Goal: Task Accomplishment & Management: Manage account settings

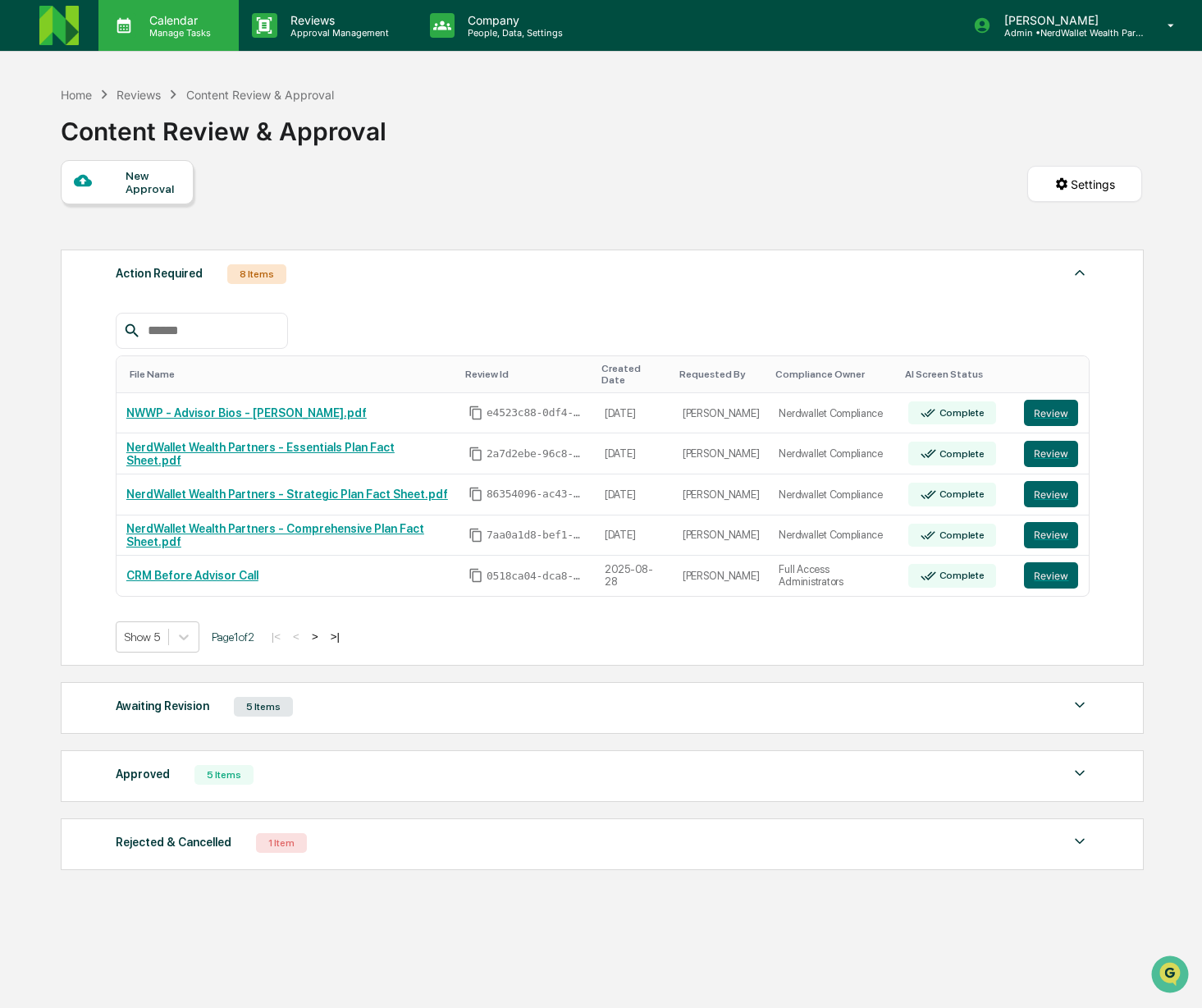
click at [157, 34] on p "Manage Tasks" at bounding box center [178, 33] width 83 height 12
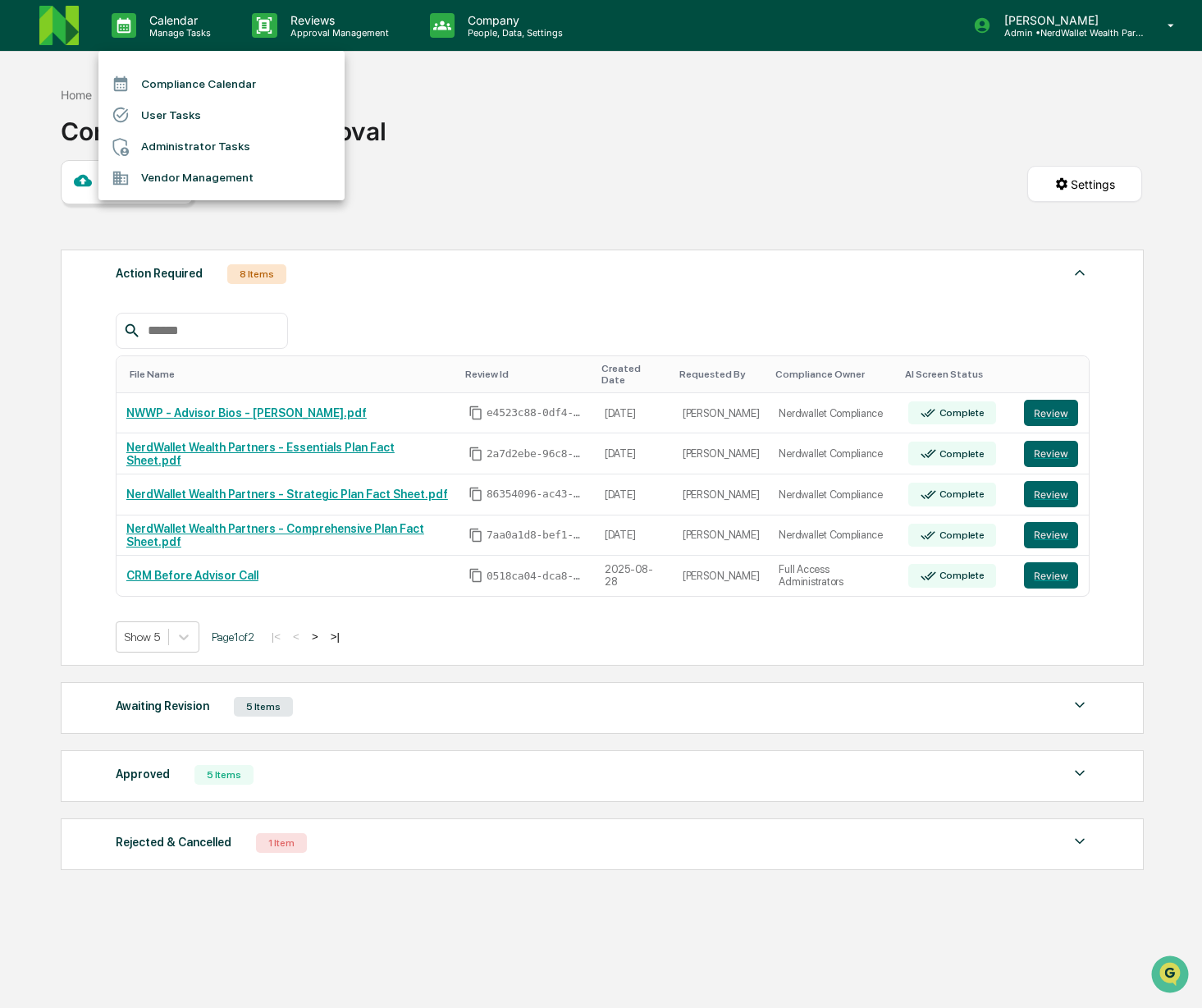
click at [171, 79] on li "Compliance Calendar" at bounding box center [221, 83] width 247 height 31
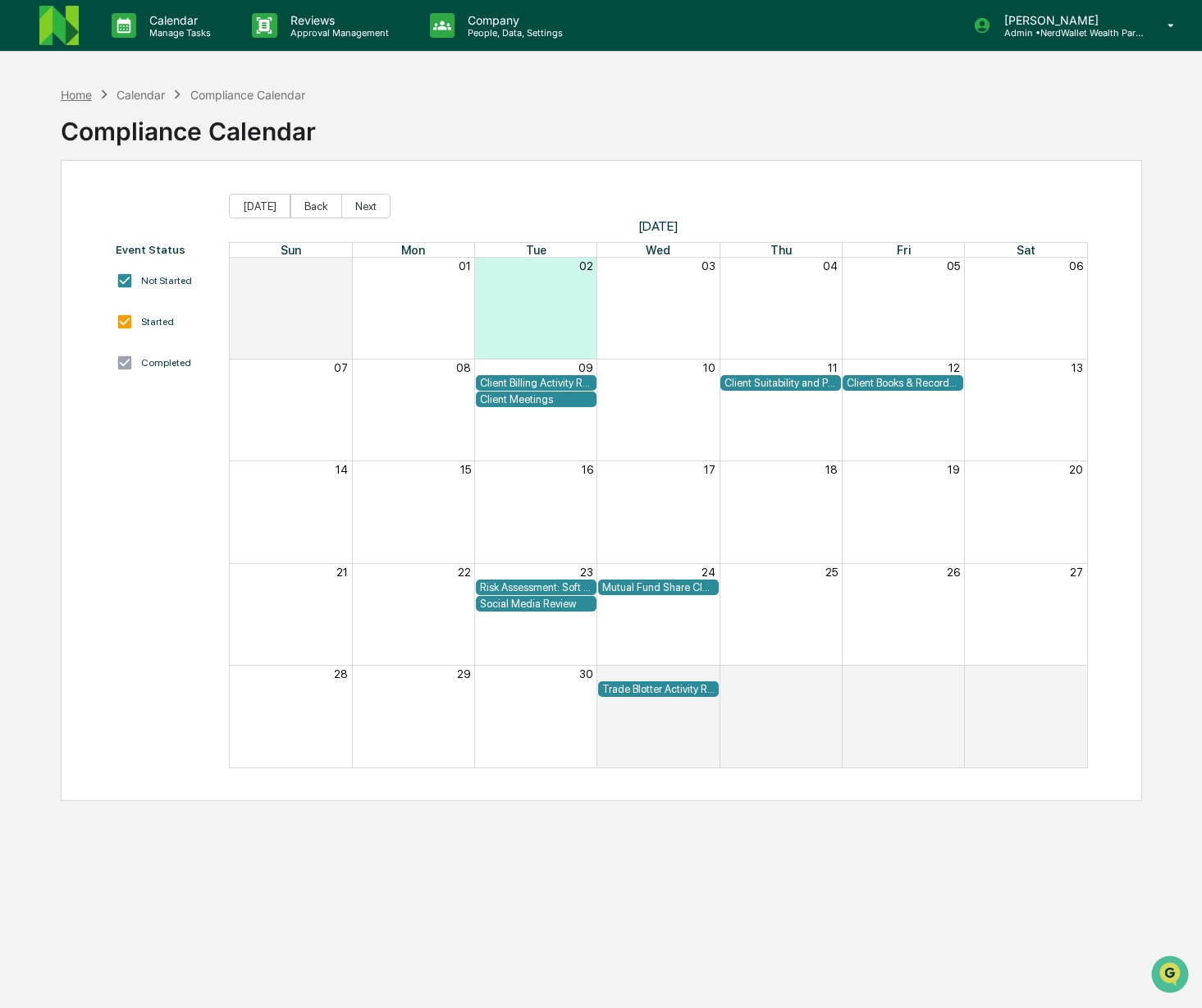
click at [79, 98] on div "Home" at bounding box center [75, 95] width 31 height 14
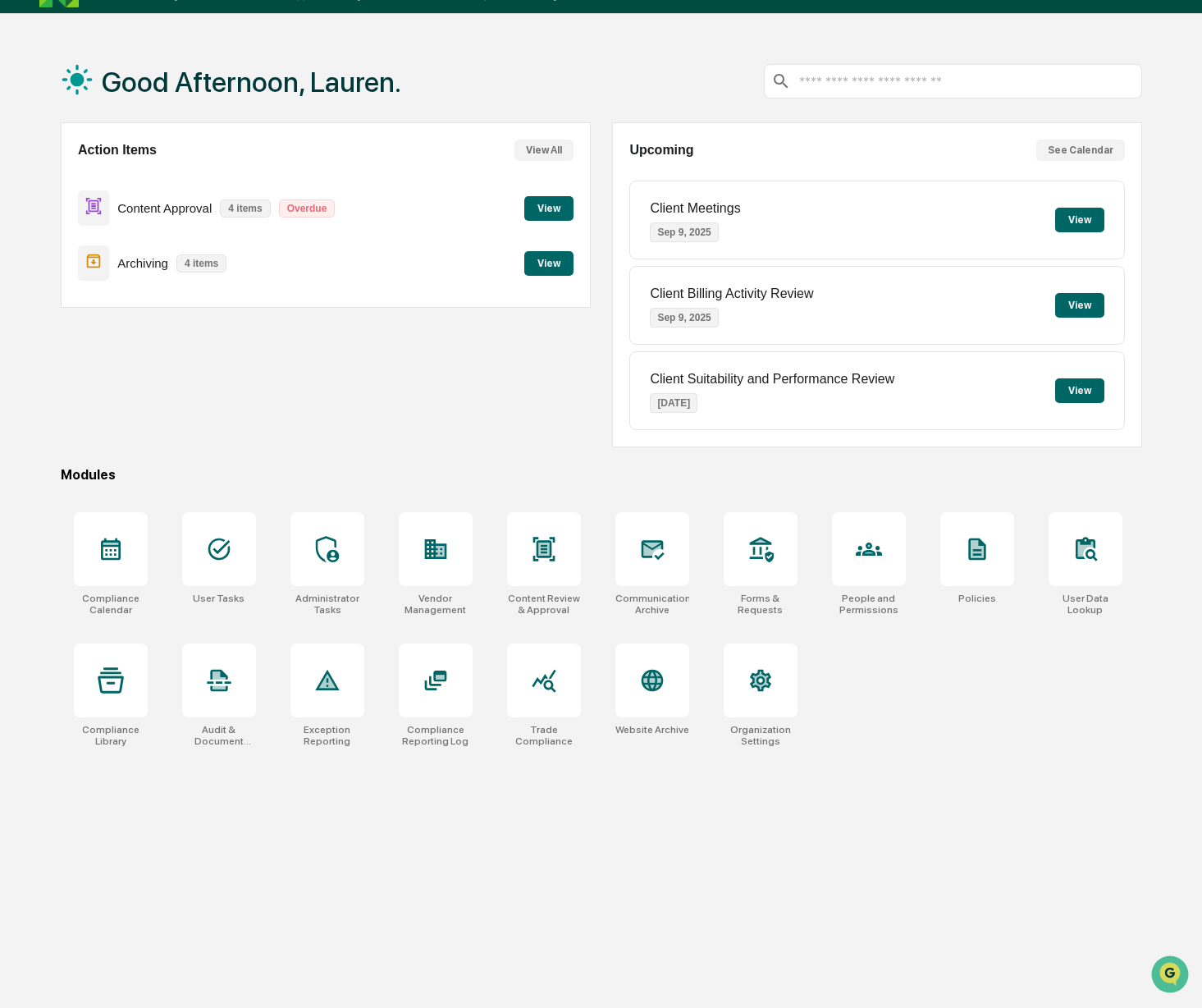
scroll to position [52, 0]
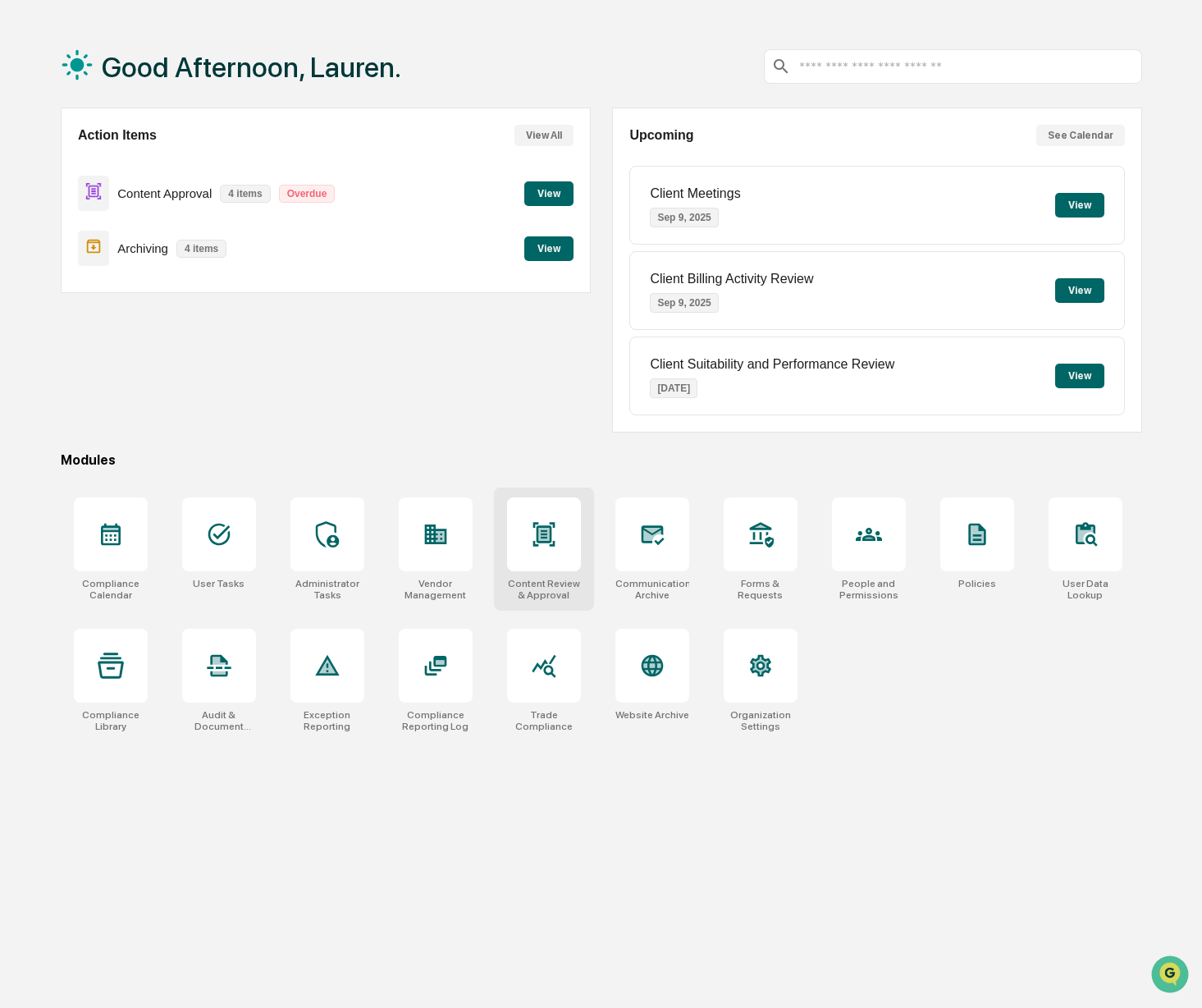
click at [552, 543] on icon at bounding box center [544, 534] width 27 height 27
click at [553, 242] on button "View" at bounding box center [549, 249] width 50 height 25
click at [655, 678] on icon at bounding box center [651, 665] width 27 height 27
click at [299, 569] on div at bounding box center [327, 534] width 74 height 74
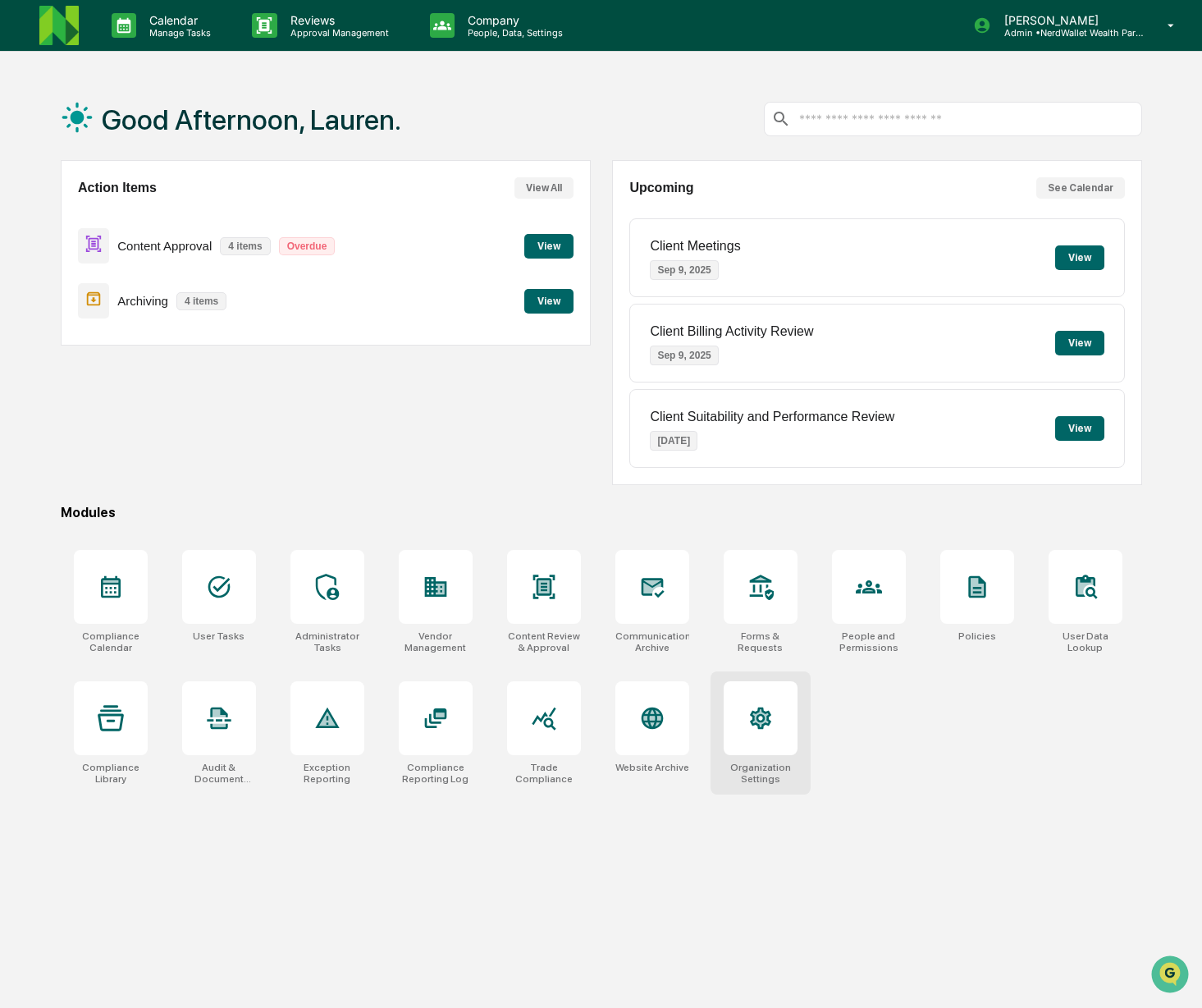
click at [742, 740] on div at bounding box center [760, 718] width 74 height 74
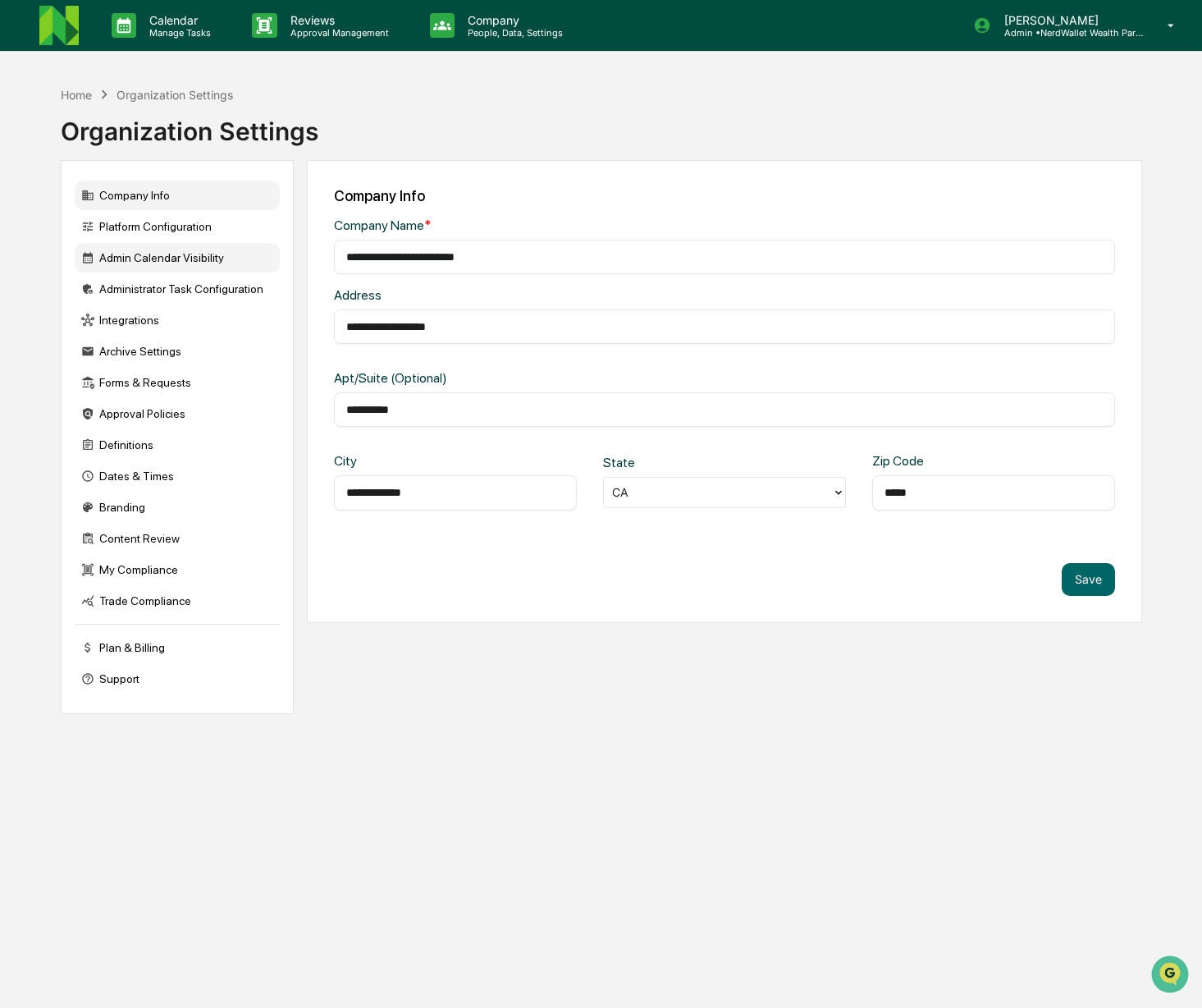
click at [157, 258] on div "Admin Calendar Visibility" at bounding box center [176, 257] width 205 height 30
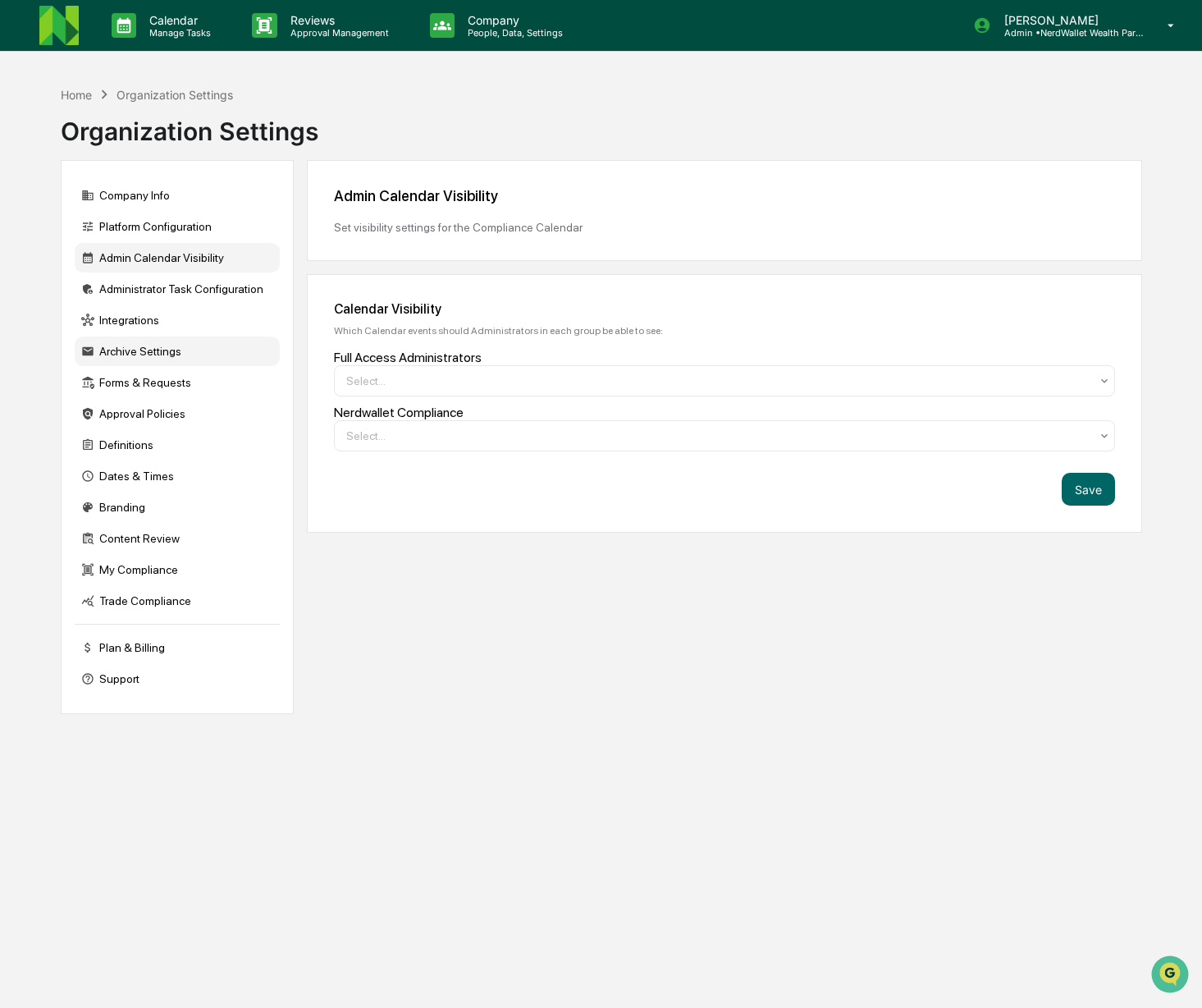
click at [128, 352] on div "Archive Settings" at bounding box center [176, 352] width 205 height 30
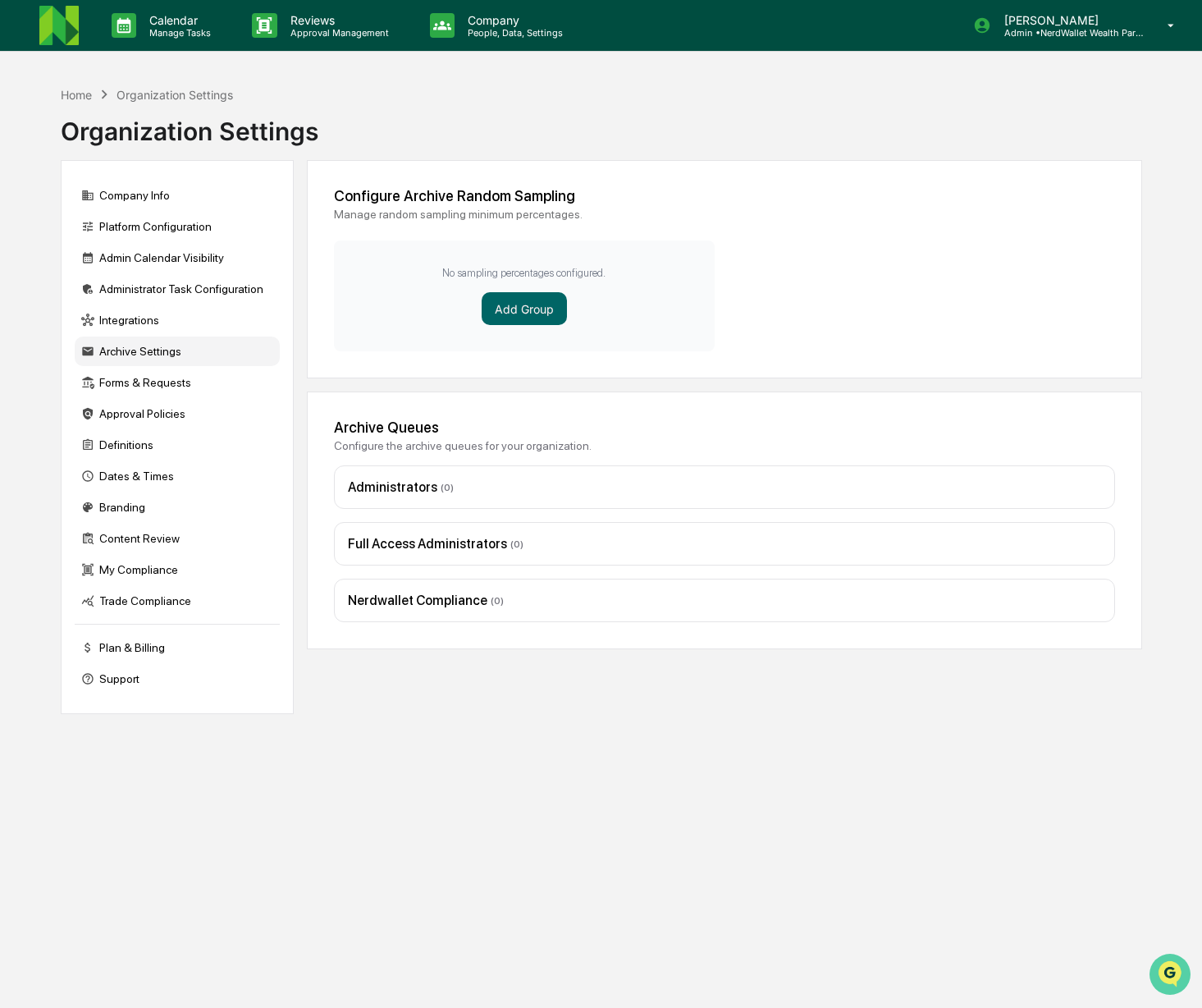
click at [1166, 974] on icon "Open customer support" at bounding box center [1169, 994] width 41 height 41
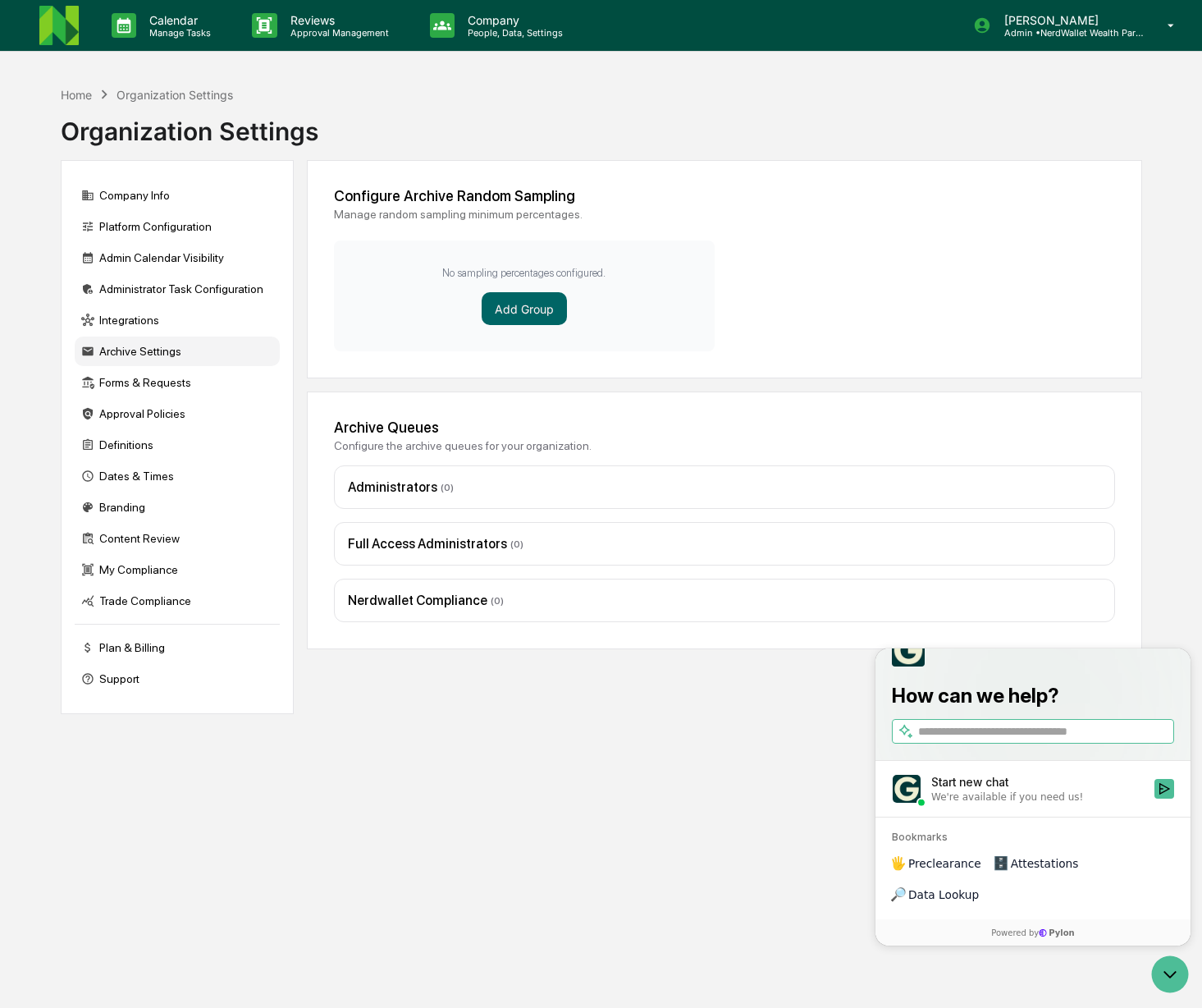
click at [953, 740] on input "search" at bounding box center [1044, 731] width 252 height 17
type input "*"
type input "**********"
click at [1160, 795] on icon "Start new chat" at bounding box center [1163, 788] width 13 height 13
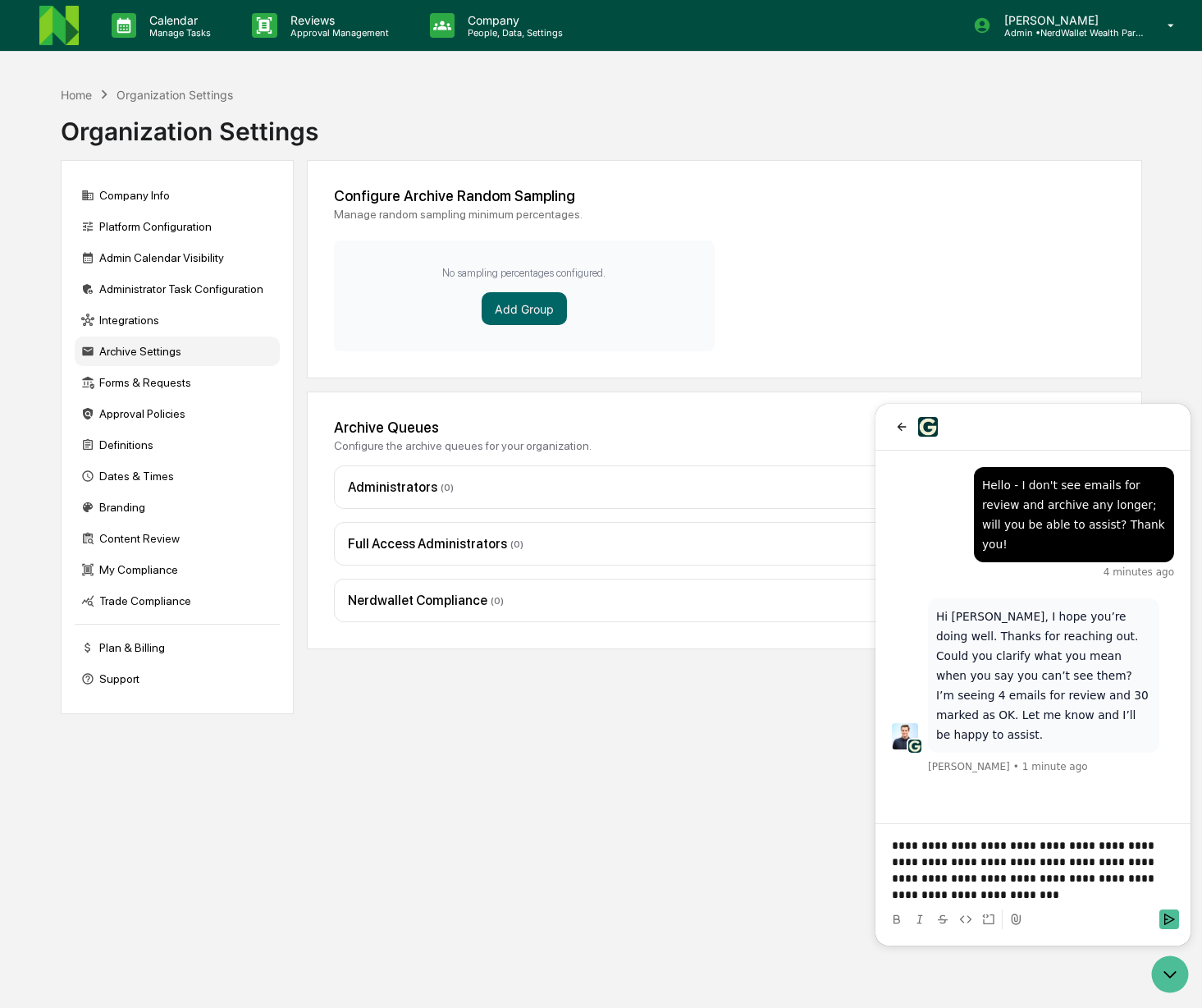
scroll to position [31, 0]
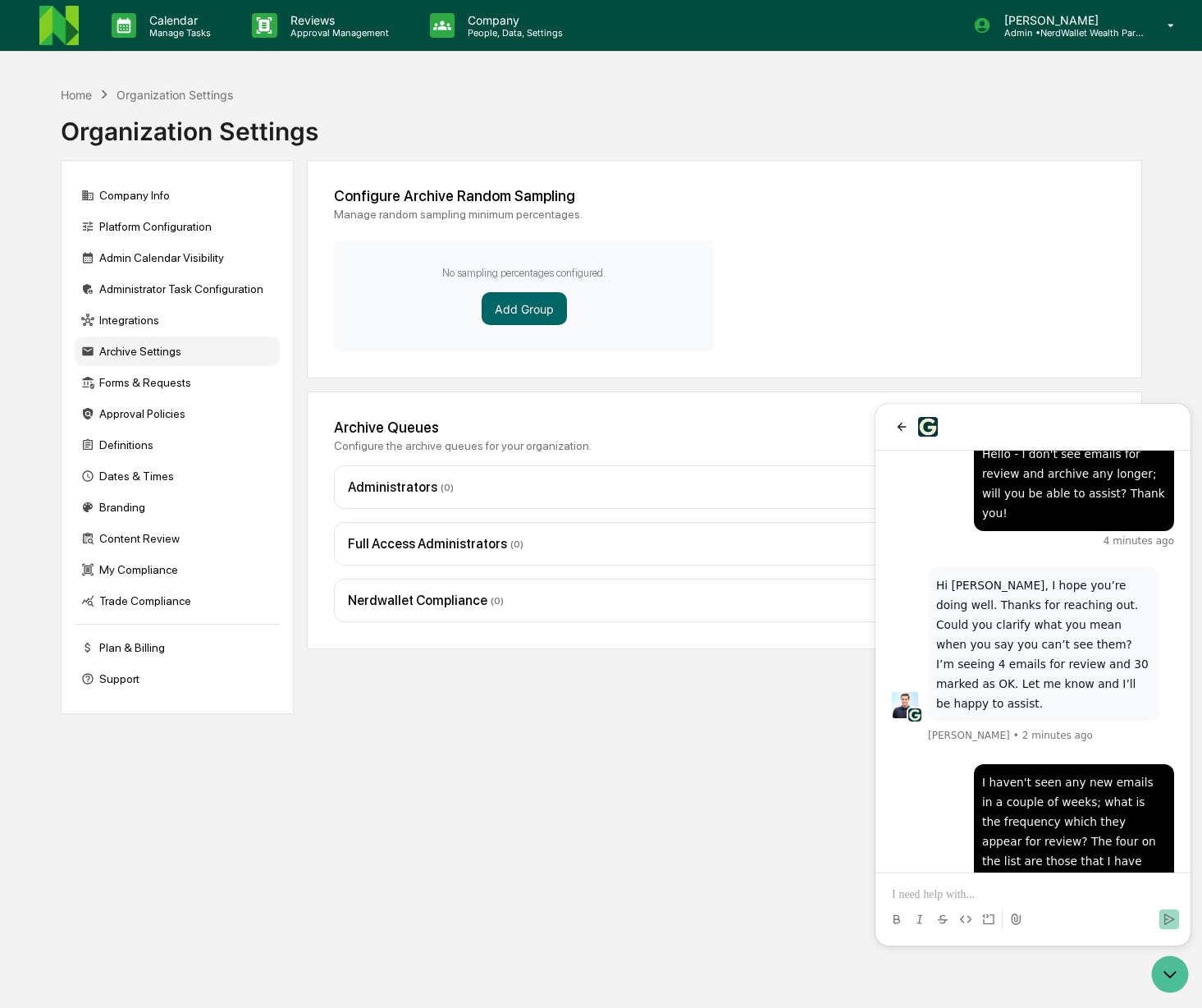
drag, startPoint x: 403, startPoint y: 744, endPoint x: 388, endPoint y: 695, distance: 51.2
click at [404, 744] on div "Home Organization Settings Organization Settings Company Info Platform Configur…" at bounding box center [601, 582] width 1132 height 1008
click at [151, 27] on p "Manage Tasks" at bounding box center [178, 33] width 83 height 12
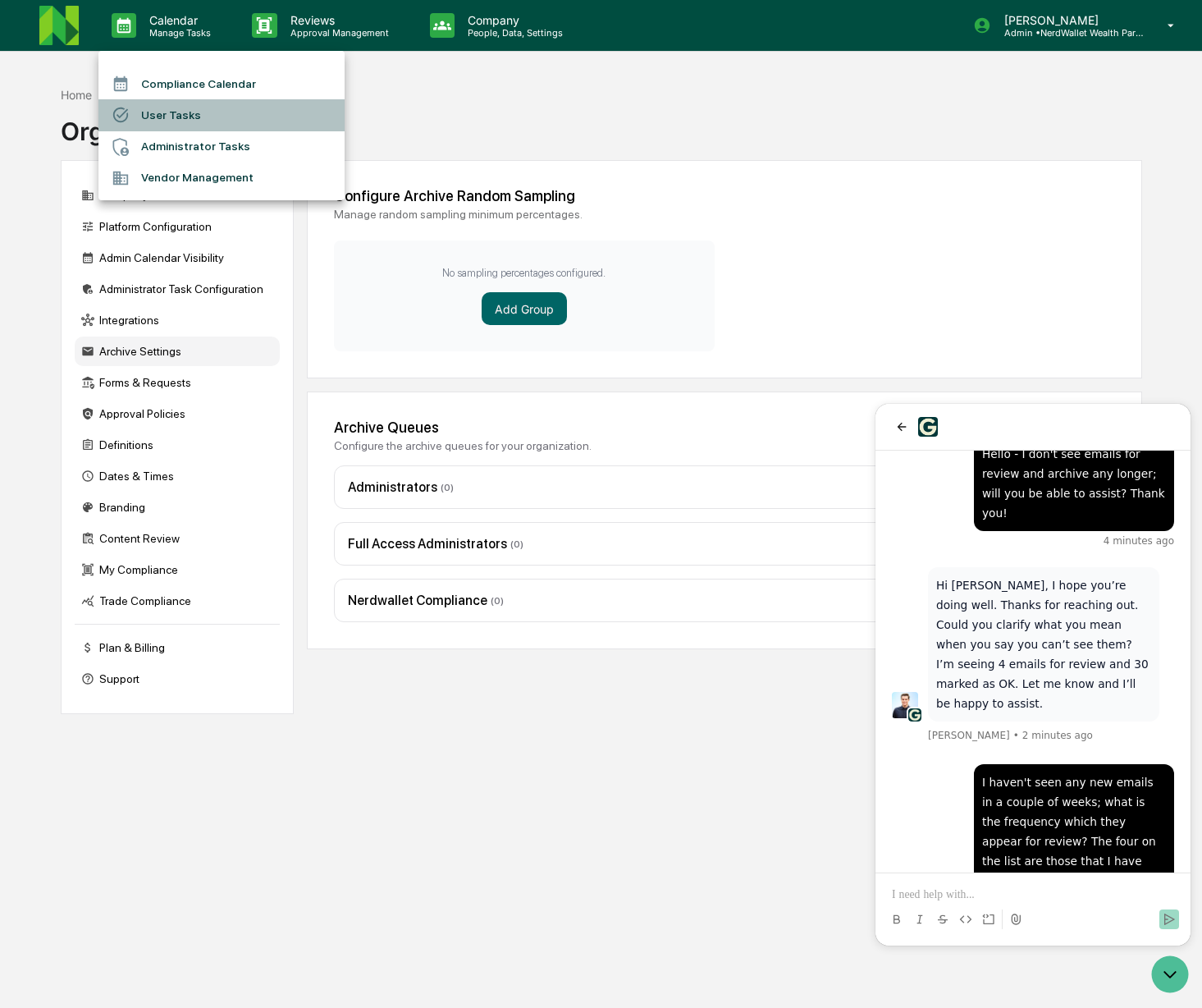
click at [164, 114] on li "User Tasks" at bounding box center [221, 114] width 247 height 31
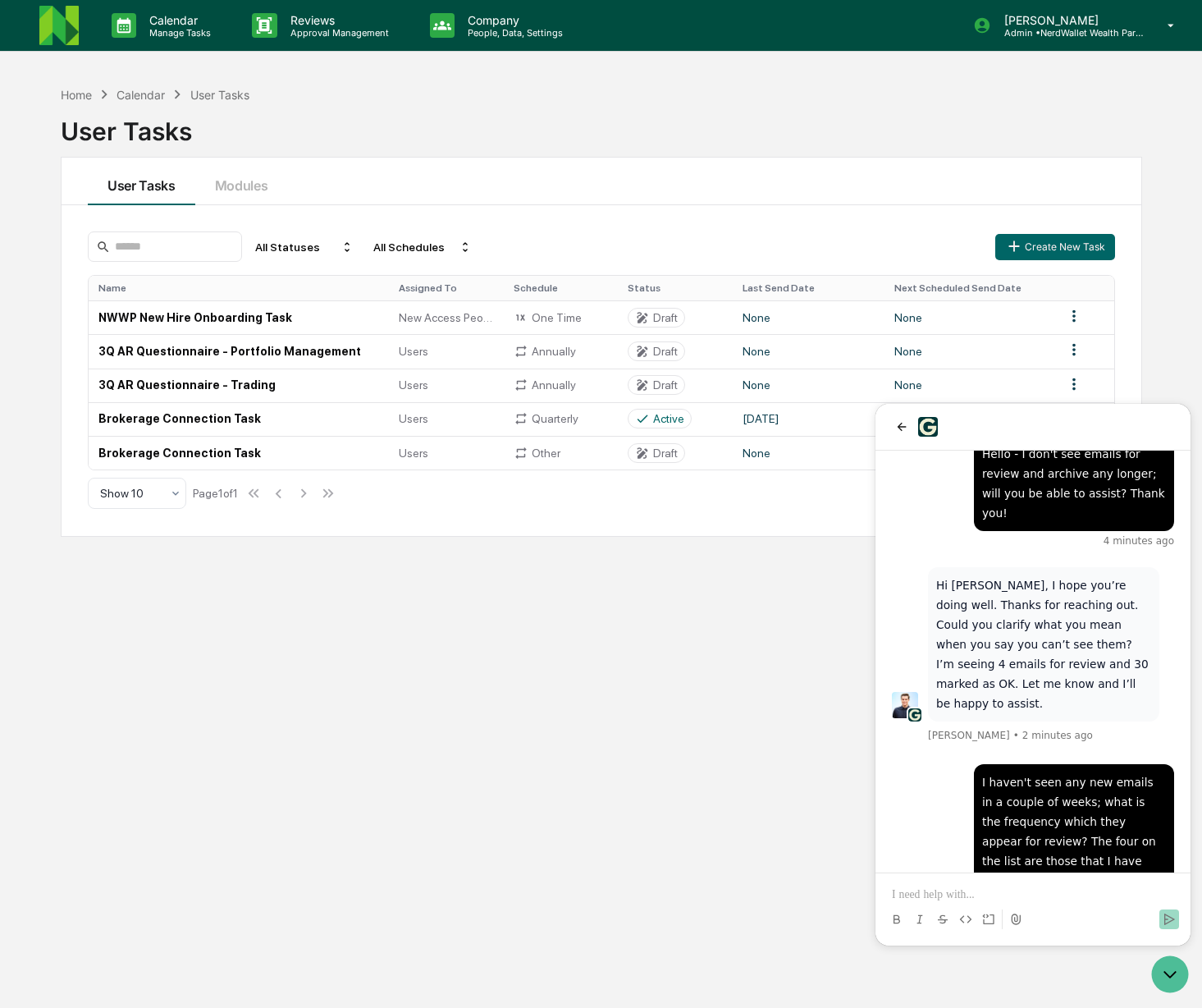
click at [563, 748] on div "Home Calendar User Tasks User Tasks User Tasks Modules All Statuses All Schedul…" at bounding box center [601, 582] width 1132 height 1008
click at [1107, 36] on p "Admin • NerdWallet Wealth Partners" at bounding box center [1067, 33] width 152 height 12
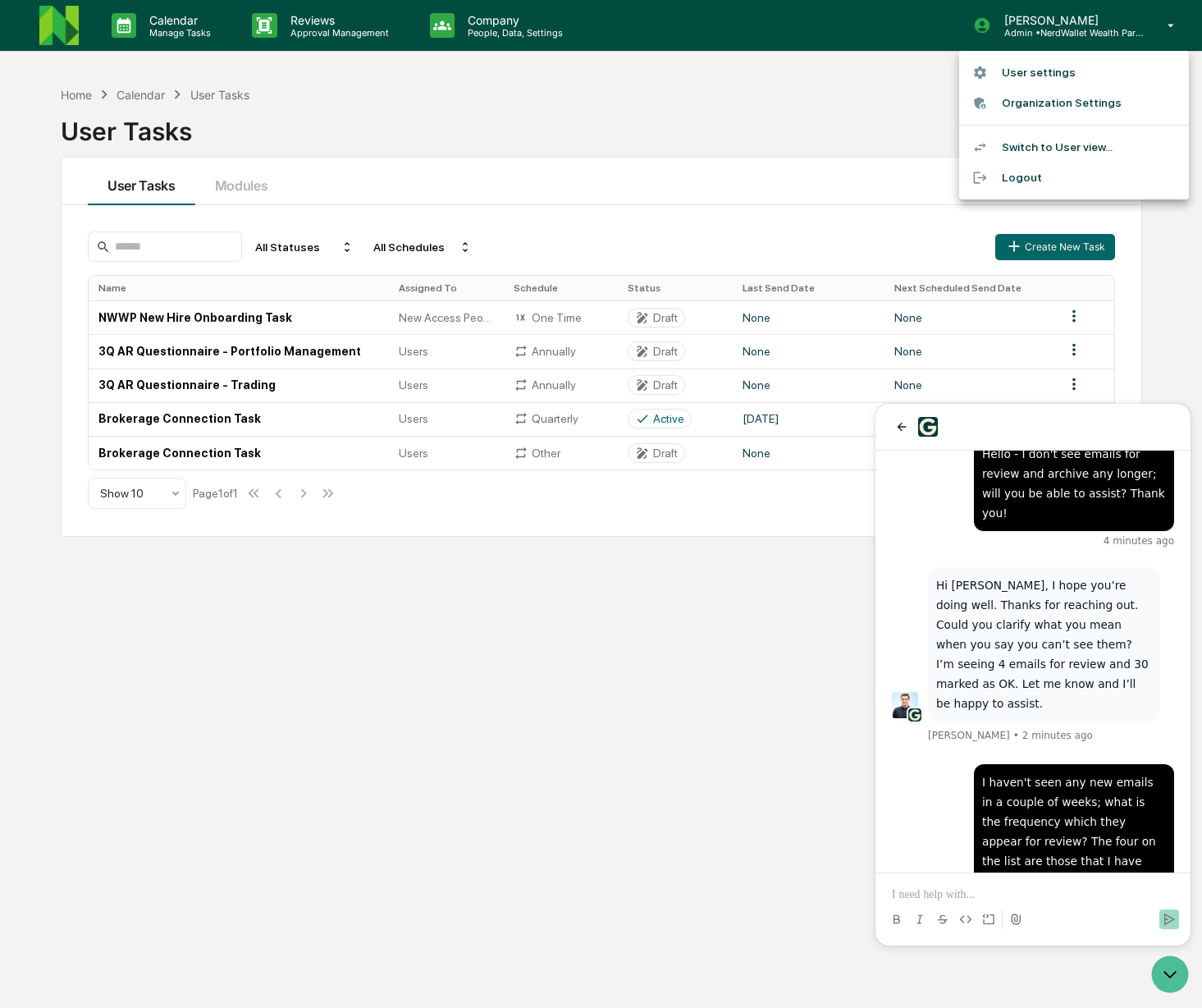
drag, startPoint x: 611, startPoint y: 131, endPoint x: 518, endPoint y: 198, distance: 114.6
click at [611, 130] on div at bounding box center [601, 504] width 1202 height 1008
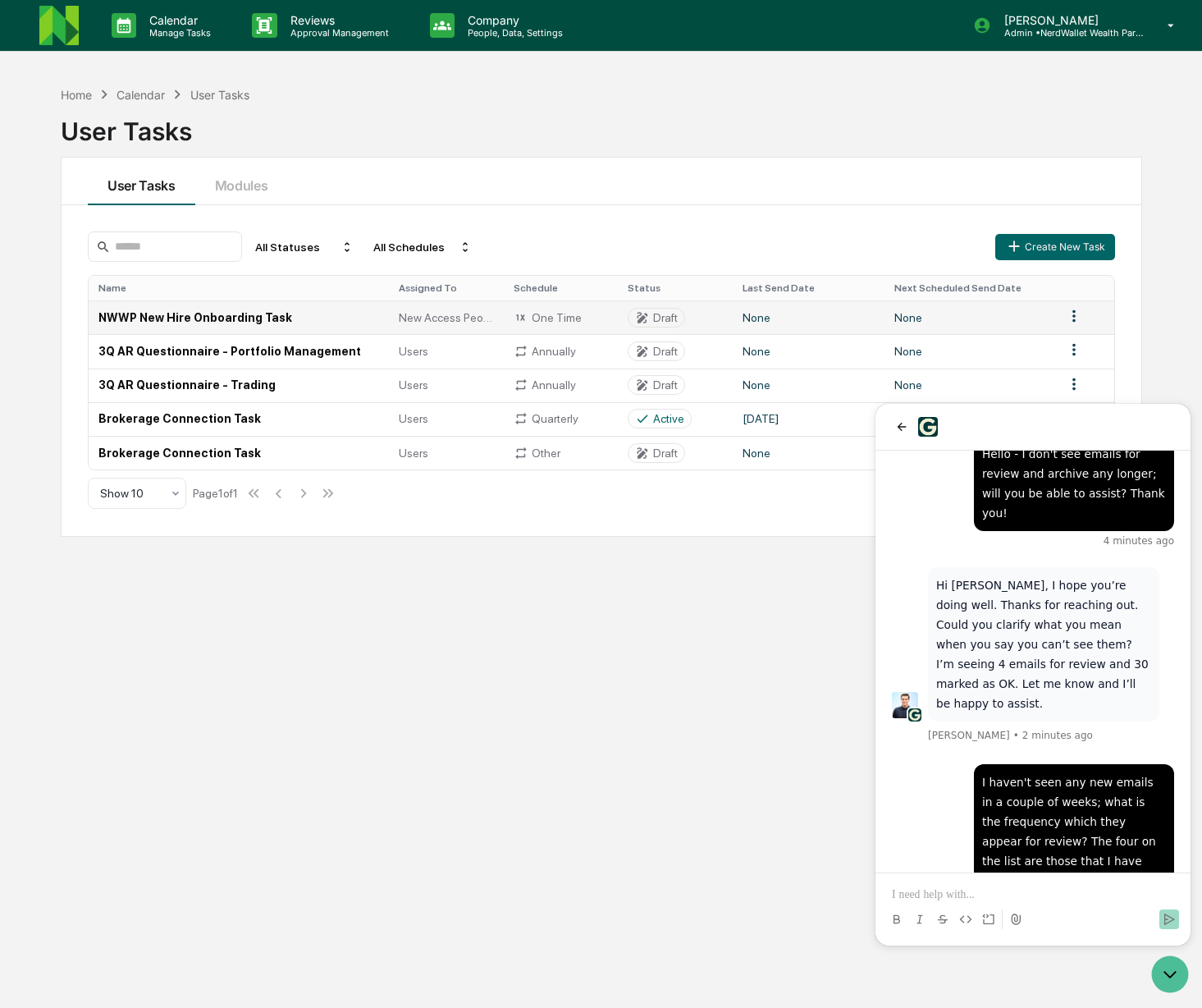
click at [188, 322] on td "NWWP New Hire Onboarding Task" at bounding box center [238, 317] width 300 height 34
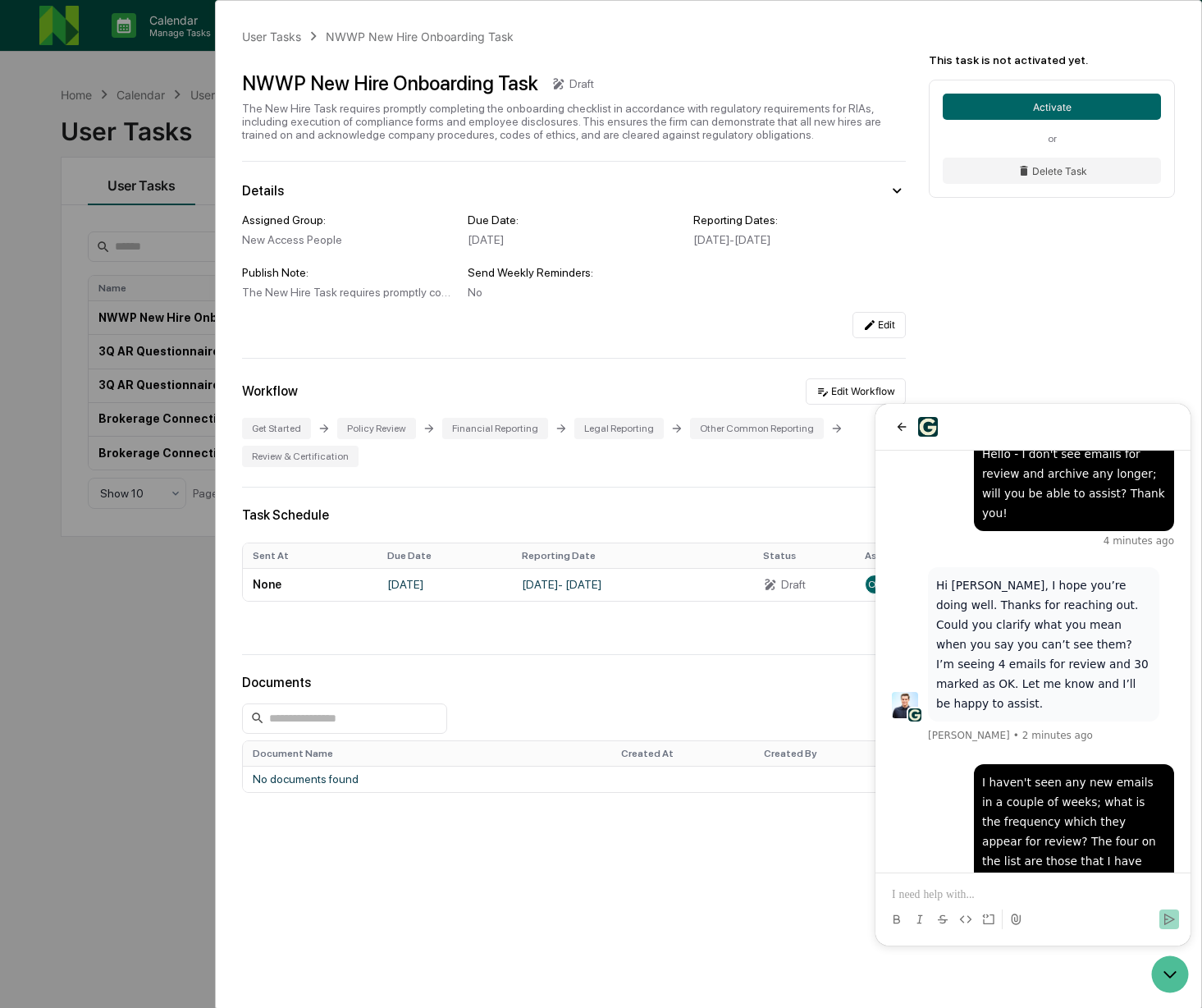
click at [202, 670] on div "User Tasks NWWP New Hire Onboarding Task NWWP New Hire Onboarding Task Draft Th…" at bounding box center [601, 504] width 1202 height 1008
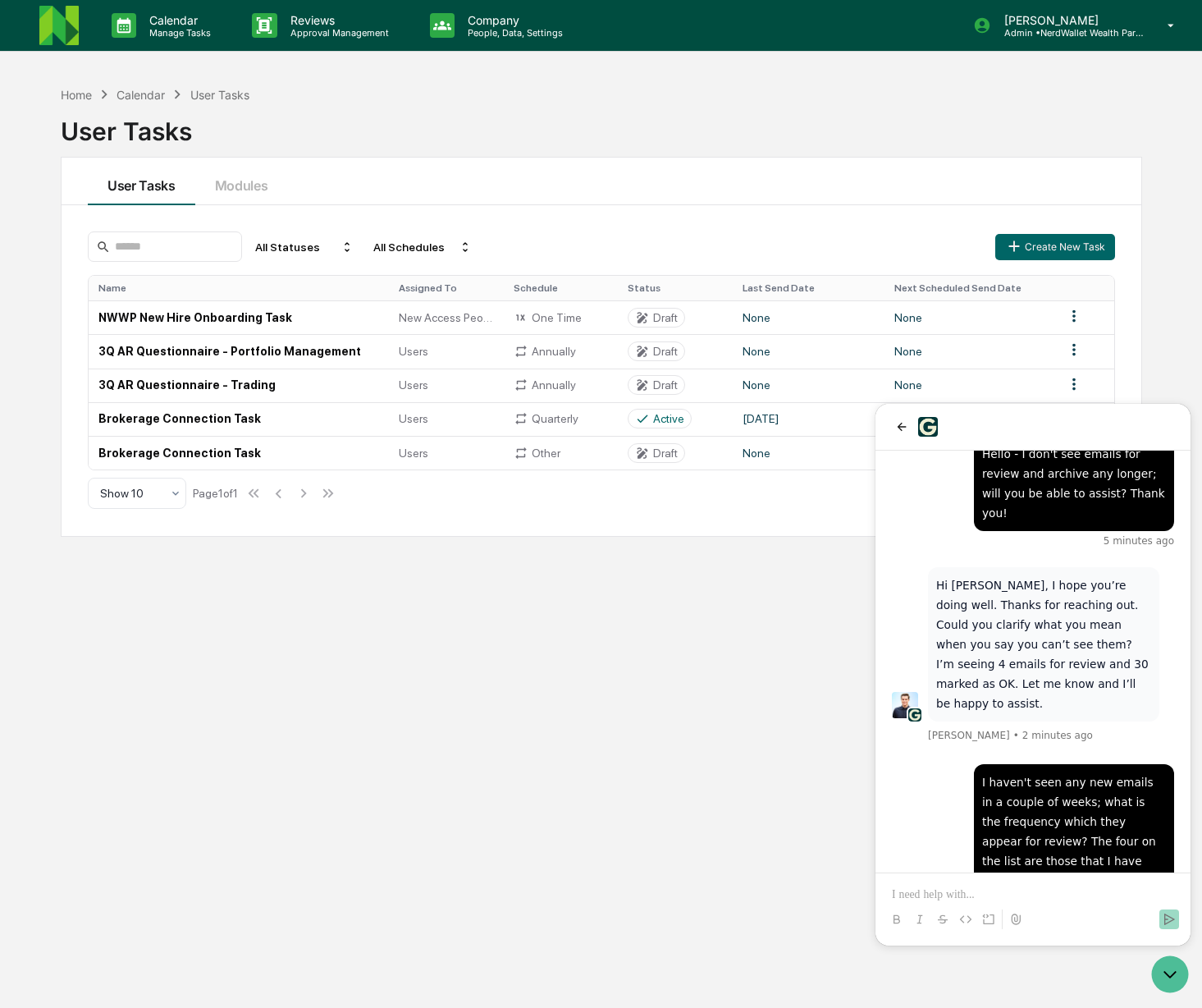
click at [145, 90] on div "Calendar" at bounding box center [141, 95] width 49 height 14
click at [142, 95] on div "Calendar" at bounding box center [141, 95] width 49 height 14
click at [88, 98] on div "Home" at bounding box center [75, 95] width 31 height 14
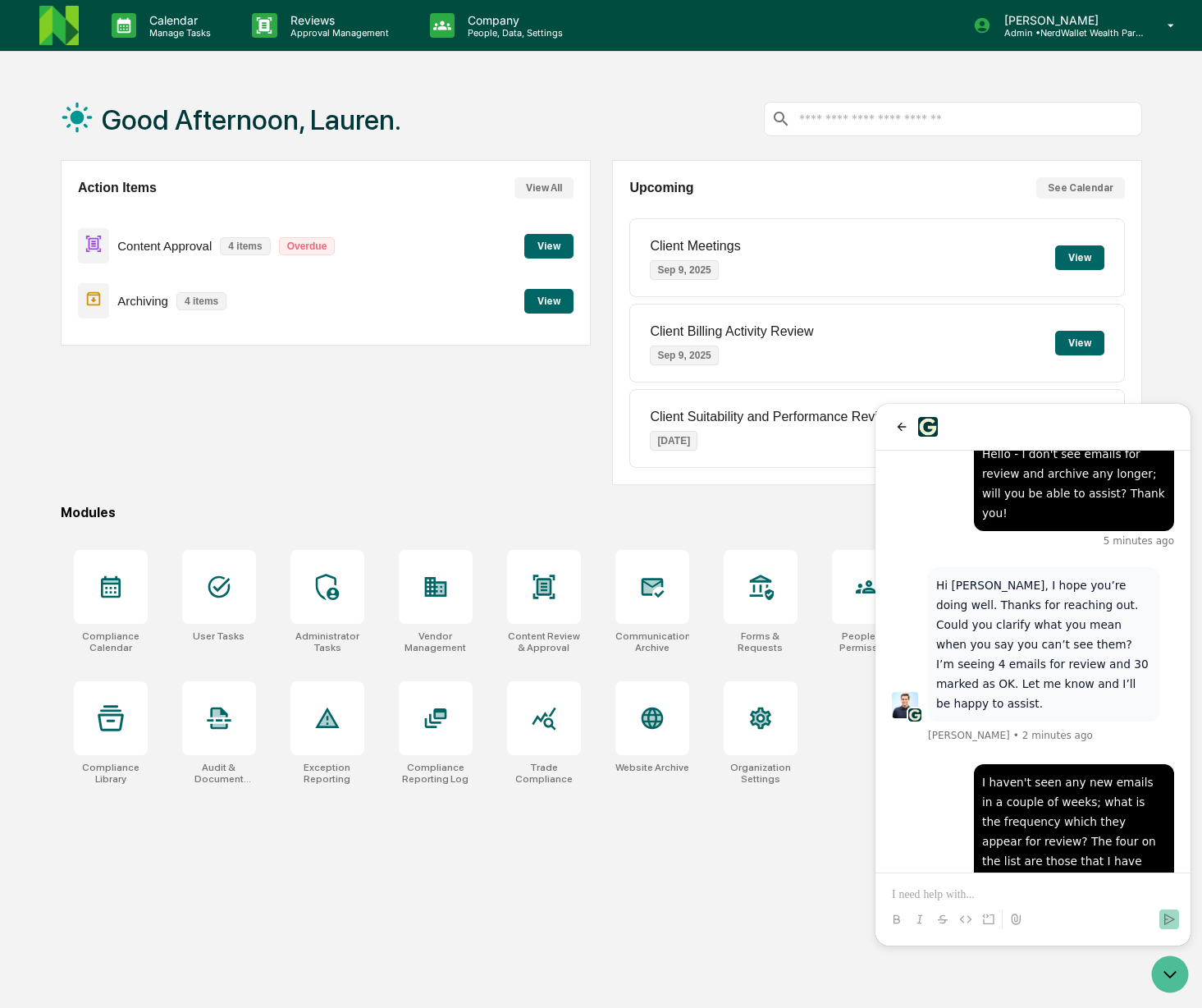
click at [553, 304] on button "View" at bounding box center [549, 301] width 50 height 25
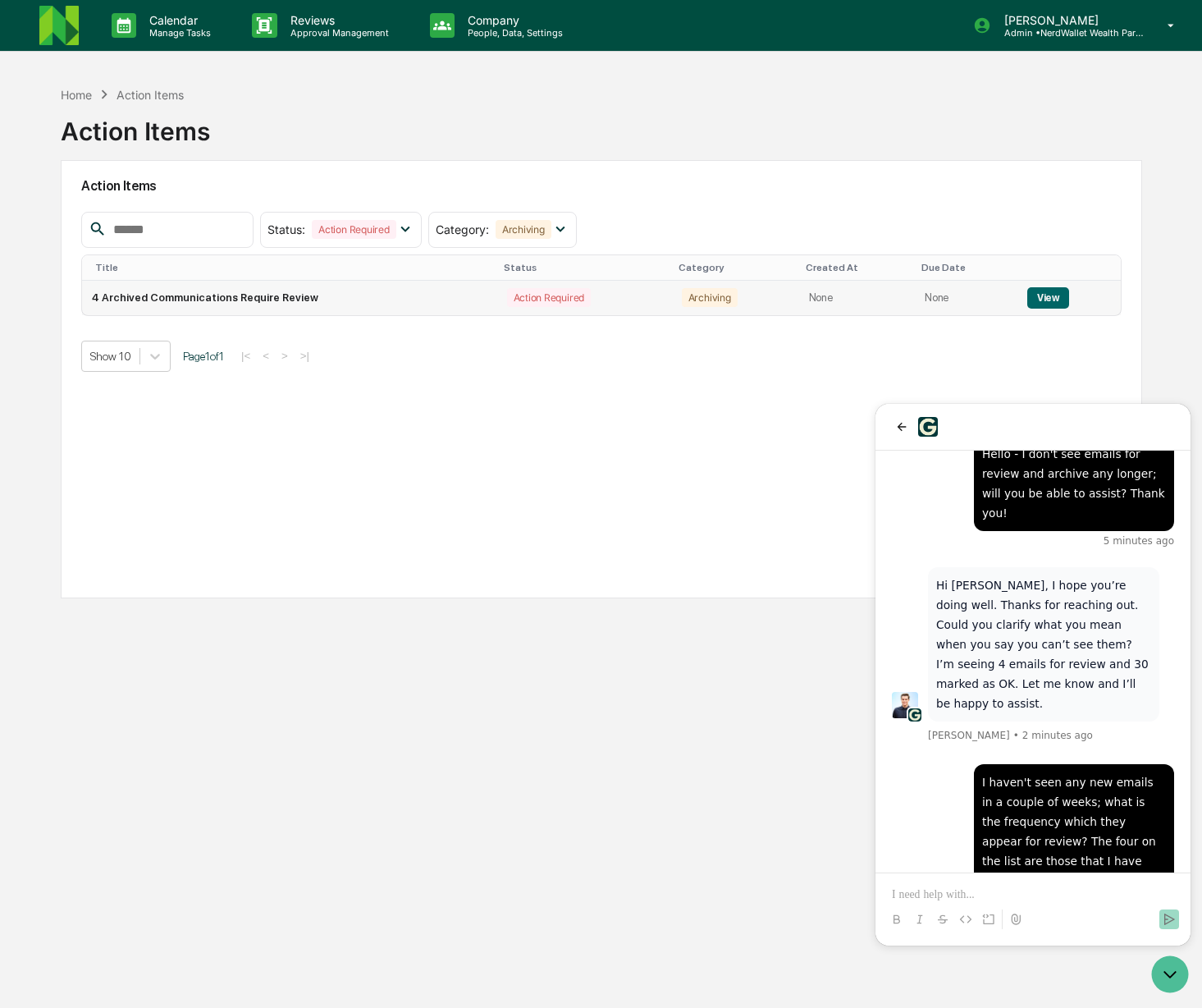
click at [1042, 301] on button "View" at bounding box center [1048, 298] width 42 height 22
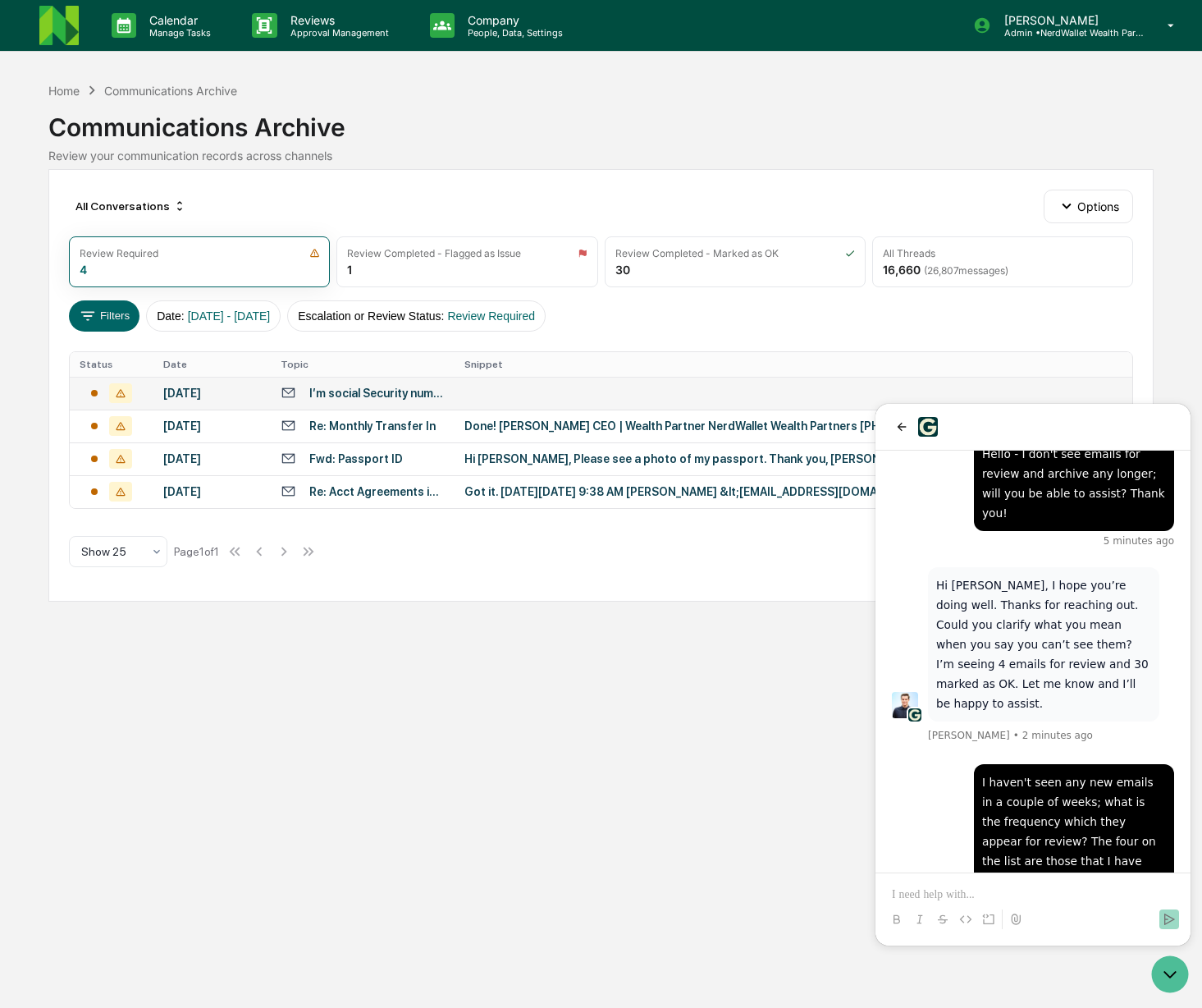
click at [322, 392] on div "I’m social Security number. It is mine.458 45 2416 [PERSON_NAME]" at bounding box center [376, 392] width 135 height 13
click at [50, 701] on div "Calendar Manage Tasks Reviews Approval Management Company People, Data, Setting…" at bounding box center [601, 504] width 1202 height 1008
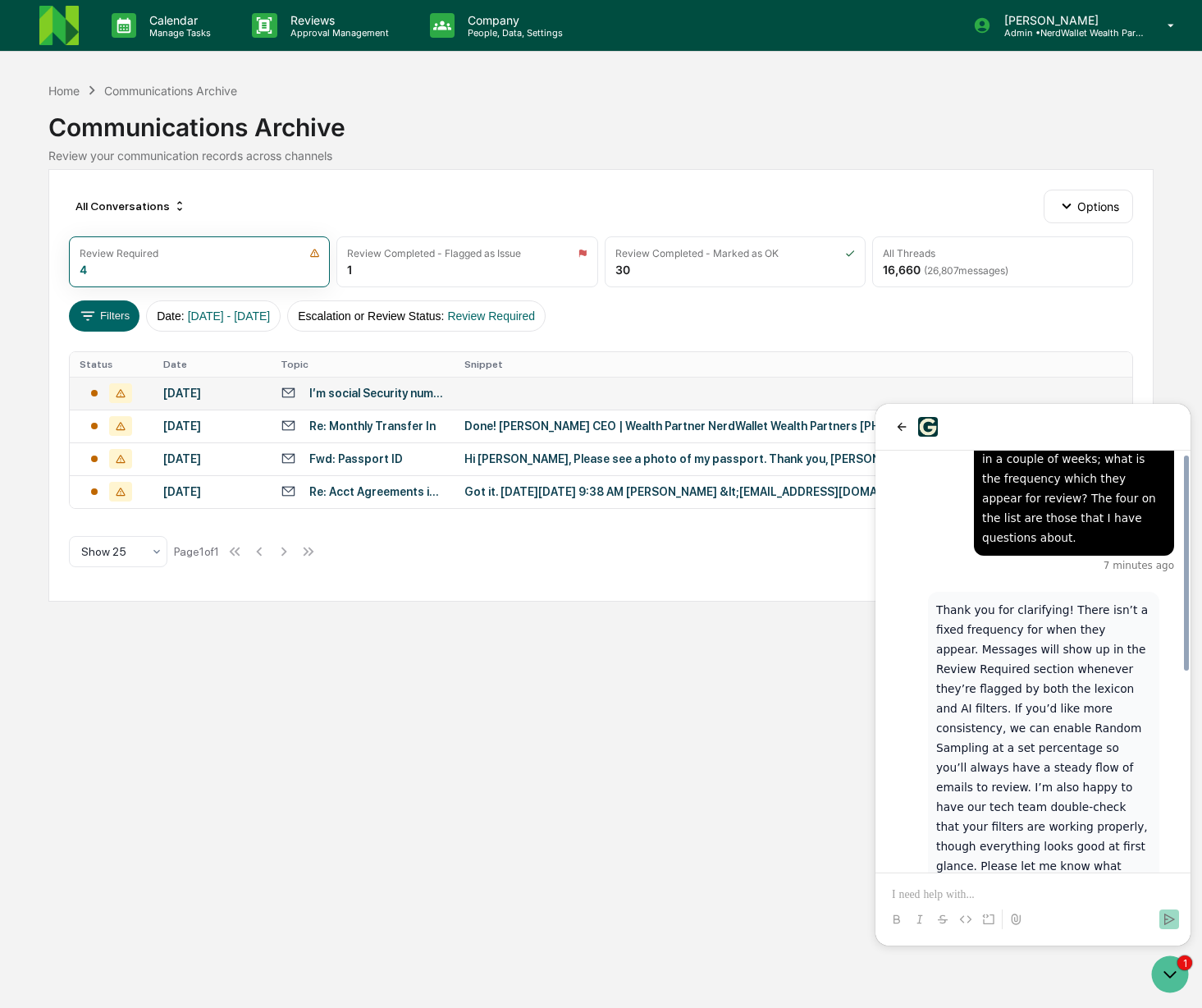
scroll to position [375, 0]
click at [974, 888] on p at bounding box center [1033, 894] width 282 height 17
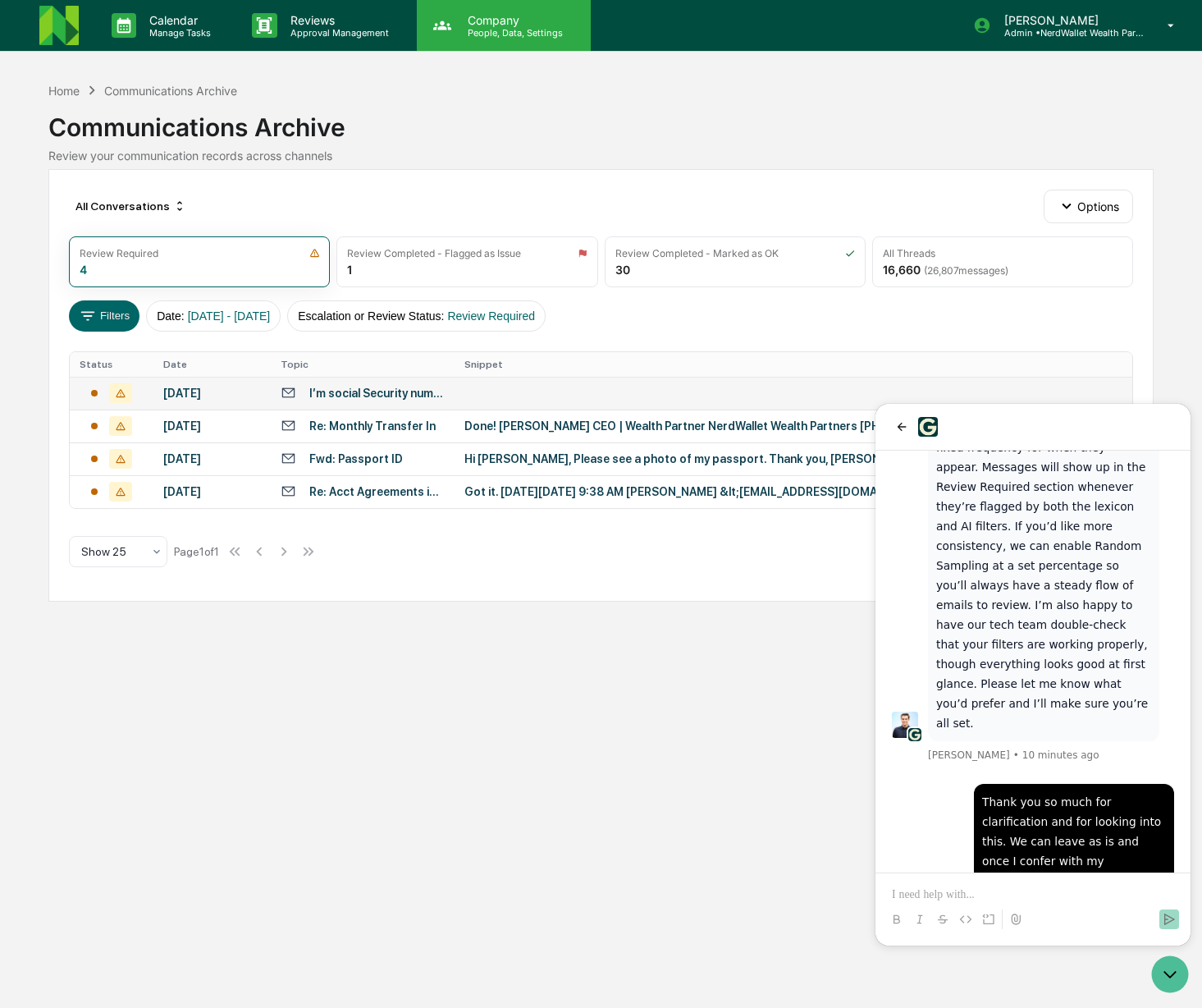
click at [495, 31] on p "People, Data, Settings" at bounding box center [513, 33] width 117 height 12
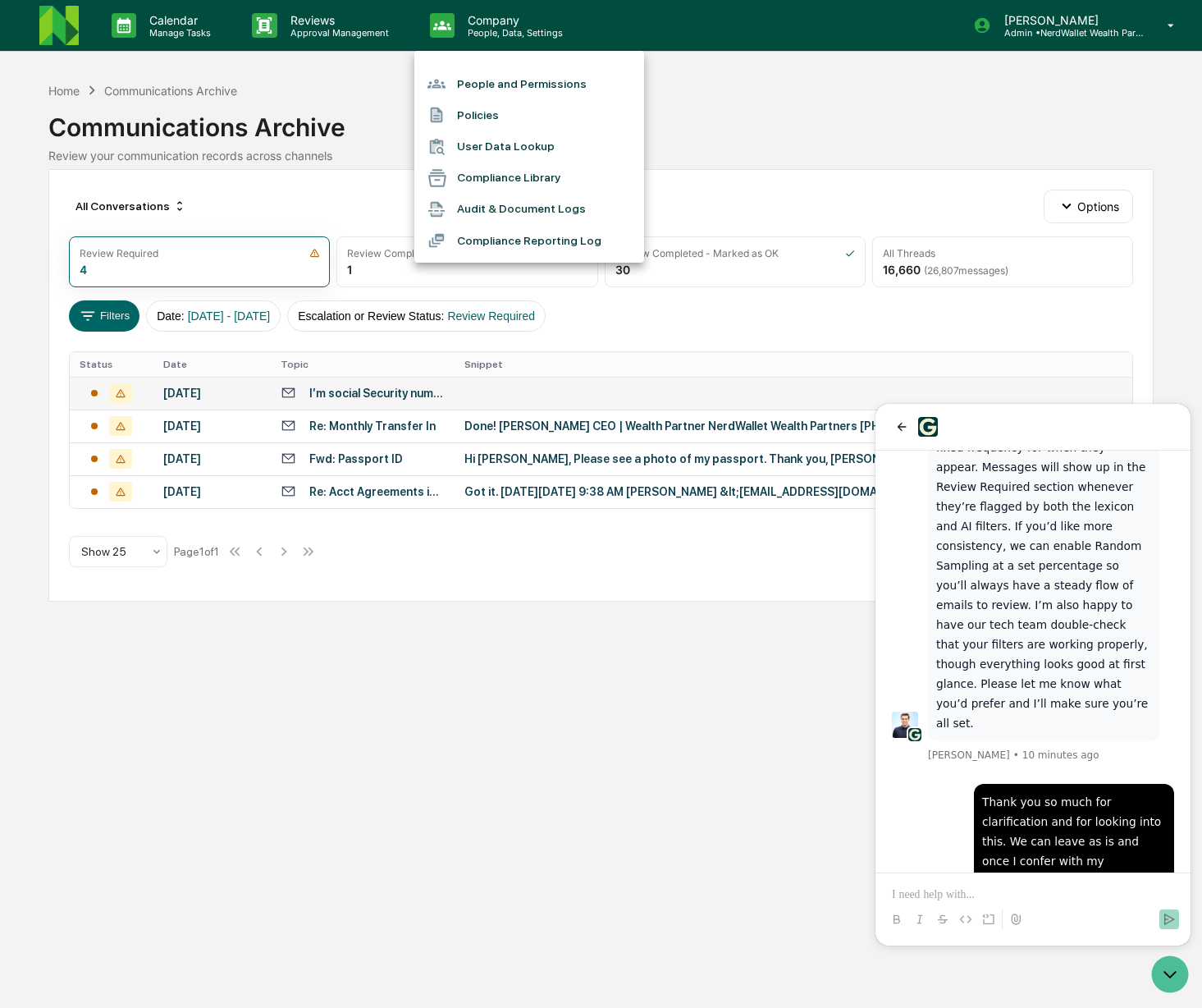
click at [799, 99] on div at bounding box center [601, 504] width 1202 height 1008
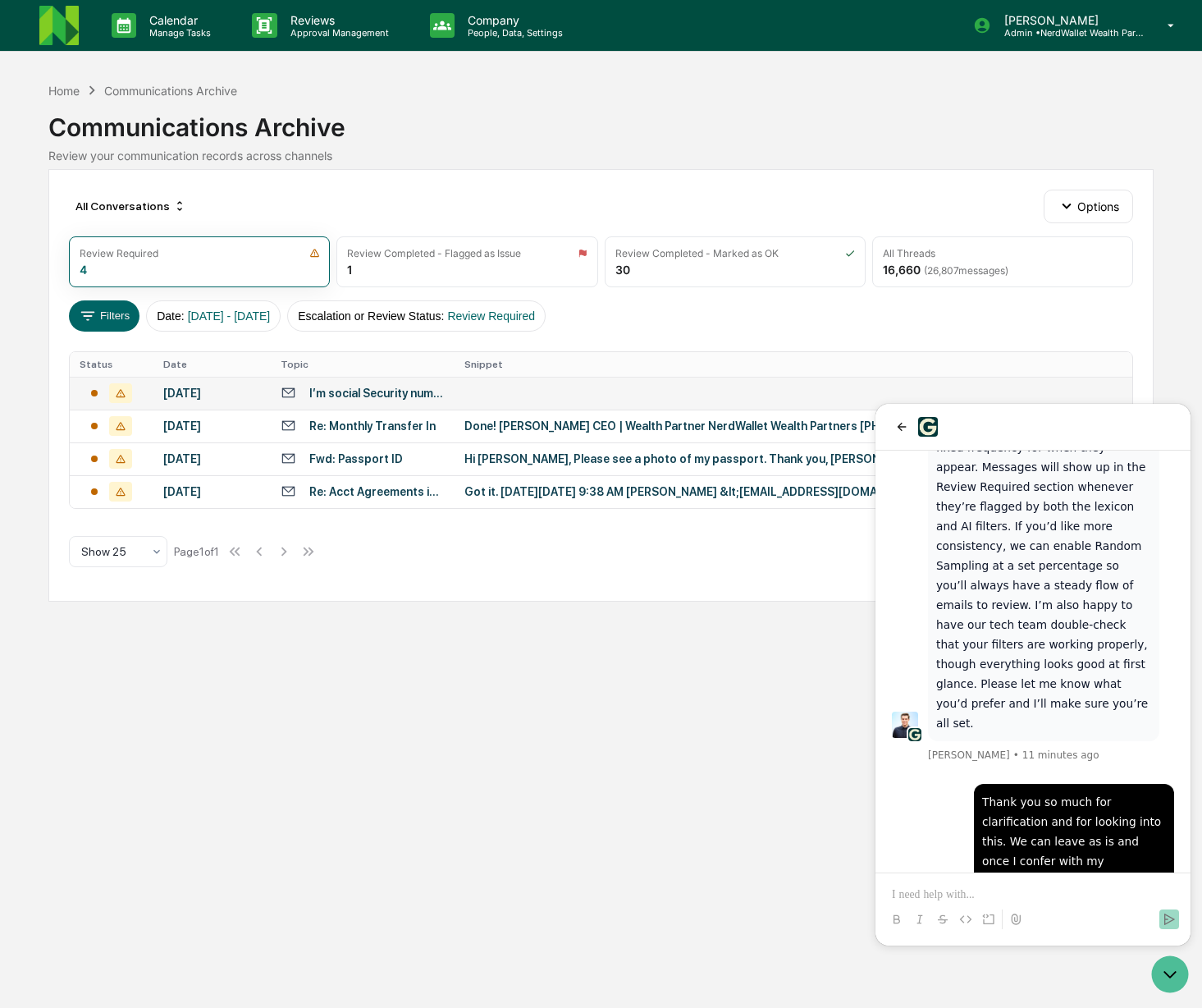
click at [361, 387] on div "I’m social Security number. It is mine.458 45 2416 [PERSON_NAME]" at bounding box center [376, 392] width 135 height 13
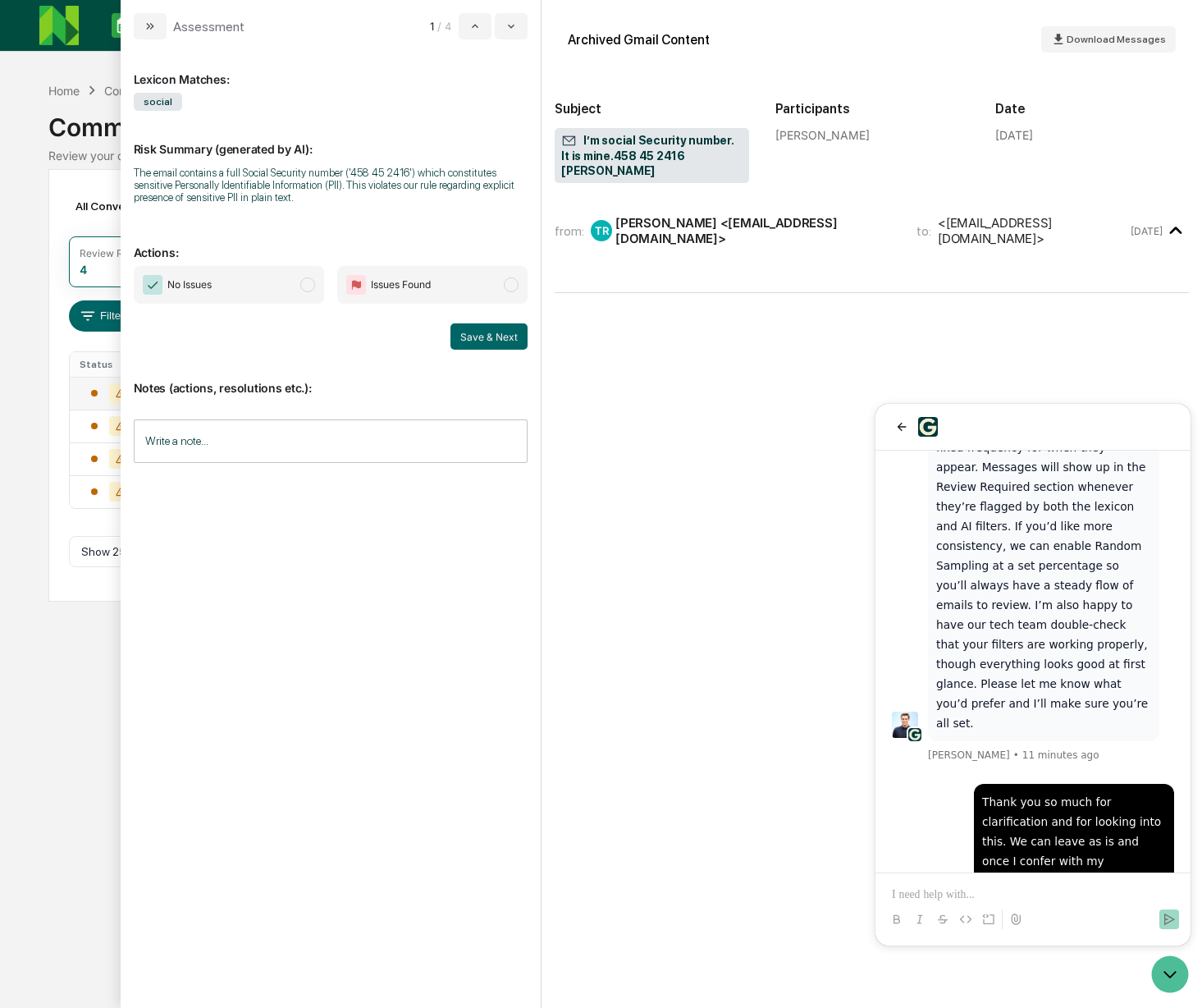
click at [677, 234] on div "[PERSON_NAME] <[EMAIL_ADDRESS][DOMAIN_NAME]>" at bounding box center [755, 230] width 281 height 31
click at [674, 231] on div "[PERSON_NAME] <[EMAIL_ADDRESS][DOMAIN_NAME]>" at bounding box center [755, 230] width 281 height 31
click at [1009, 231] on div "<[EMAIL_ADDRESS][DOMAIN_NAME]>" at bounding box center [1032, 230] width 189 height 31
click at [751, 238] on div "[PERSON_NAME] <[EMAIL_ADDRESS][DOMAIN_NAME]>" at bounding box center [755, 230] width 281 height 31
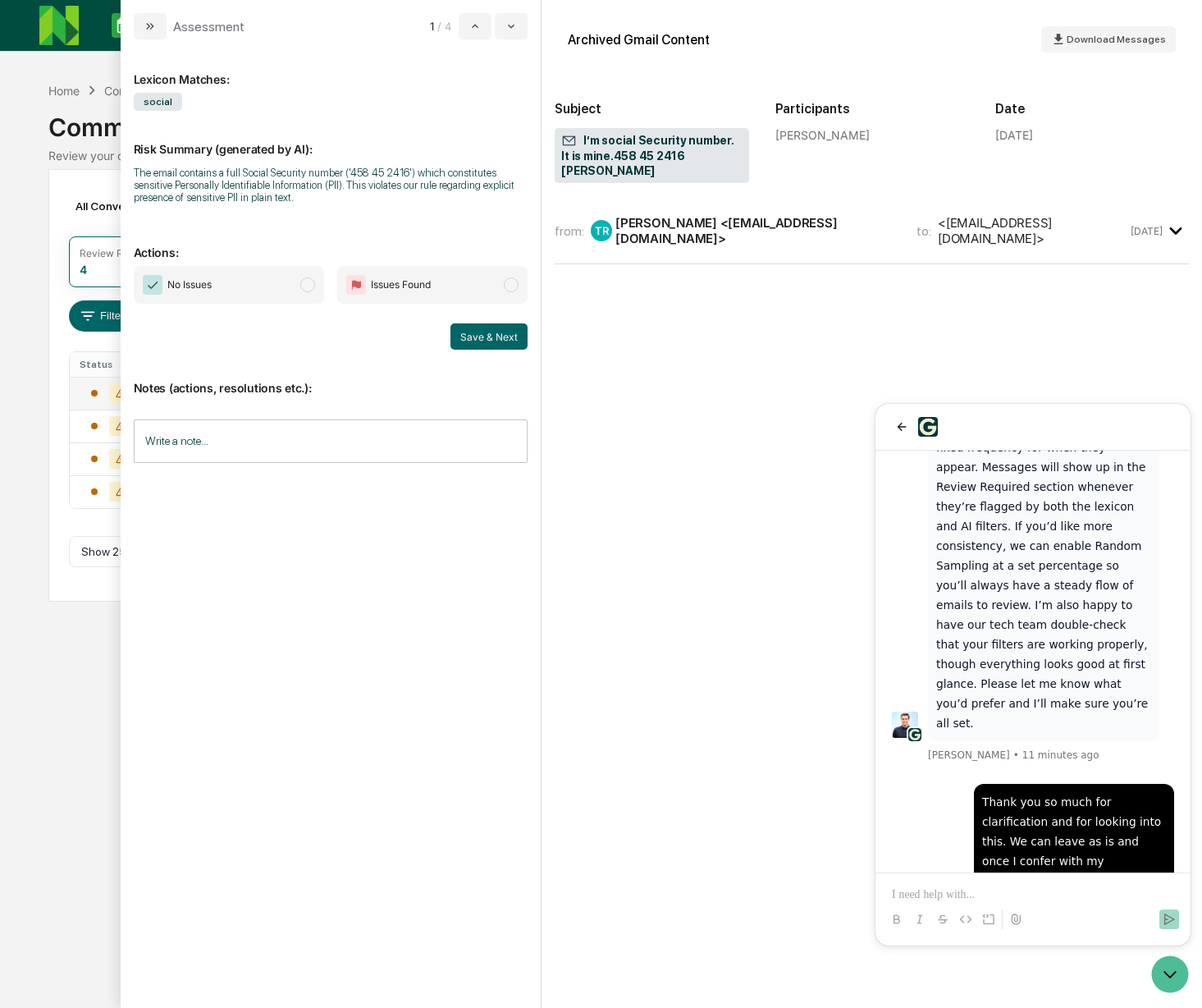
click at [644, 232] on div "[PERSON_NAME] <[EMAIL_ADDRESS][DOMAIN_NAME]>" at bounding box center [755, 230] width 281 height 31
click at [610, 151] on span "I’m social Security number. It is mine.458 45 2416 [PERSON_NAME]" at bounding box center [651, 155] width 180 height 46
click at [314, 381] on p "Notes (actions, resolutions etc.):" at bounding box center [331, 378] width 395 height 34
click at [633, 442] on div "from: TR [PERSON_NAME] <[EMAIL_ADDRESS][DOMAIN_NAME]> to: <[EMAIL_ADDRESS][DOMA…" at bounding box center [871, 602] width 635 height 783
click at [751, 757] on div "from: TR [PERSON_NAME] <[EMAIL_ADDRESS][DOMAIN_NAME]> to: <[EMAIL_ADDRESS][DOMA…" at bounding box center [871, 602] width 635 height 783
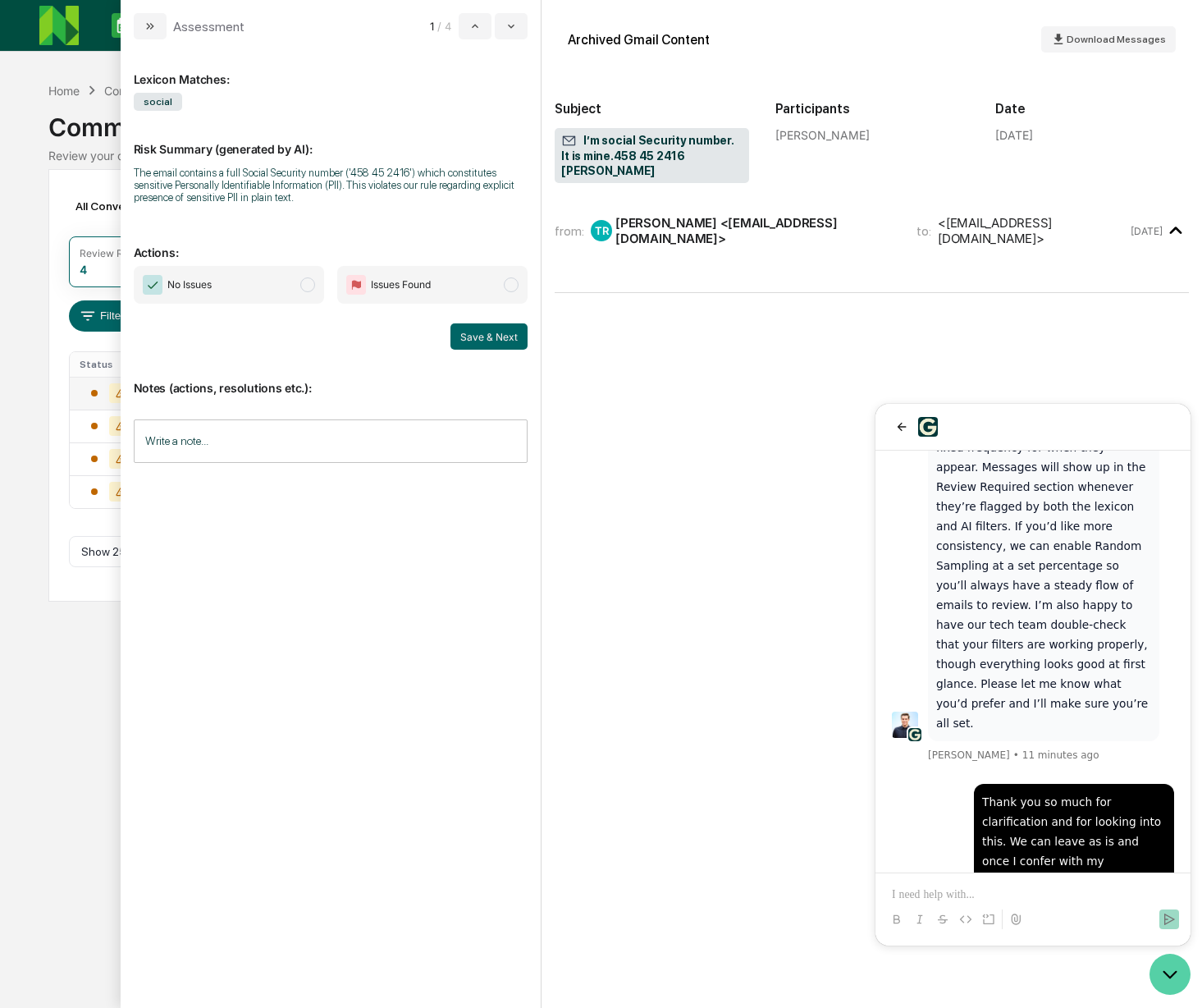
click at [1171, 973] on icon "Open customer support" at bounding box center [1169, 973] width 41 height 41
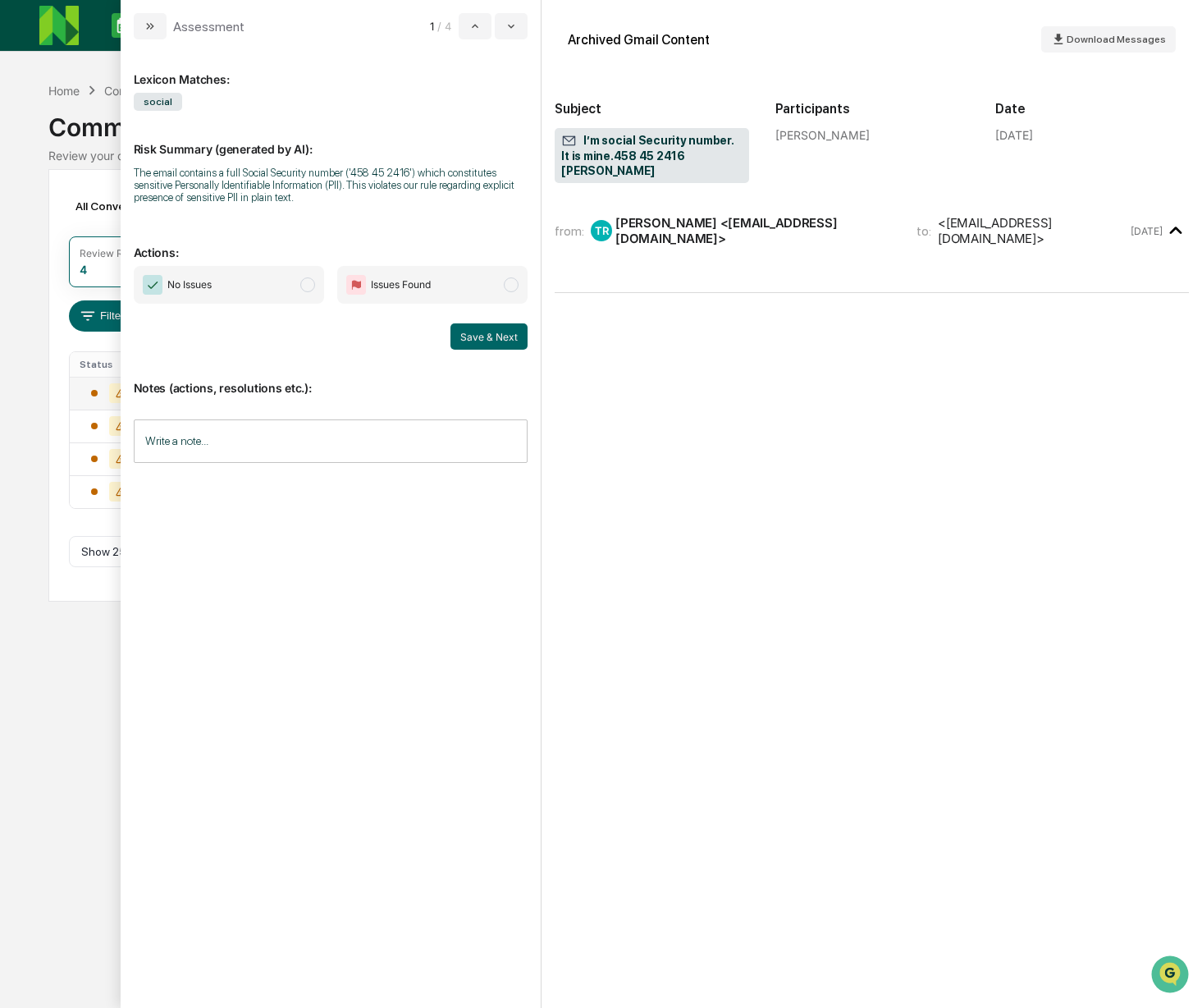
click at [1097, 233] on div "<[EMAIL_ADDRESS][DOMAIN_NAME]>" at bounding box center [1032, 230] width 189 height 31
click at [785, 232] on div "[PERSON_NAME] <[EMAIL_ADDRESS][DOMAIN_NAME]>" at bounding box center [755, 230] width 281 height 31
click at [662, 141] on span "I’m social Security number. It is mine.458 45 2416 [PERSON_NAME]" at bounding box center [651, 155] width 180 height 46
click at [1008, 228] on div "<[EMAIL_ADDRESS][DOMAIN_NAME]>" at bounding box center [1032, 230] width 189 height 31
click at [508, 30] on icon "modal" at bounding box center [511, 26] width 13 height 13
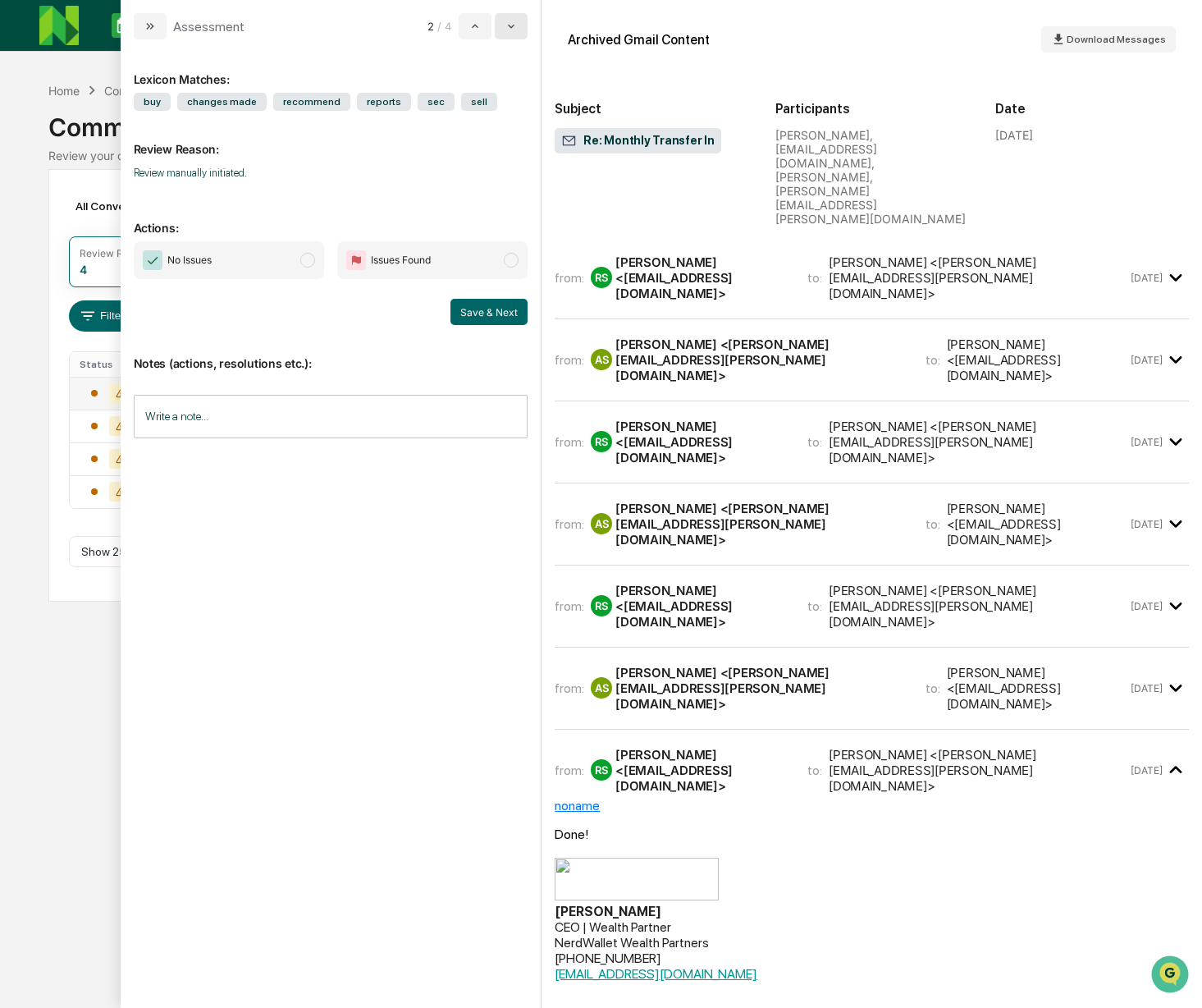
click at [516, 30] on icon "modal" at bounding box center [511, 26] width 13 height 13
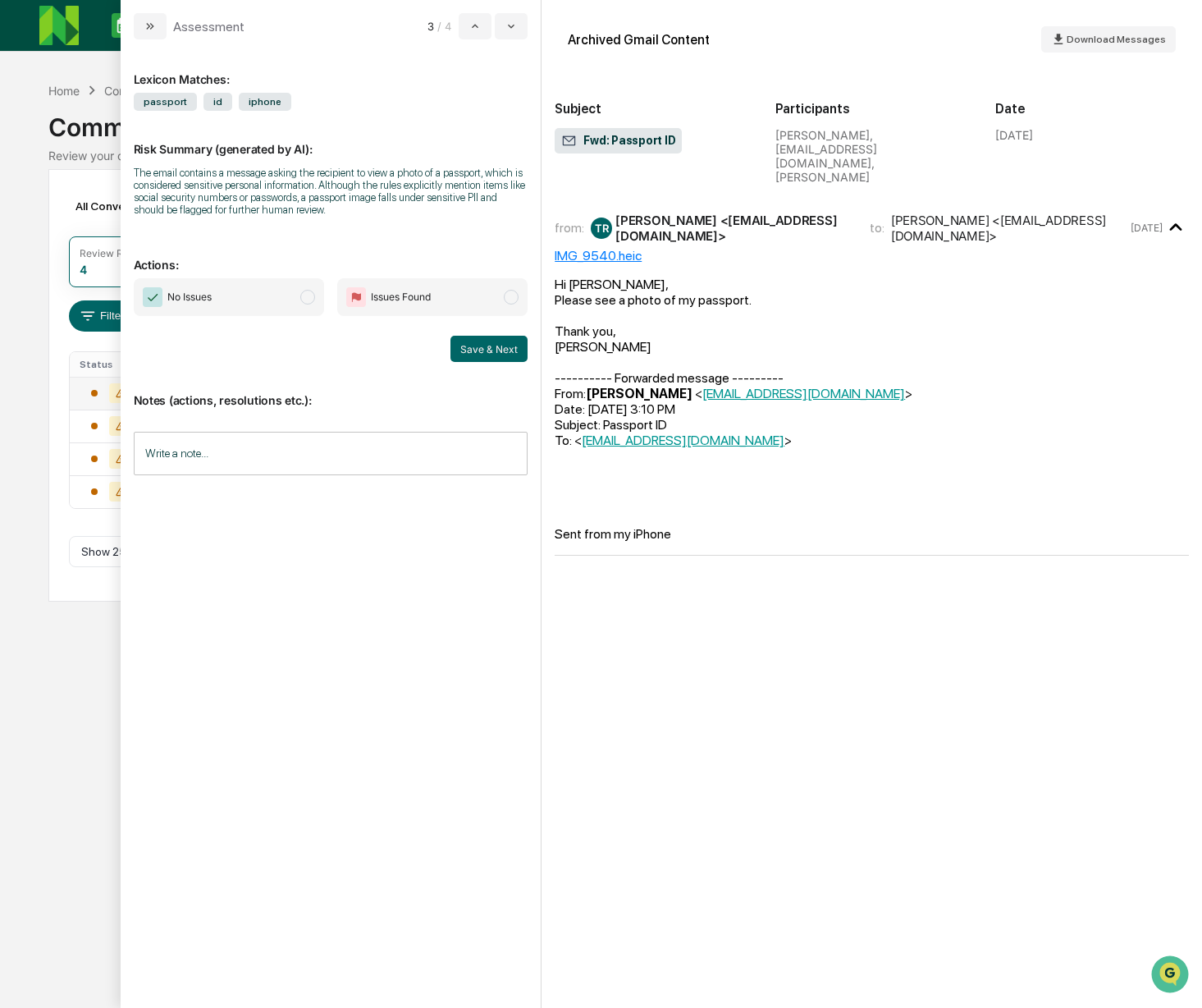
click at [596, 248] on div "IMG_9540.heic" at bounding box center [871, 255] width 635 height 16
click at [510, 301] on span "modal" at bounding box center [511, 296] width 15 height 15
click at [190, 457] on input "Write a note..." at bounding box center [331, 454] width 395 height 44
click at [509, 303] on span "modal" at bounding box center [511, 296] width 15 height 15
click at [367, 726] on div "Lexicon Matches: passport id iphone Risk Summary (generated by AI): The email c…" at bounding box center [331, 514] width 395 height 923
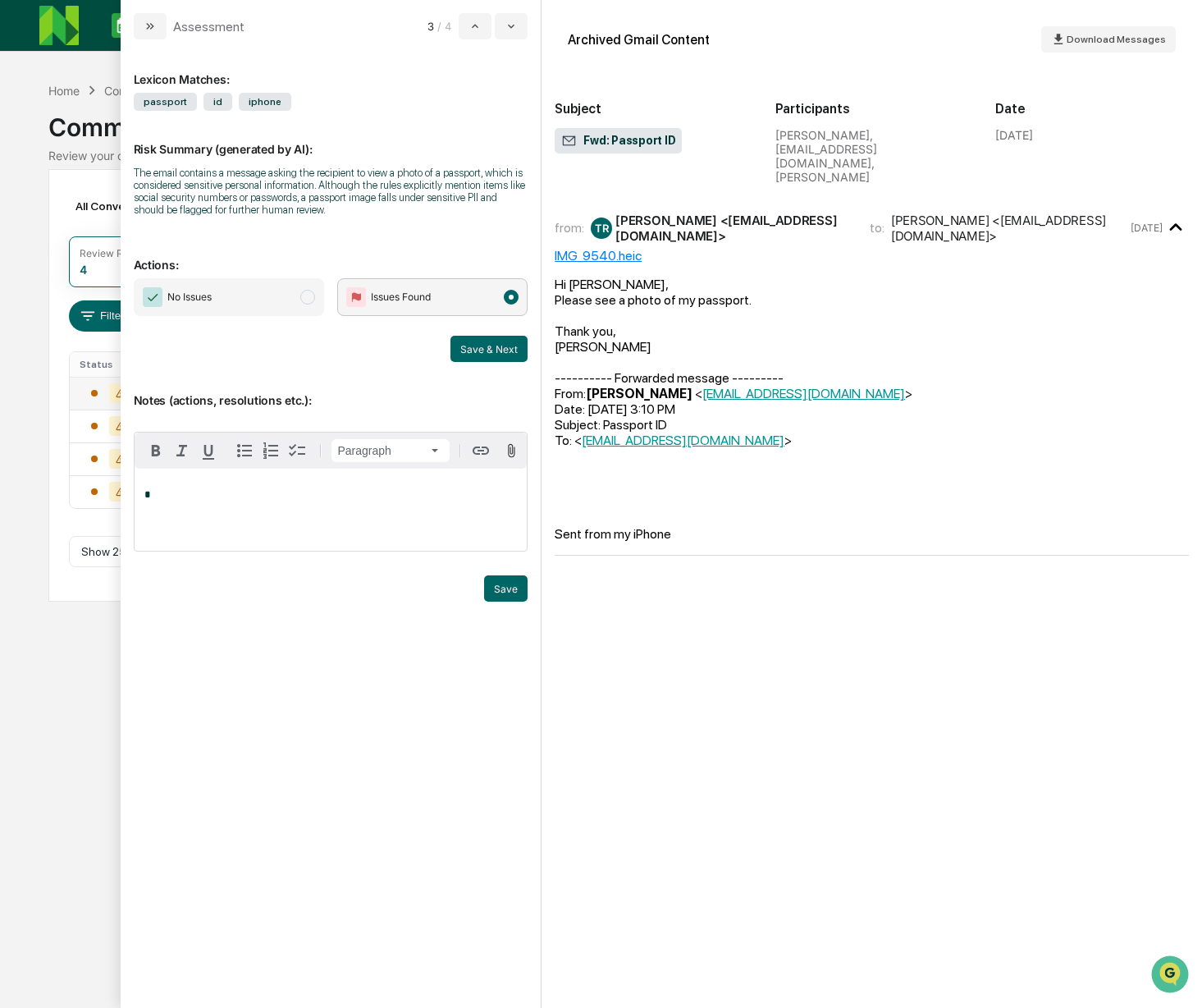
scroll to position [556, 0]
click at [300, 302] on span "modal" at bounding box center [307, 296] width 15 height 15
click at [244, 515] on div "*" at bounding box center [331, 509] width 393 height 82
click at [338, 500] on span "**********" at bounding box center [275, 494] width 262 height 11
drag, startPoint x: 465, startPoint y: 499, endPoint x: 471, endPoint y: 509, distance: 11.7
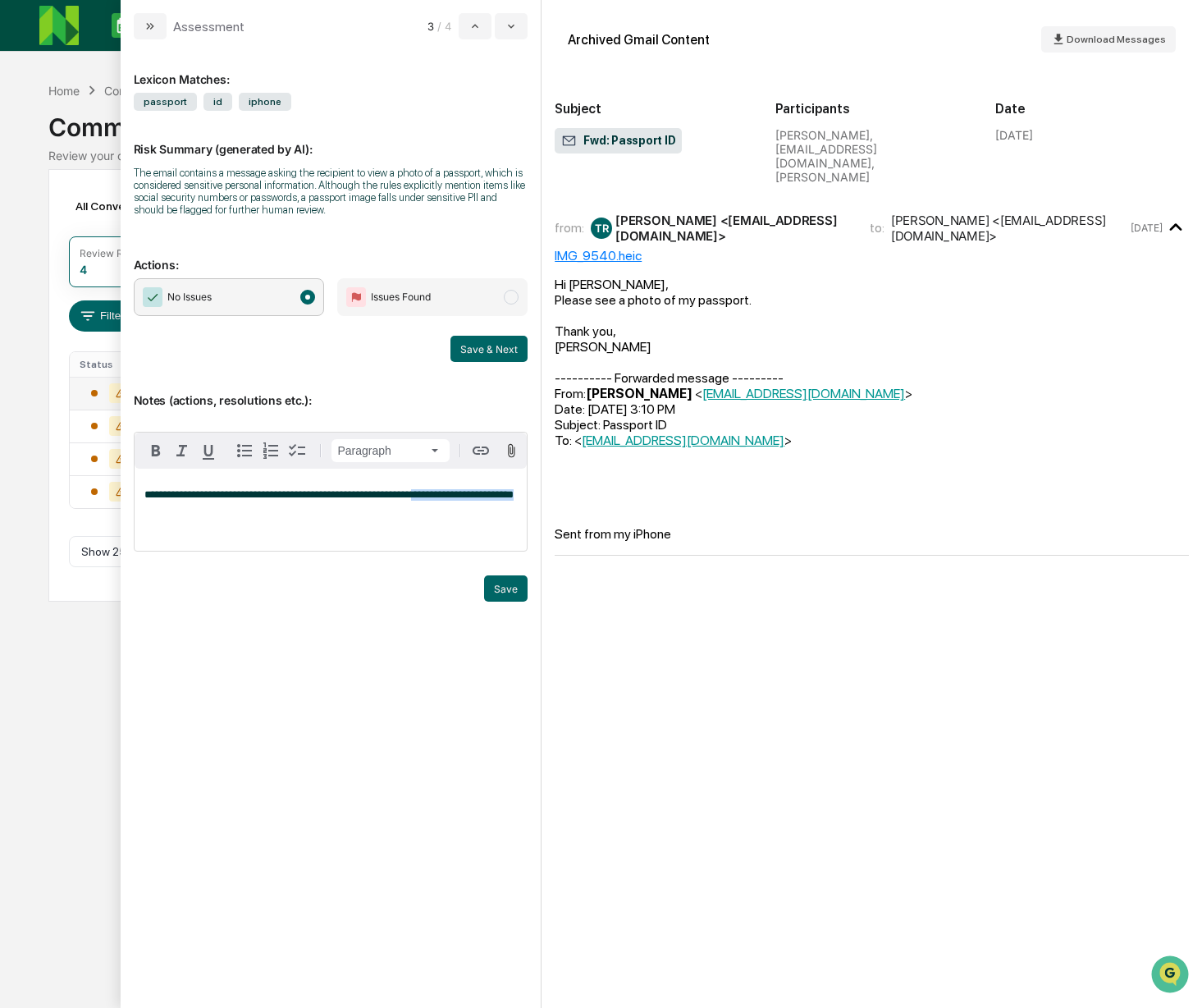
click at [471, 500] on p "**********" at bounding box center [331, 495] width 373 height 12
click at [508, 594] on button "Save" at bounding box center [506, 588] width 44 height 27
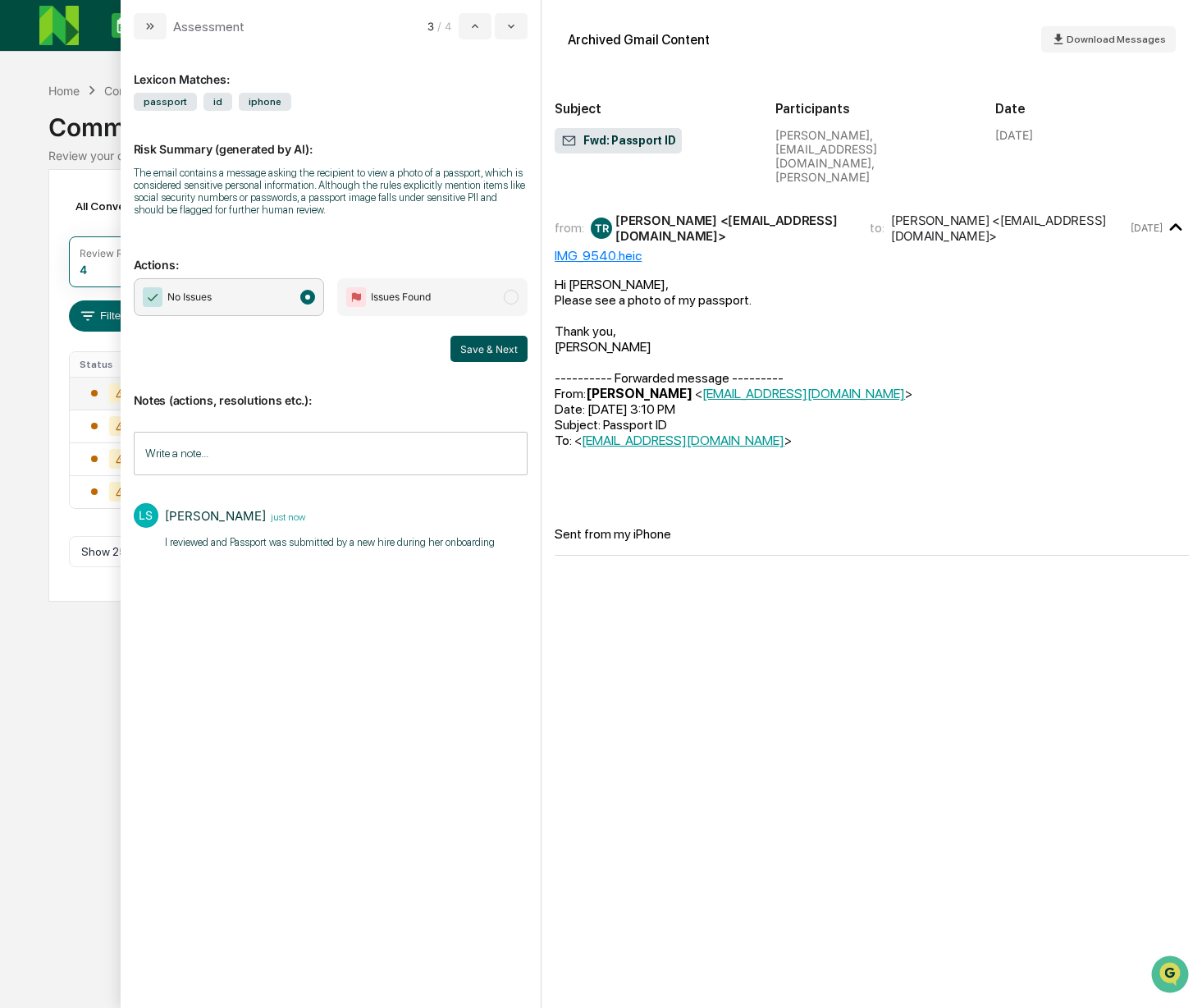
click at [486, 352] on button "Save & Next" at bounding box center [489, 349] width 77 height 27
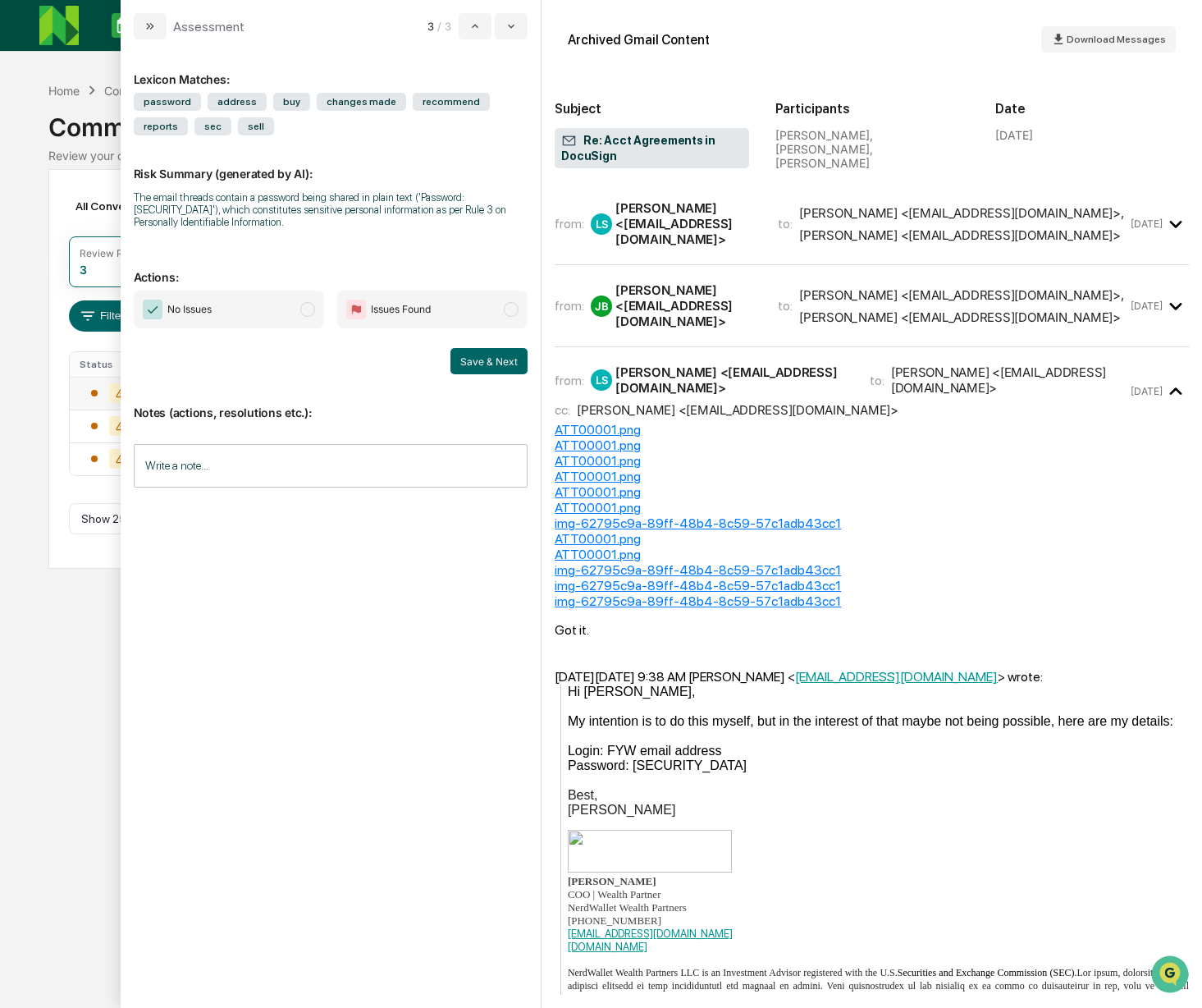
click at [693, 240] on div "[PERSON_NAME] <[EMAIL_ADDRESS][DOMAIN_NAME]>" at bounding box center [686, 223] width 143 height 47
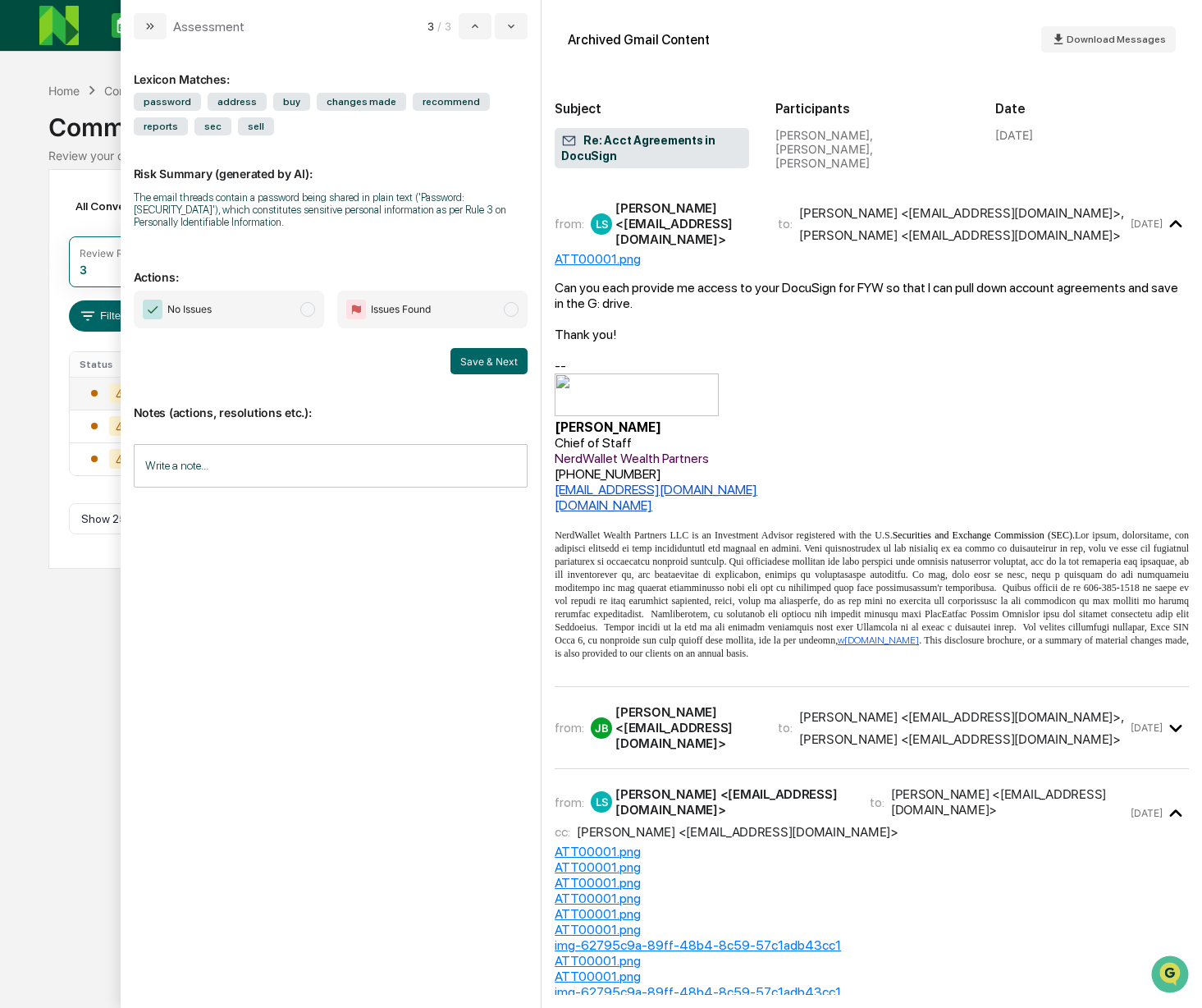
click at [309, 311] on span "modal" at bounding box center [307, 309] width 15 height 15
click at [499, 361] on button "Save & Next" at bounding box center [489, 360] width 77 height 27
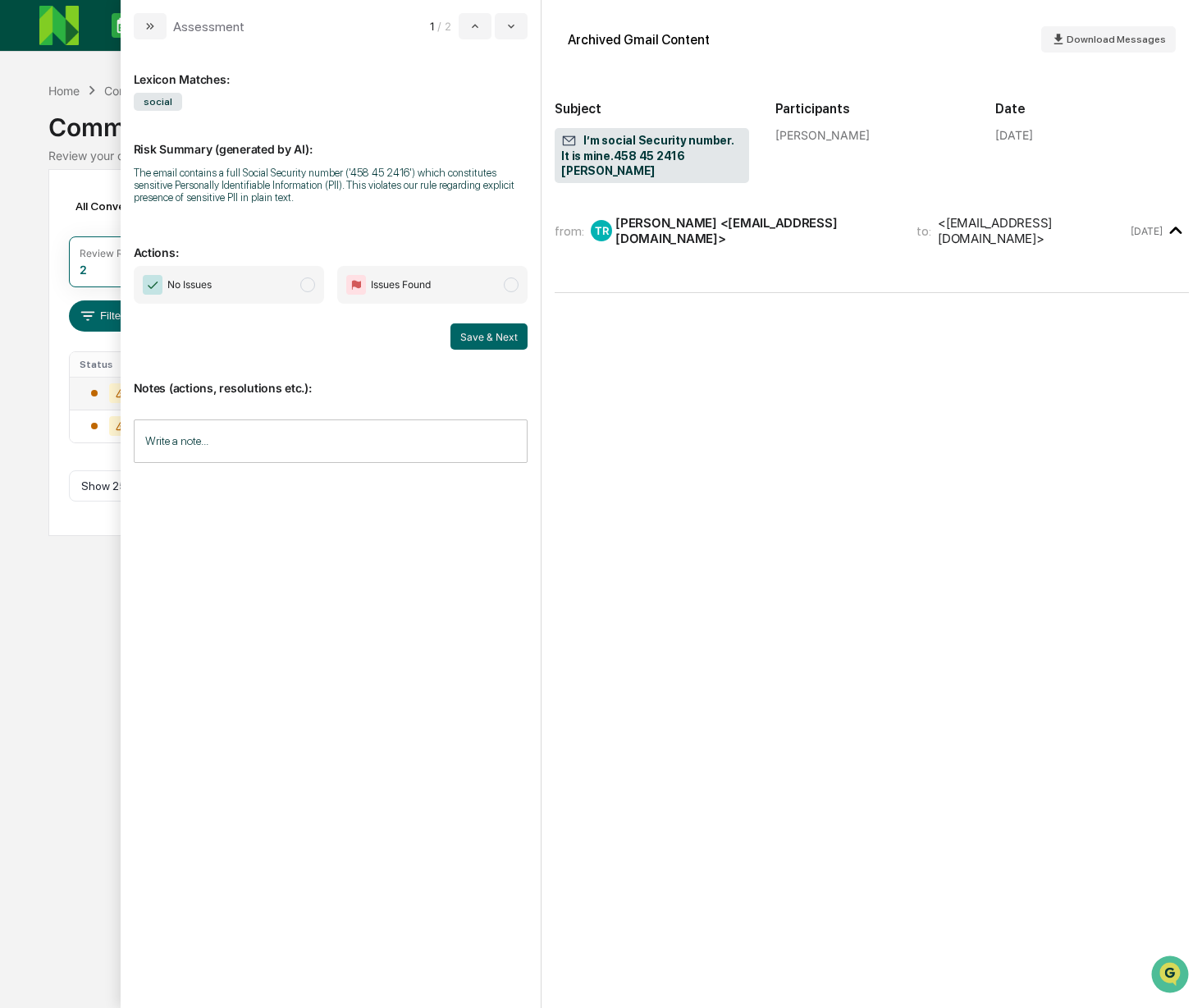
click at [513, 285] on span "modal" at bounding box center [511, 284] width 15 height 15
click at [702, 240] on div "[PERSON_NAME] <[EMAIL_ADDRESS][DOMAIN_NAME]>" at bounding box center [755, 230] width 281 height 31
click at [194, 454] on input "Write a note..." at bounding box center [331, 441] width 395 height 44
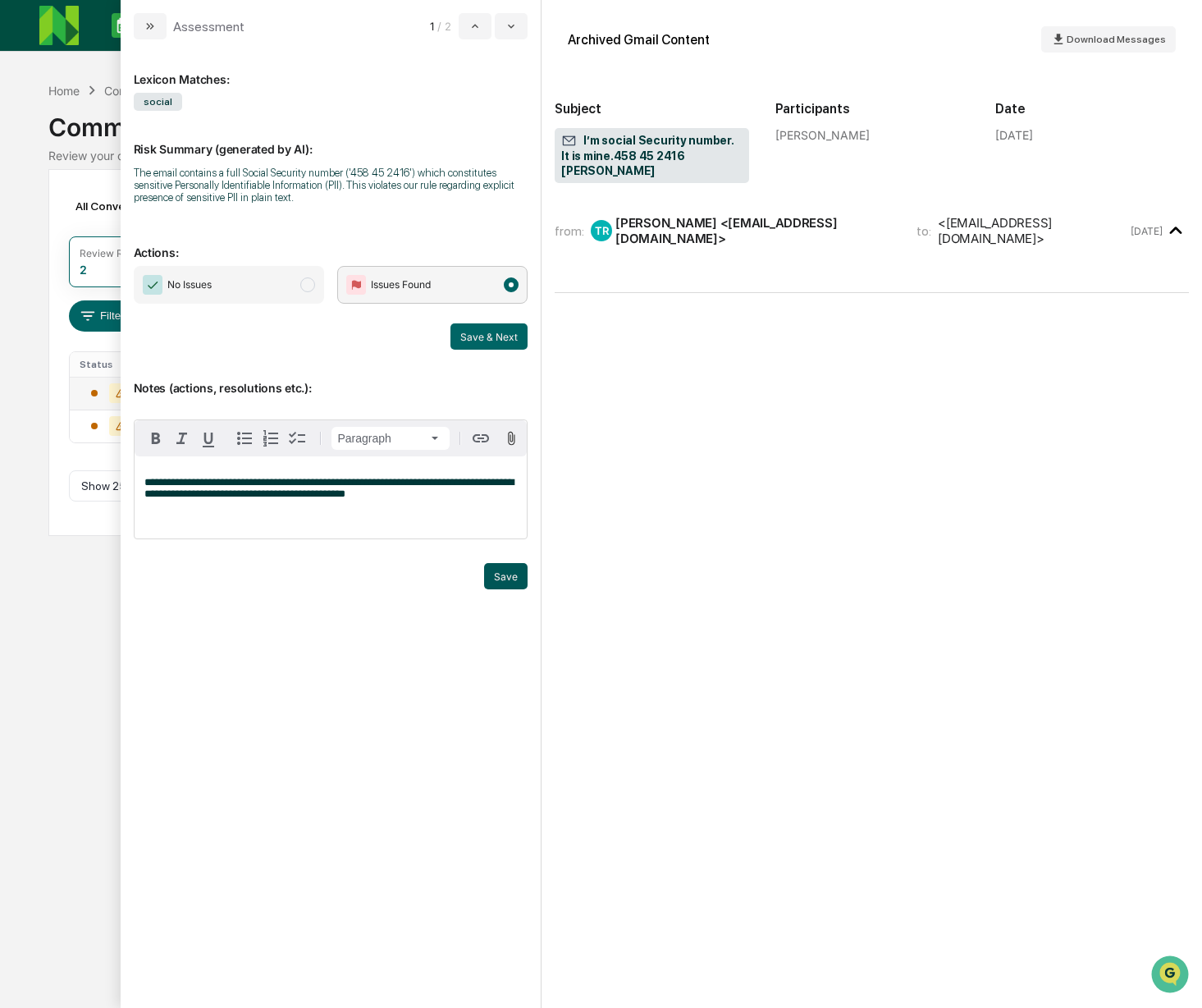
click at [509, 576] on button "Save" at bounding box center [506, 575] width 44 height 27
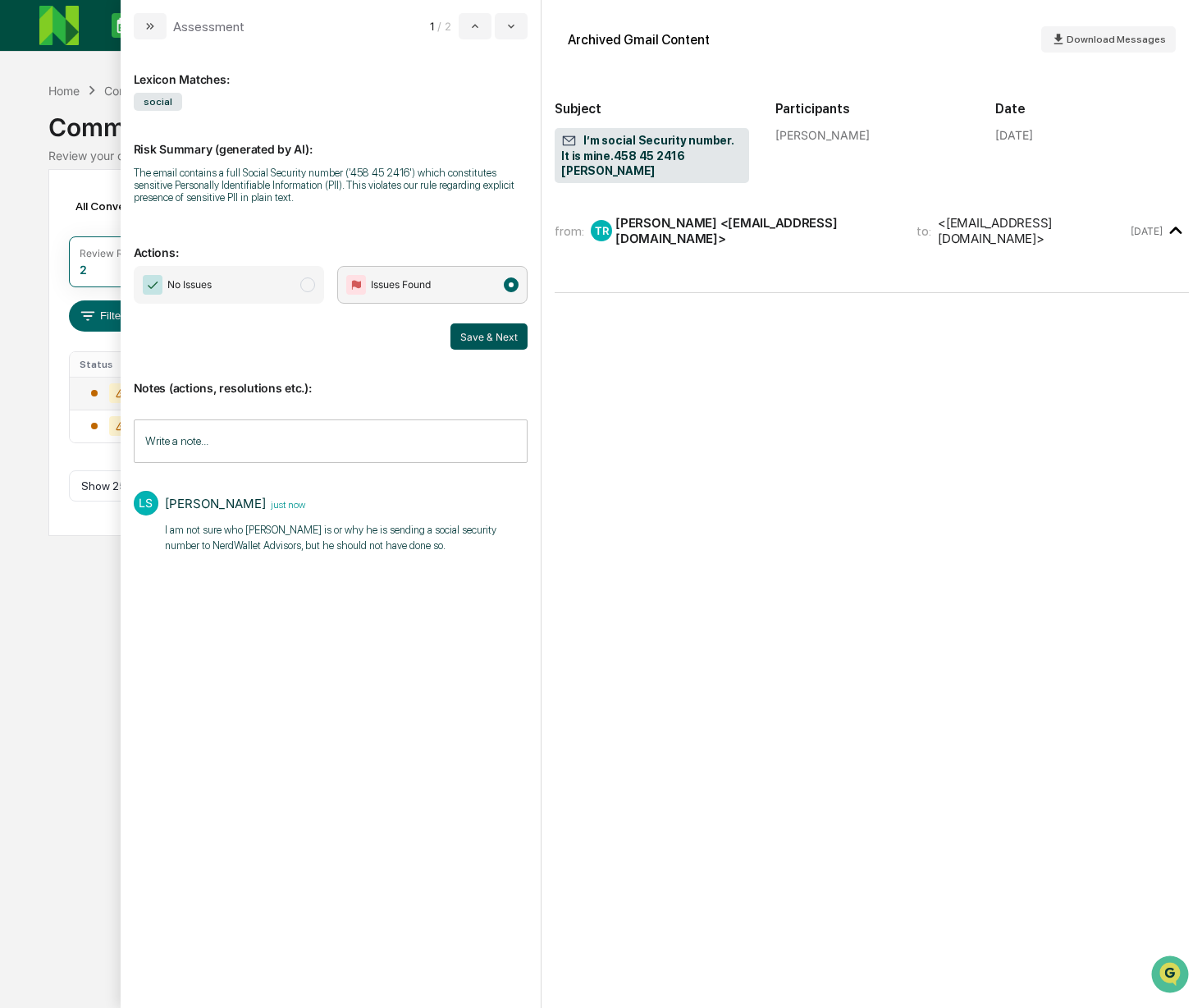
click at [499, 347] on button "Save & Next" at bounding box center [489, 336] width 77 height 27
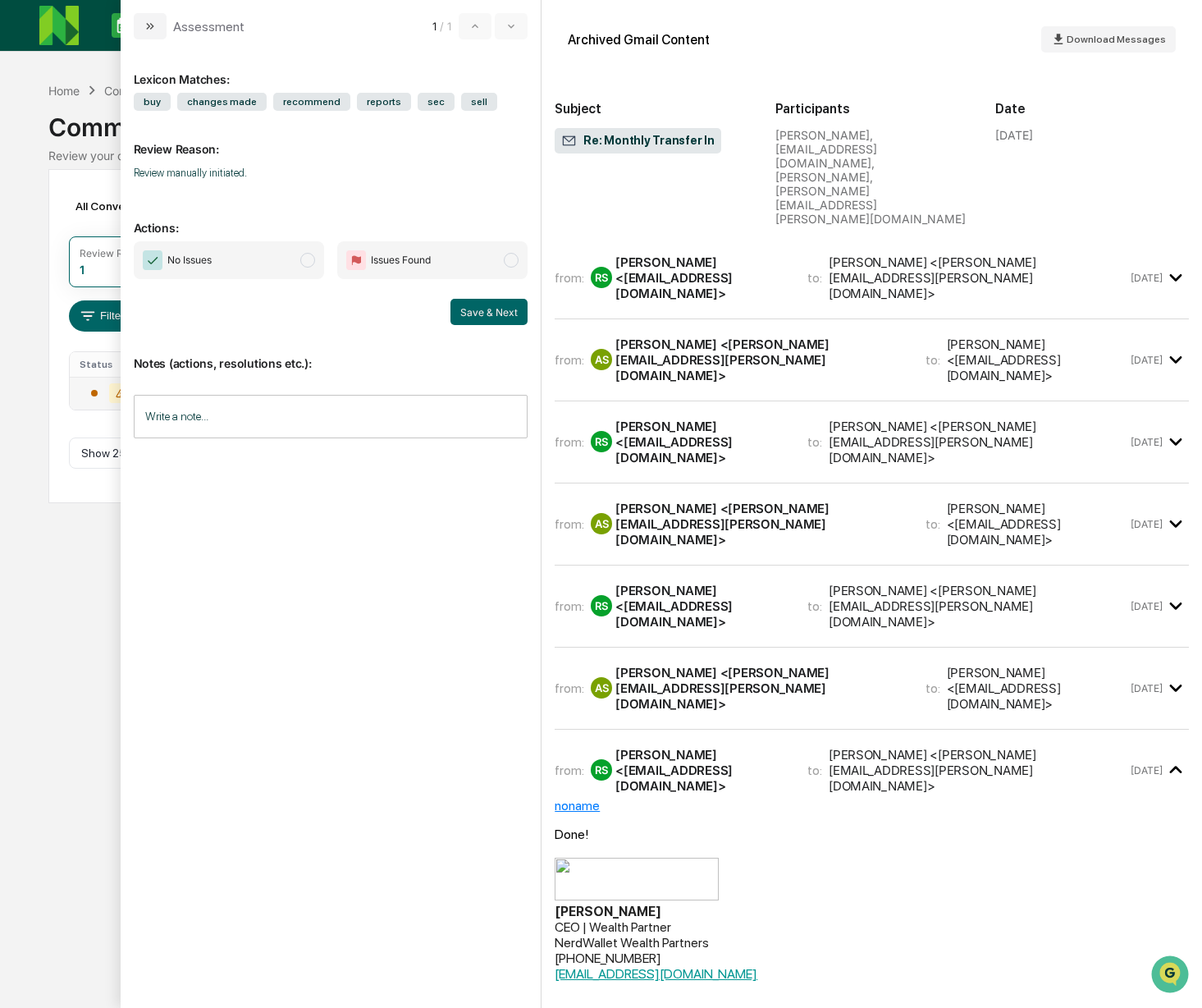
click at [663, 254] on div "[PERSON_NAME] <[EMAIL_ADDRESS][DOMAIN_NAME]>" at bounding box center [701, 277] width 172 height 47
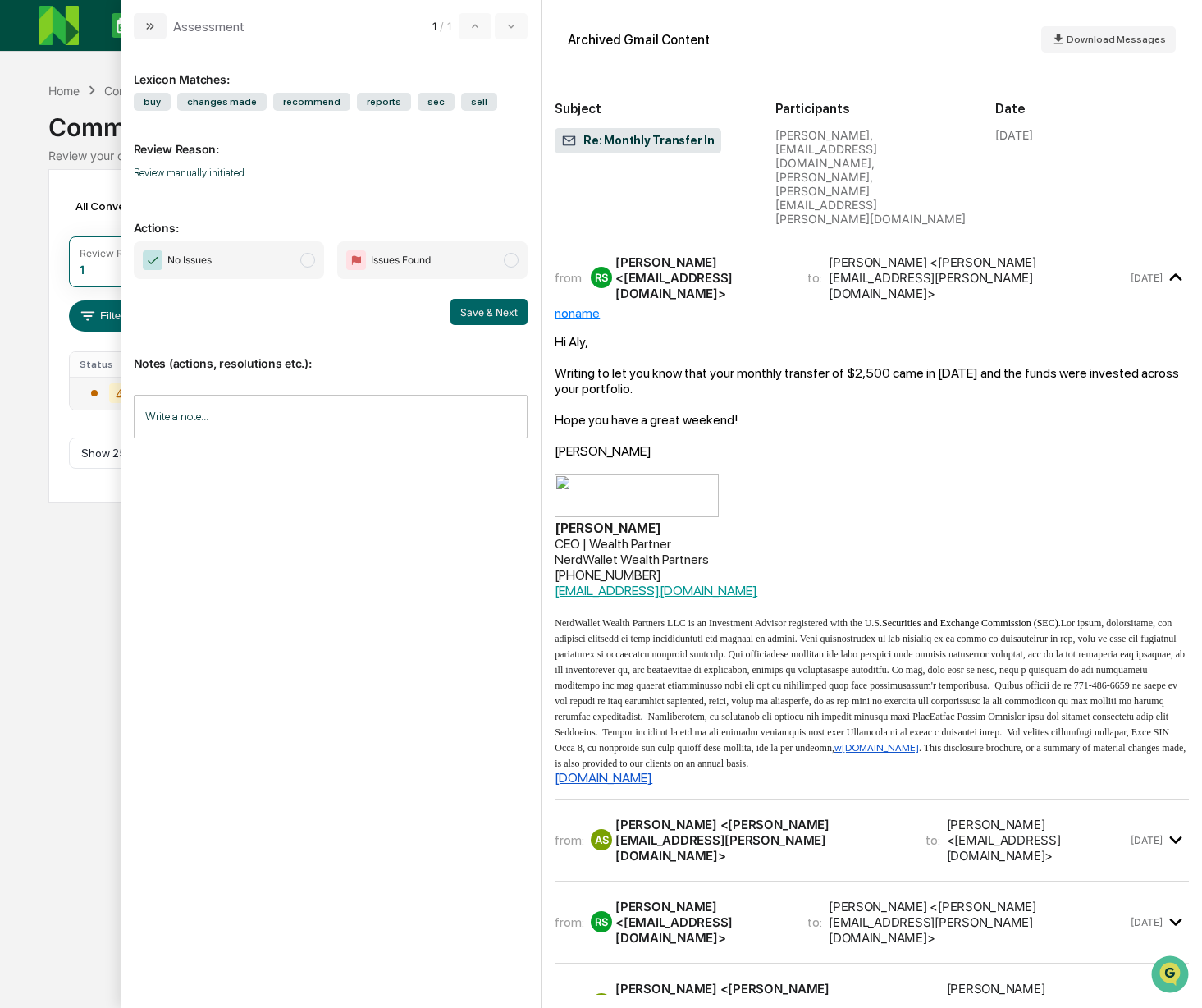
click at [770, 816] on div "[PERSON_NAME] <[PERSON_NAME][EMAIL_ADDRESS][PERSON_NAME][DOMAIN_NAME]>" at bounding box center [759, 839] width 289 height 47
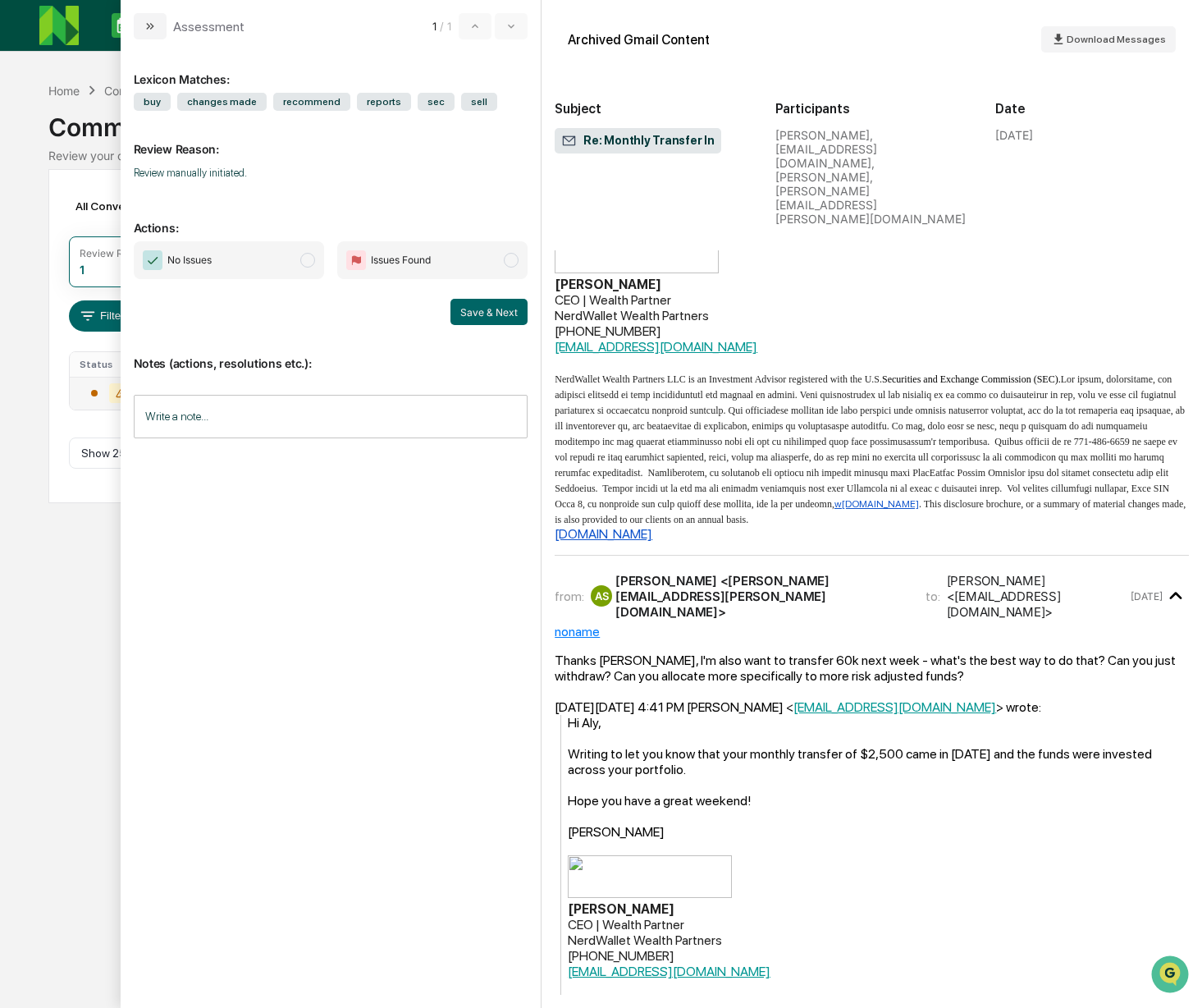
scroll to position [554, 0]
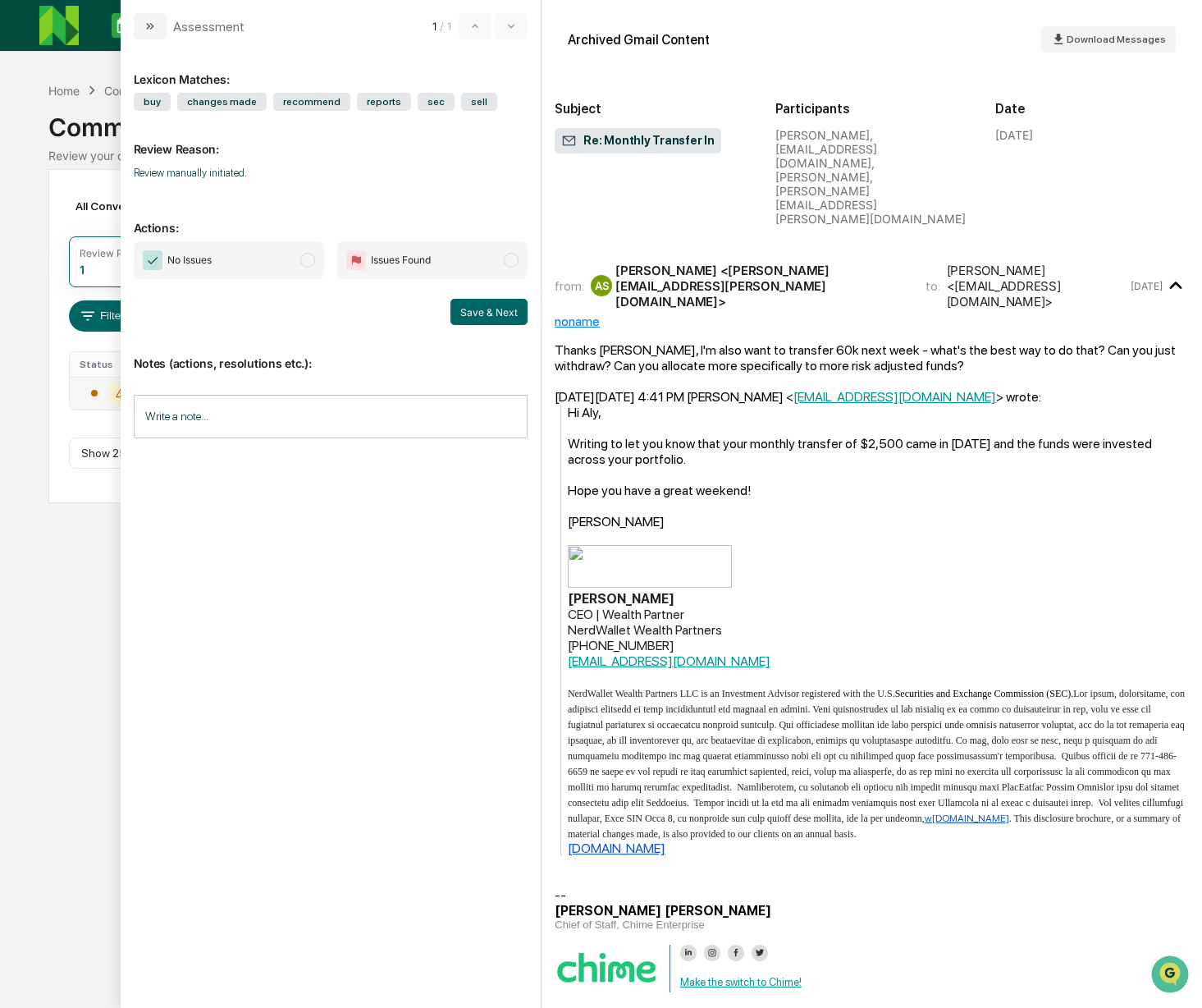
click at [306, 262] on span "modal" at bounding box center [307, 259] width 15 height 15
click at [351, 414] on input "Write a note..." at bounding box center [331, 417] width 395 height 44
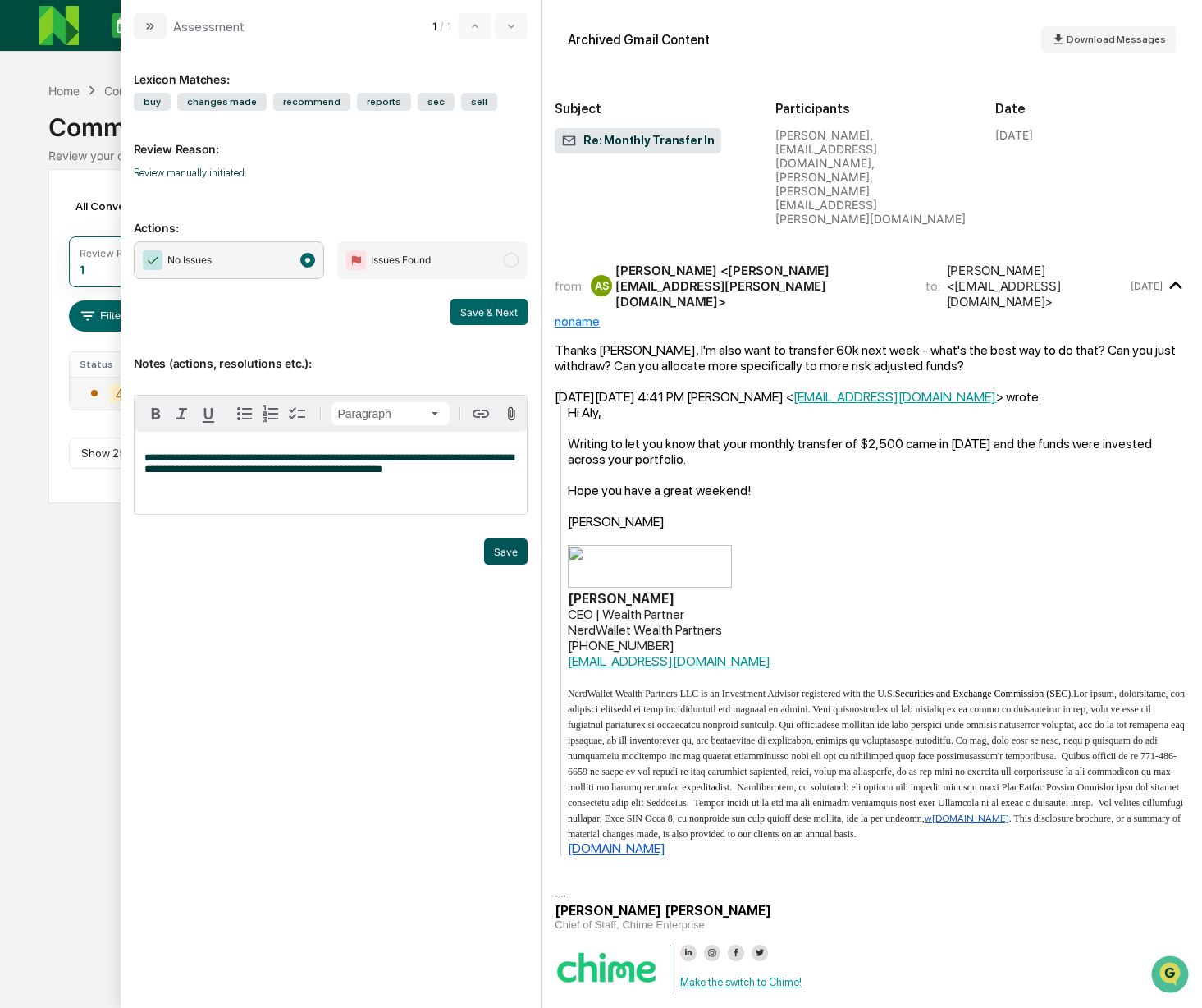
click at [506, 557] on button "Save" at bounding box center [506, 552] width 44 height 27
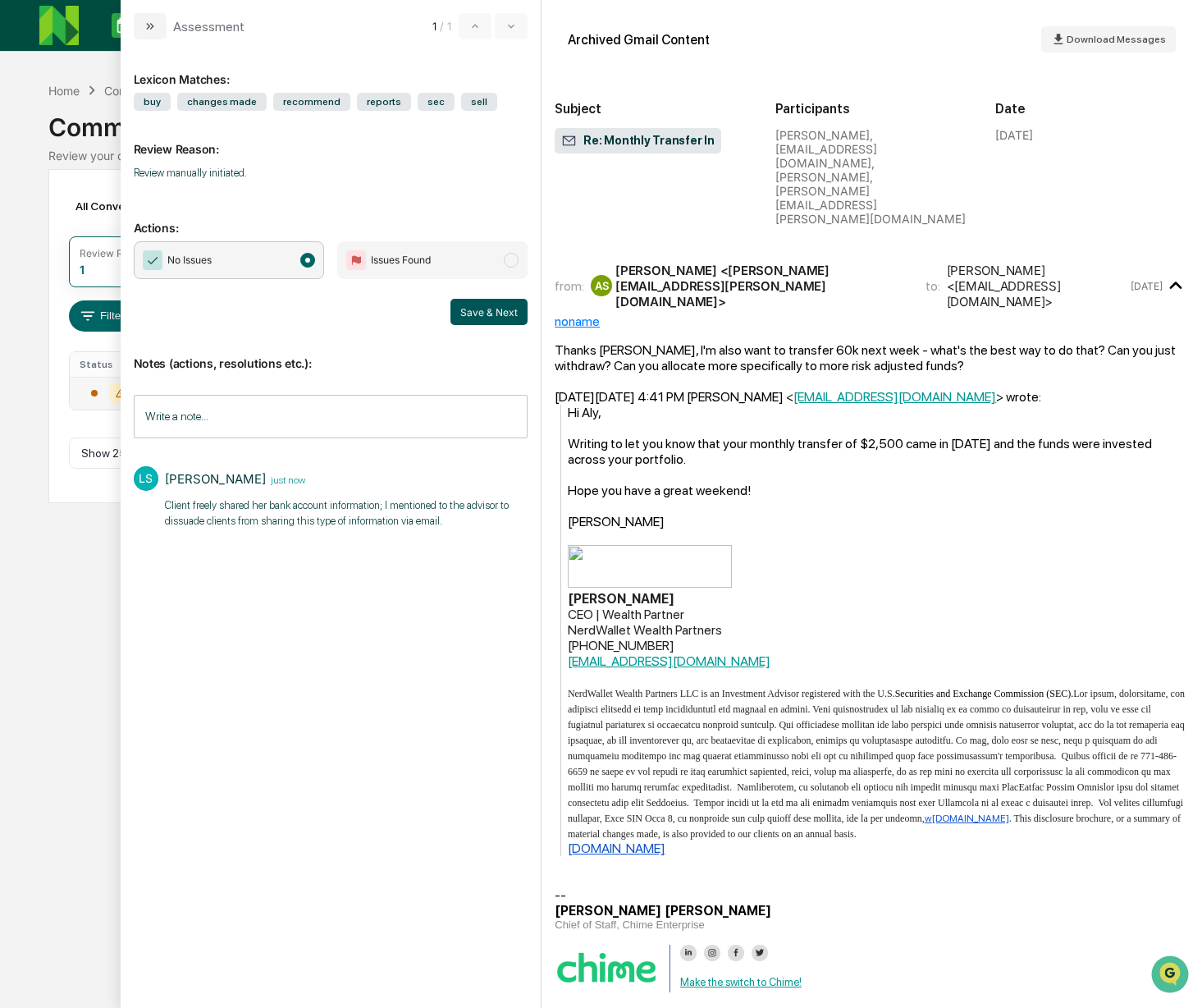
click at [507, 309] on button "Save & Next" at bounding box center [489, 312] width 77 height 27
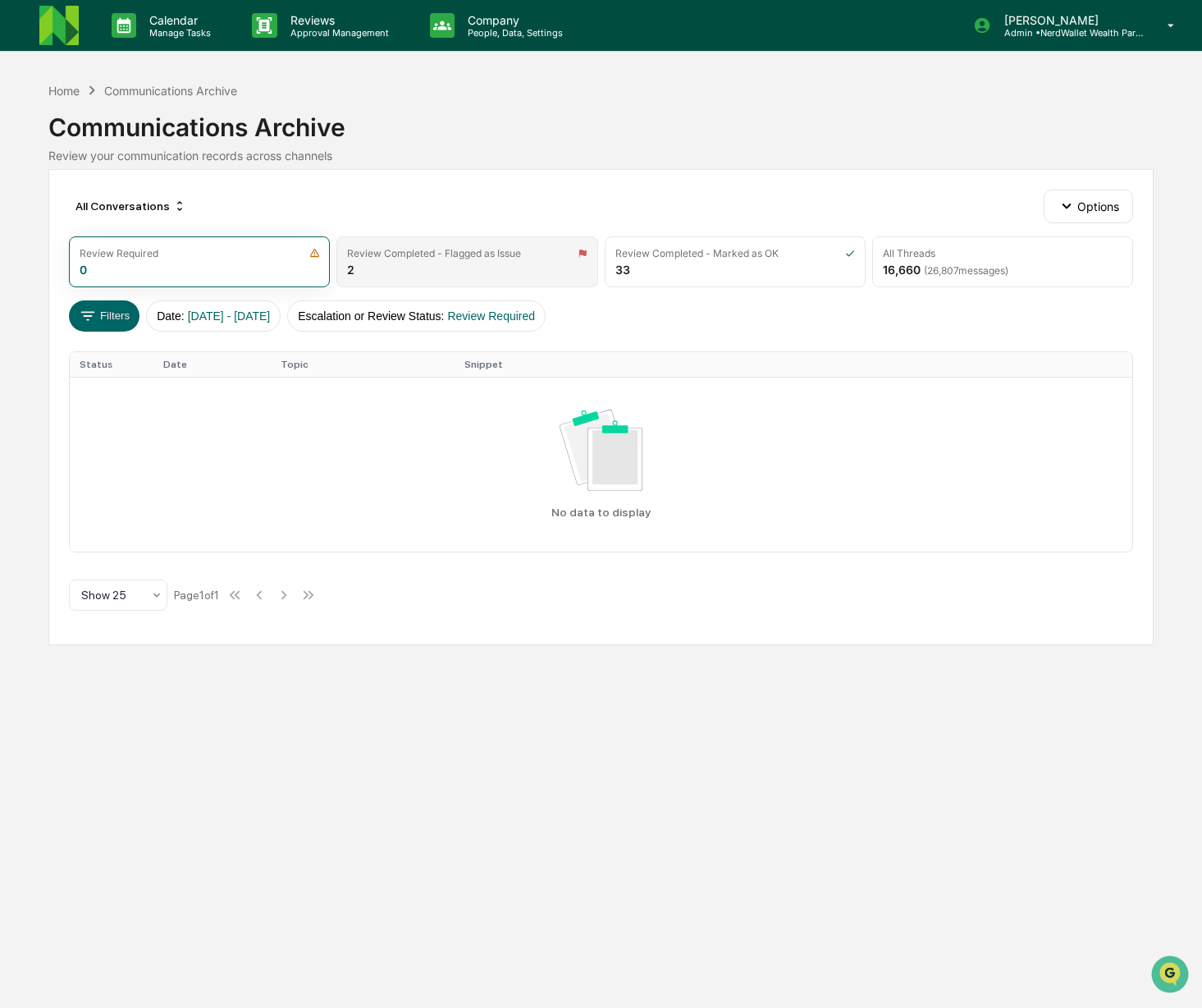
click at [385, 270] on div "Review Completed - Flagged as Issue 2" at bounding box center [466, 261] width 260 height 50
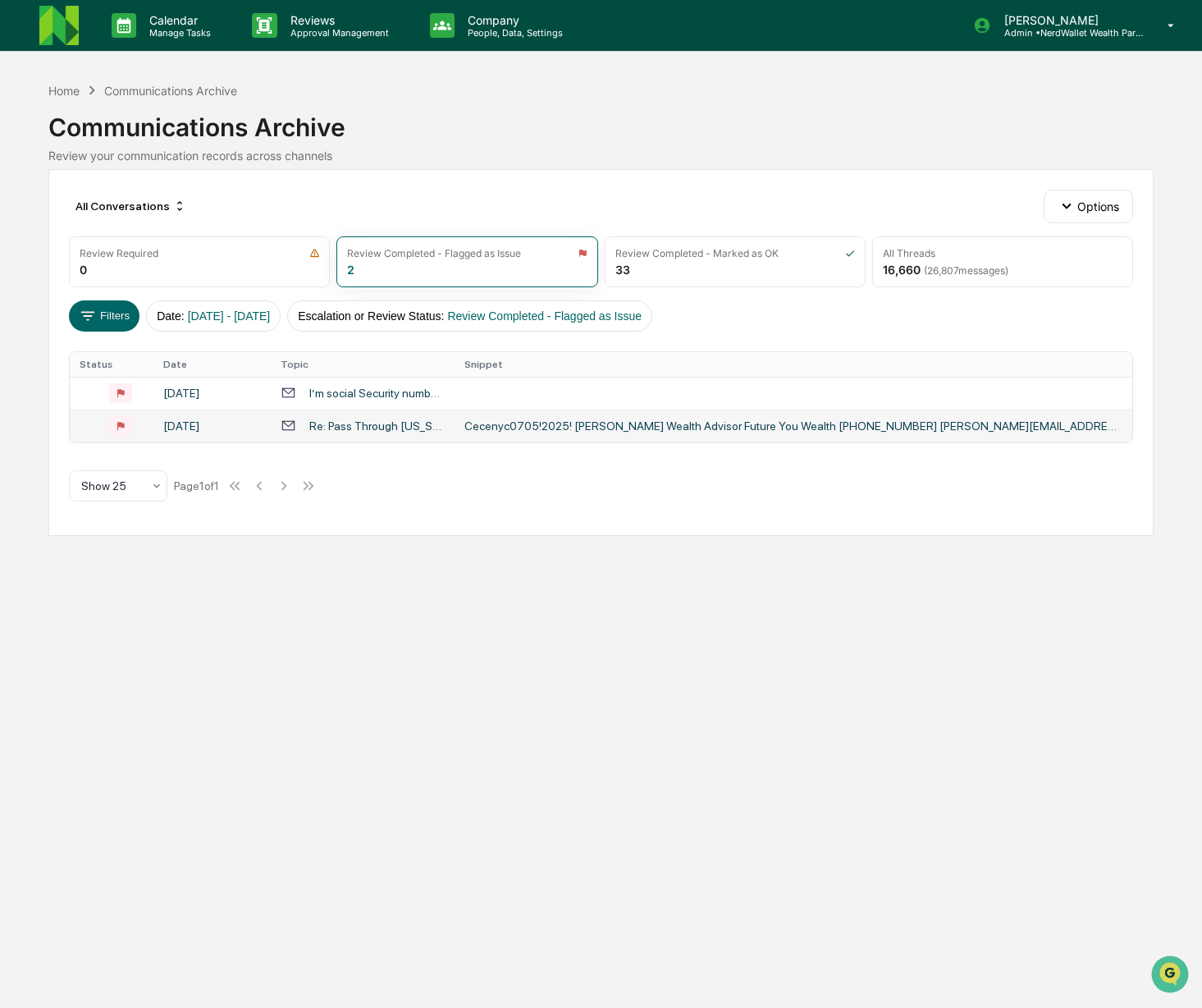
click at [517, 430] on div "Cecenyc0705!2025! [PERSON_NAME] Wealth Advisor Future You Wealth [PHONE_NUMBER]…" at bounding box center [792, 425] width 656 height 13
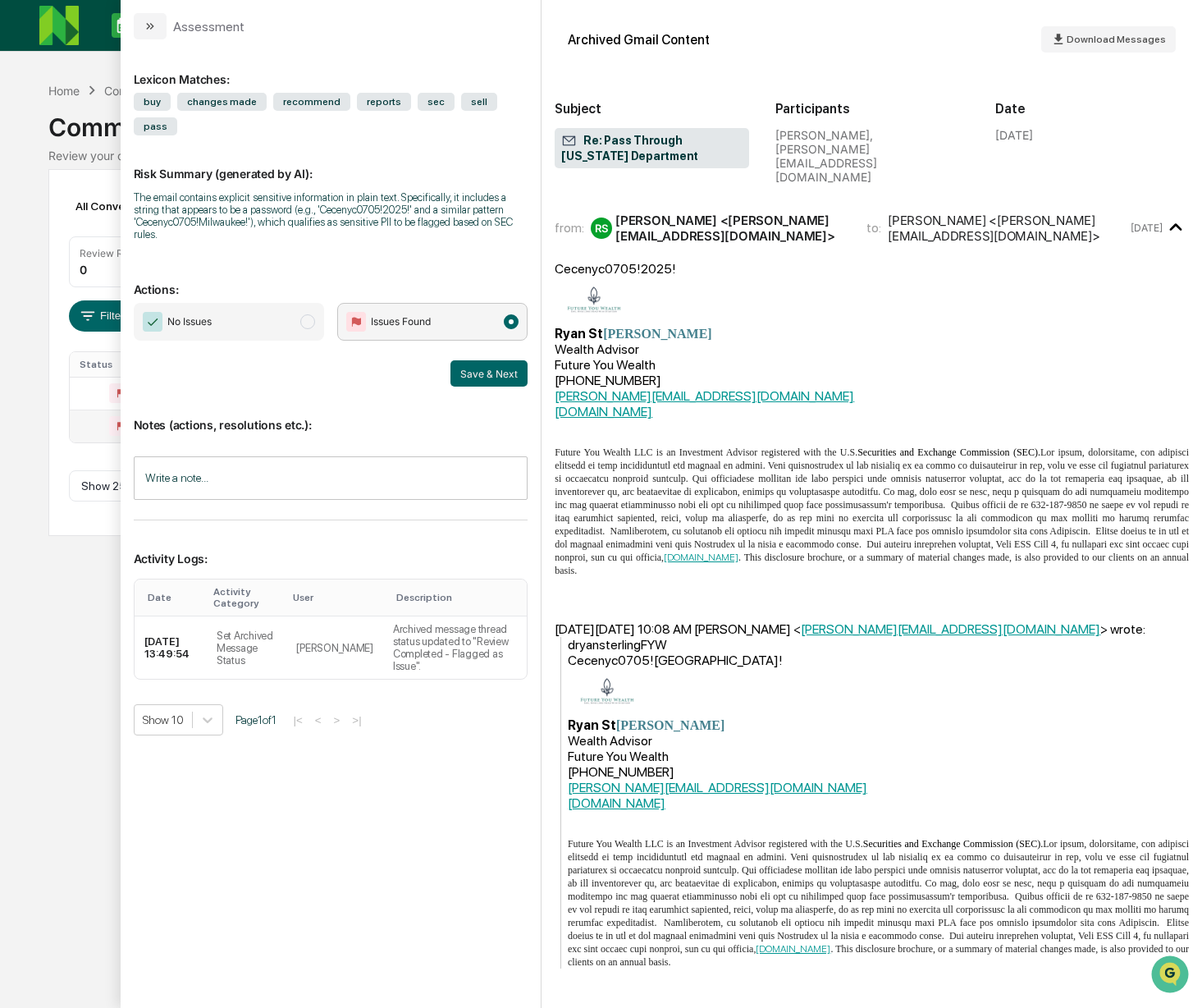
click at [654, 148] on span "Re: Pass Through [US_STATE] Department" at bounding box center [651, 148] width 180 height 31
click at [586, 142] on span "Re: Pass Through [US_STATE] Department" at bounding box center [651, 148] width 180 height 31
click at [247, 481] on input "Write a note..." at bounding box center [331, 478] width 395 height 44
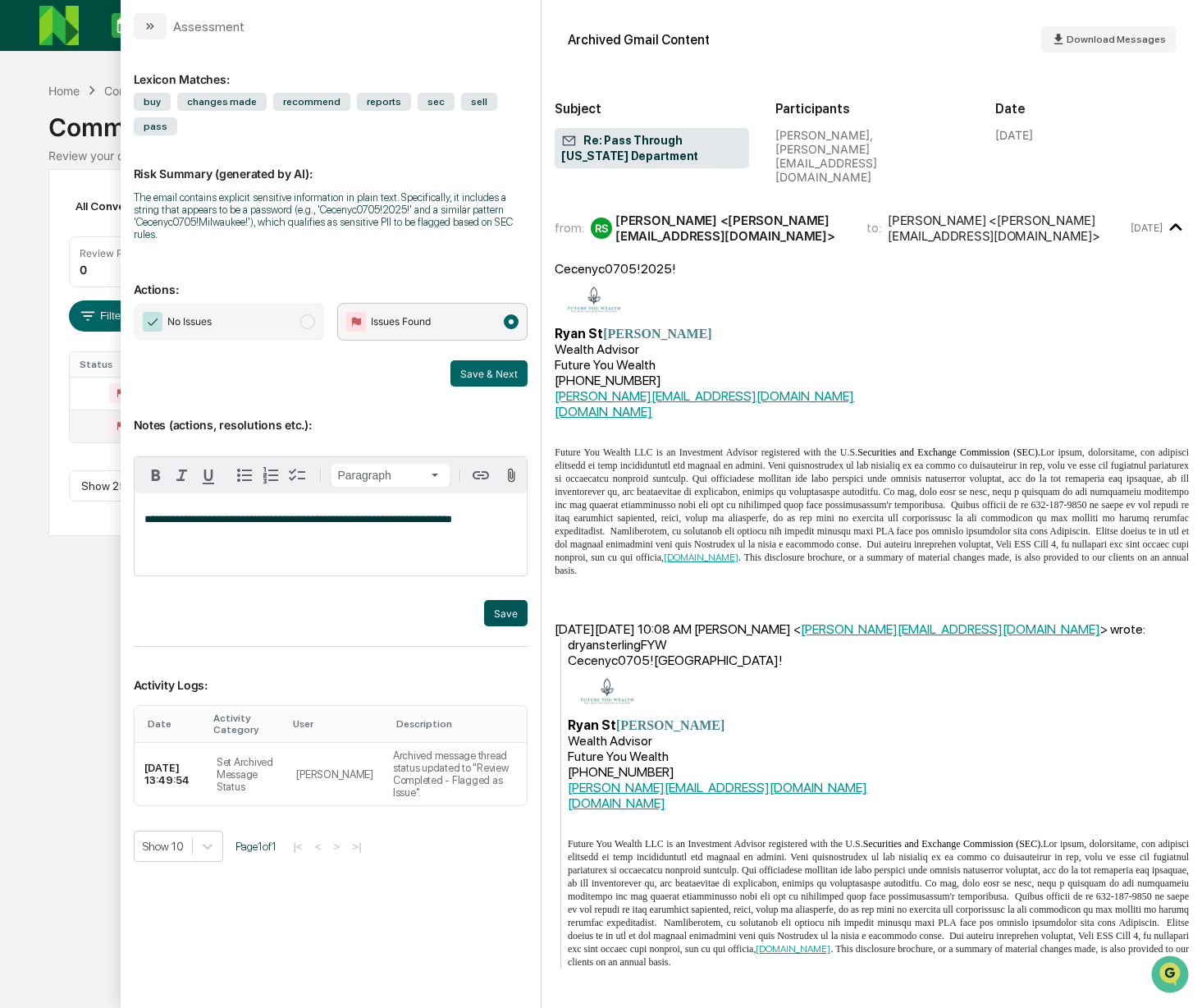
click at [505, 618] on button "Save" at bounding box center [506, 613] width 44 height 27
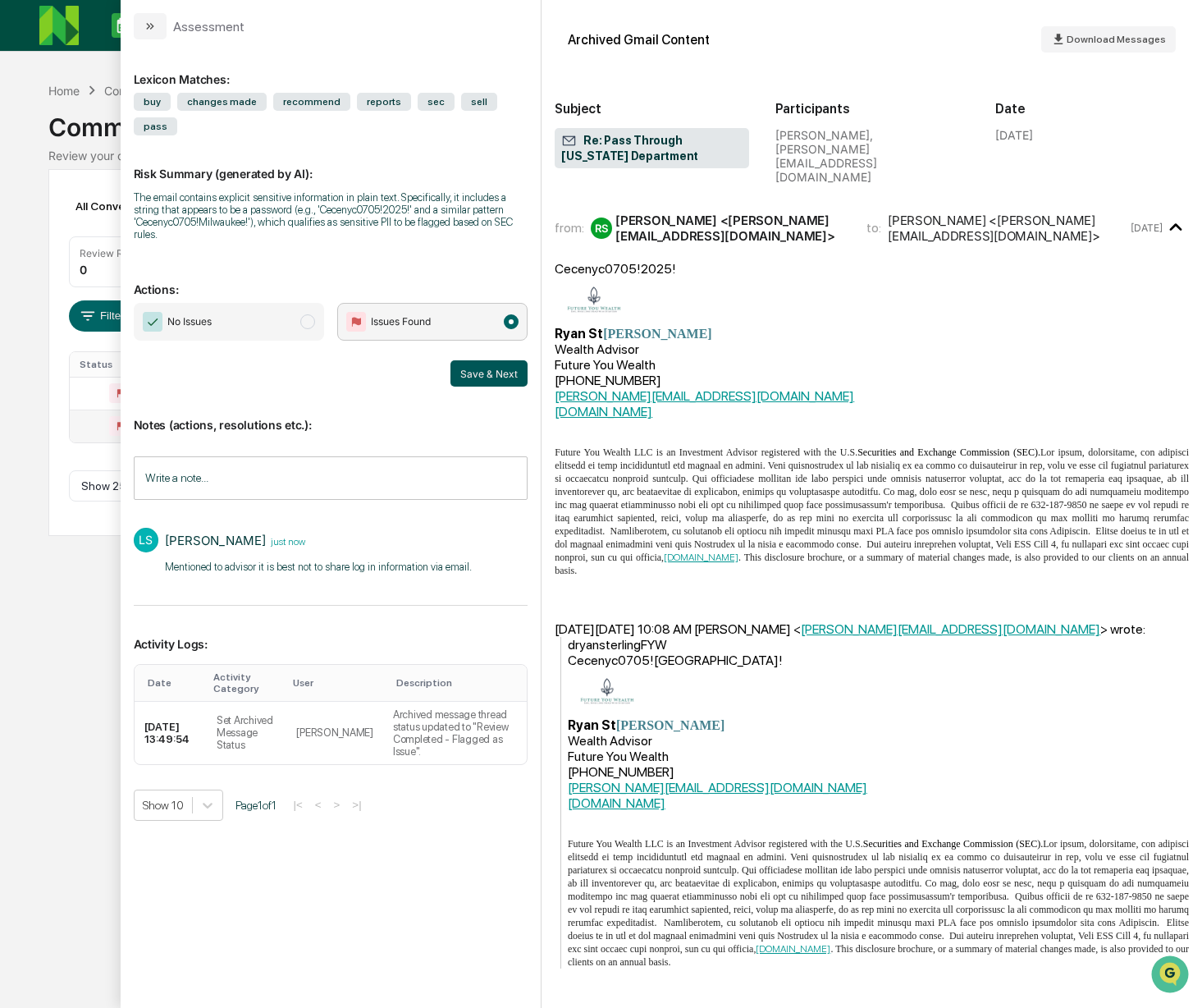
click at [486, 383] on button "Save & Next" at bounding box center [489, 373] width 77 height 27
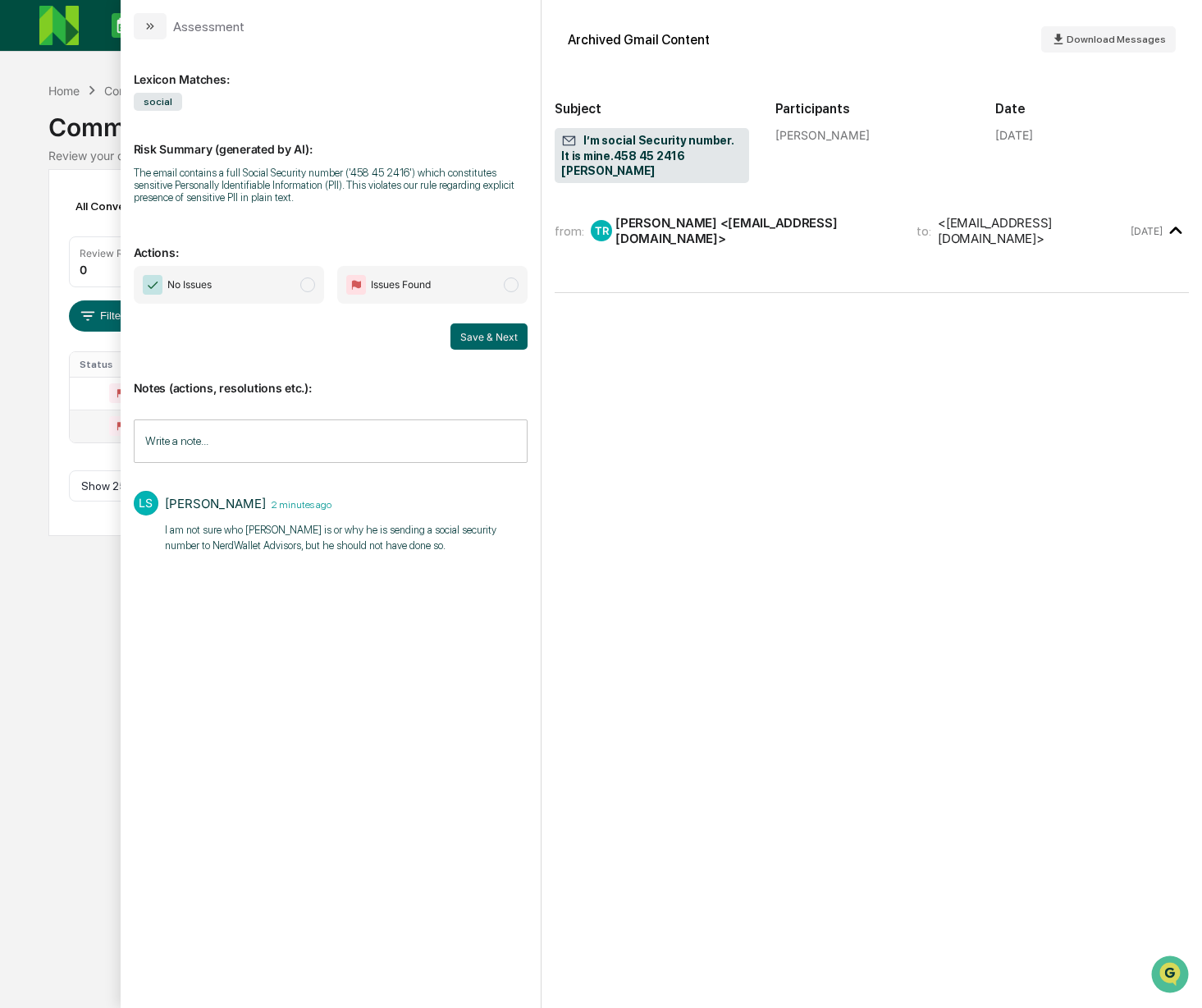
click at [510, 290] on span "modal" at bounding box center [511, 284] width 15 height 15
click at [487, 337] on button "Save & Next" at bounding box center [489, 336] width 77 height 27
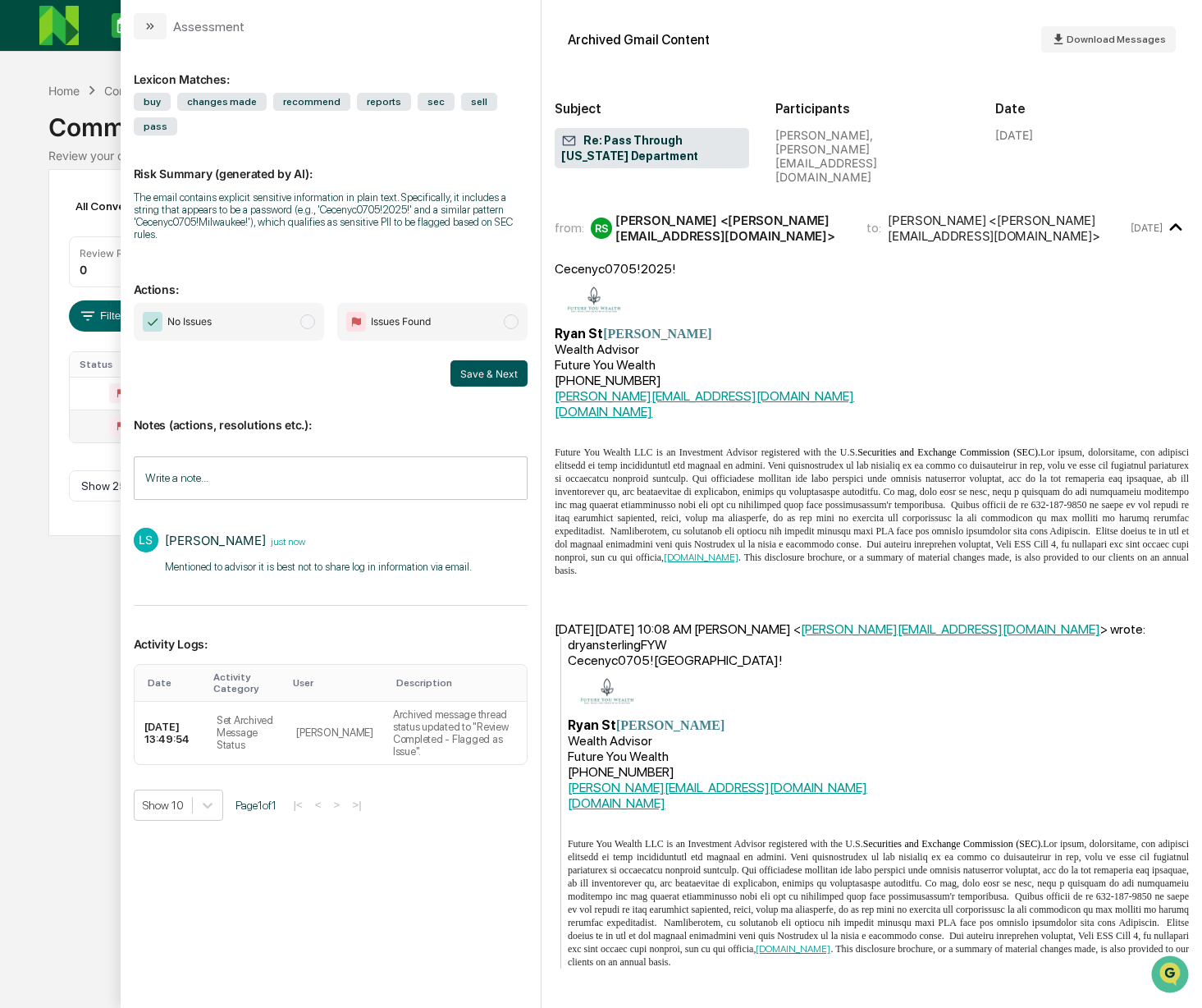
click at [488, 382] on button "Save & Next" at bounding box center [489, 373] width 77 height 27
click at [83, 518] on div "All Conversations Options Review Required 0 Review Completed - Flagged as Issue…" at bounding box center [601, 353] width 1106 height 366
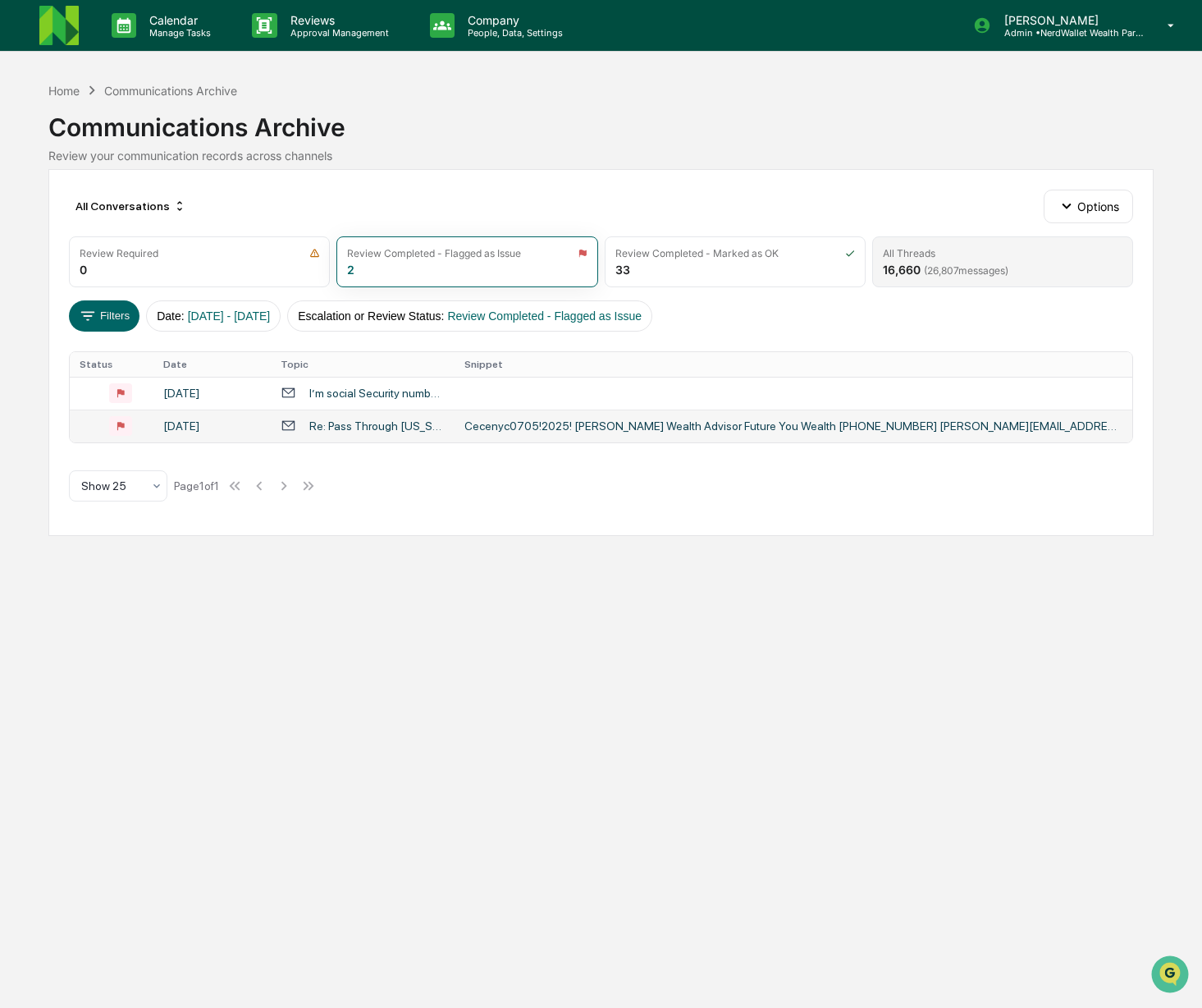
click at [943, 267] on span "( 26,807 messages)" at bounding box center [965, 270] width 84 height 12
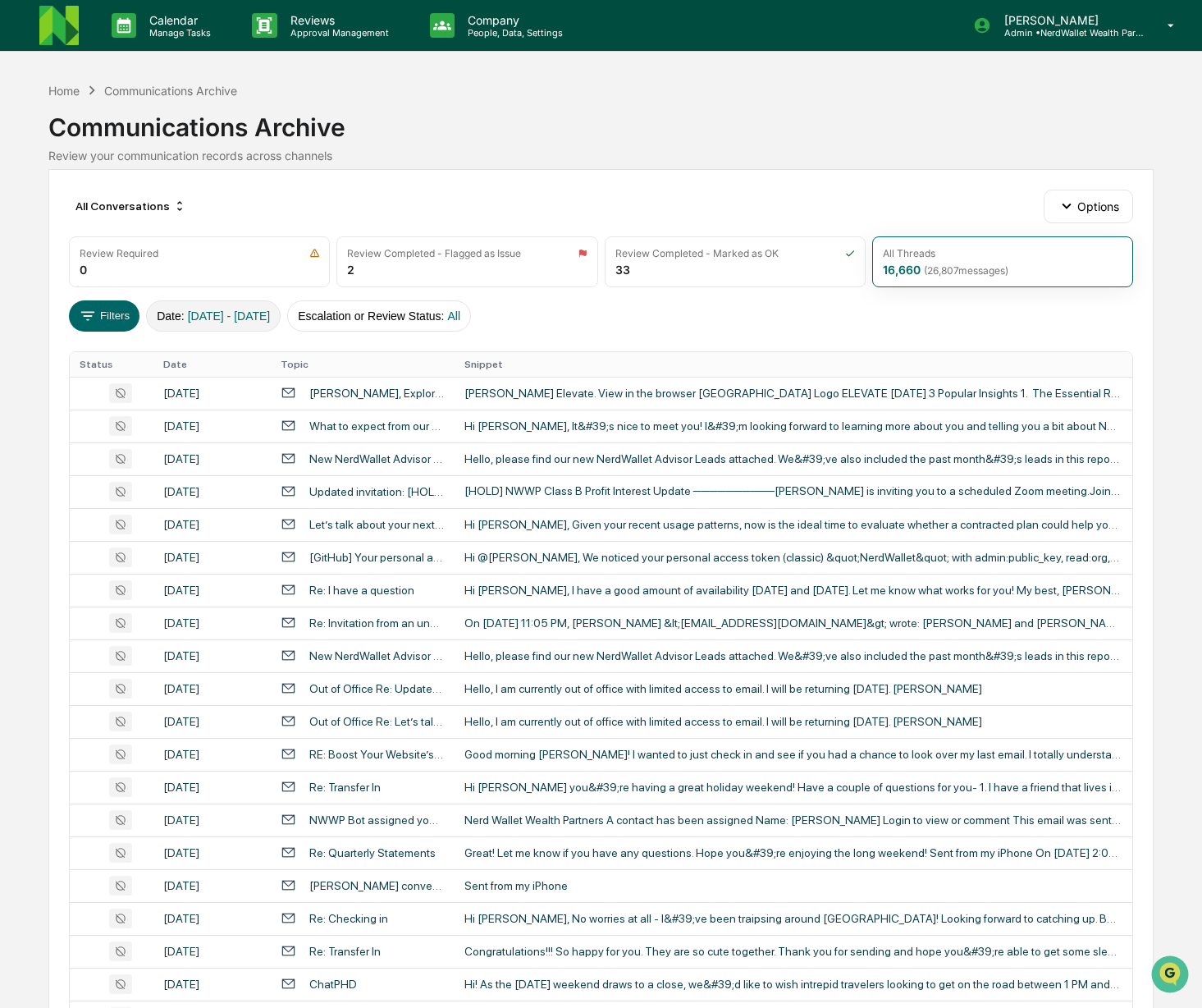
click at [230, 319] on span "[DATE] - [DATE]" at bounding box center [230, 315] width 83 height 13
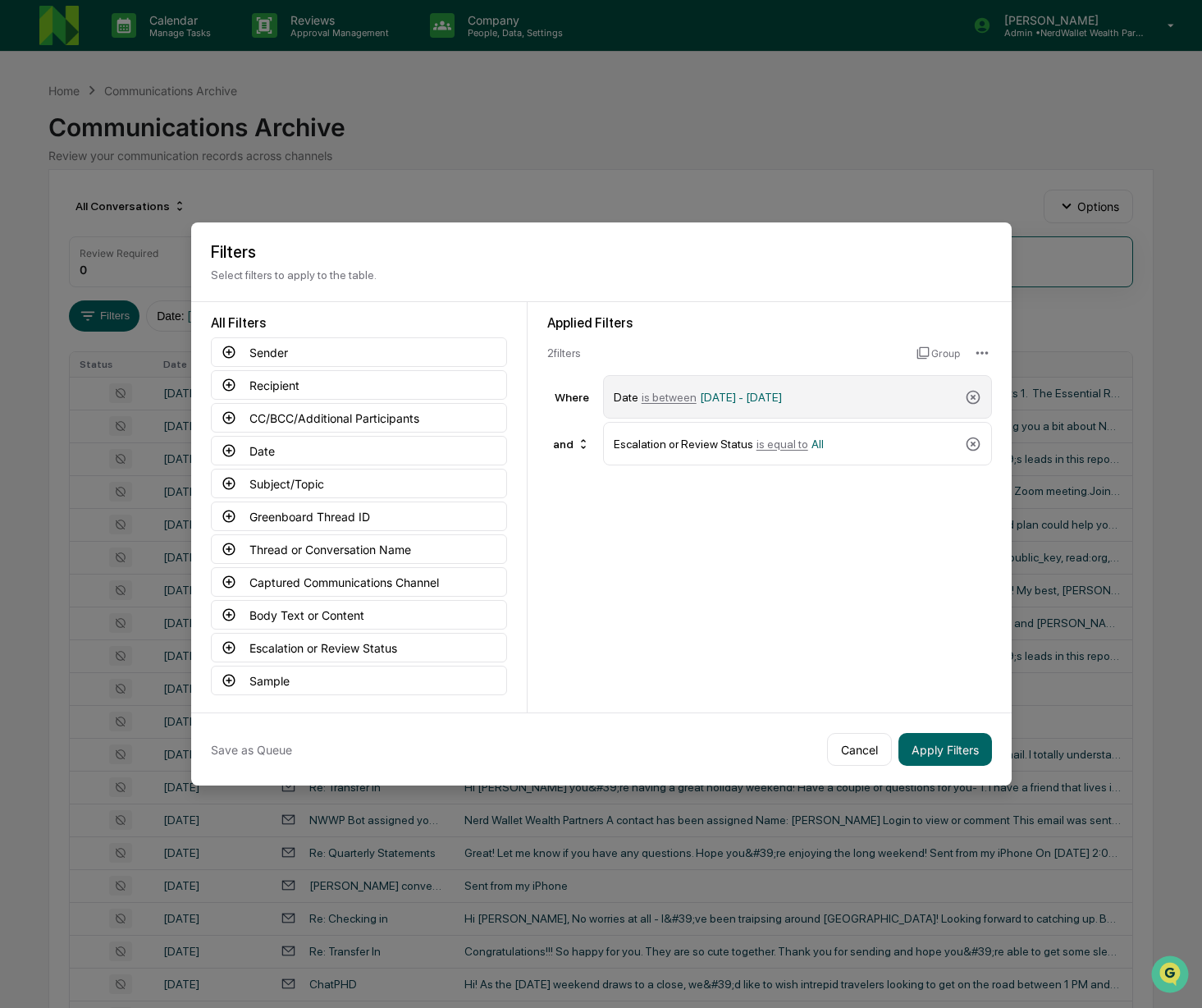
click at [769, 398] on span "[DATE] - [DATE]" at bounding box center [741, 396] width 82 height 13
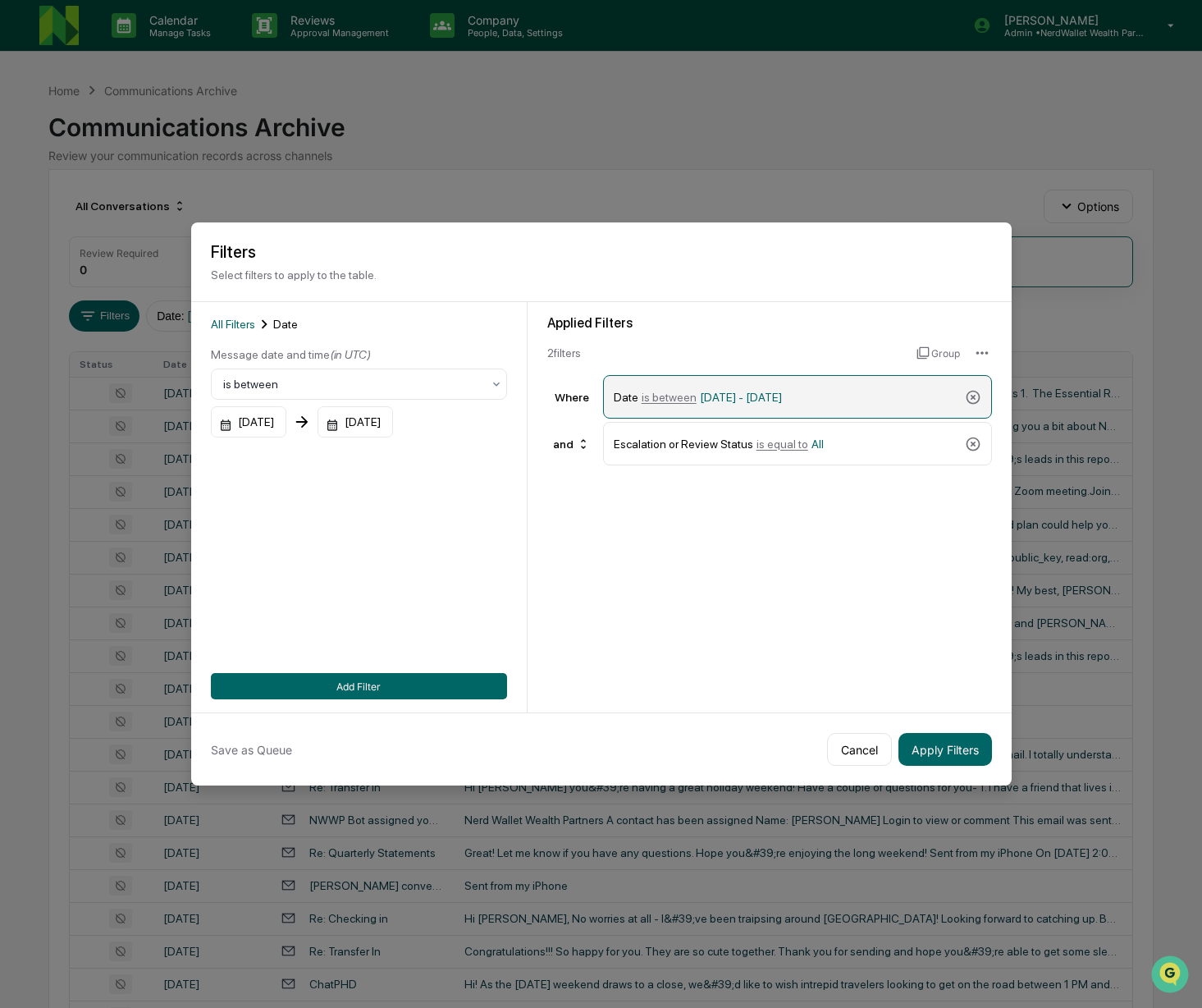
click at [733, 390] on span "[DATE] - [DATE]" at bounding box center [741, 396] width 82 height 13
click at [270, 424] on div "[DATE]" at bounding box center [249, 421] width 75 height 31
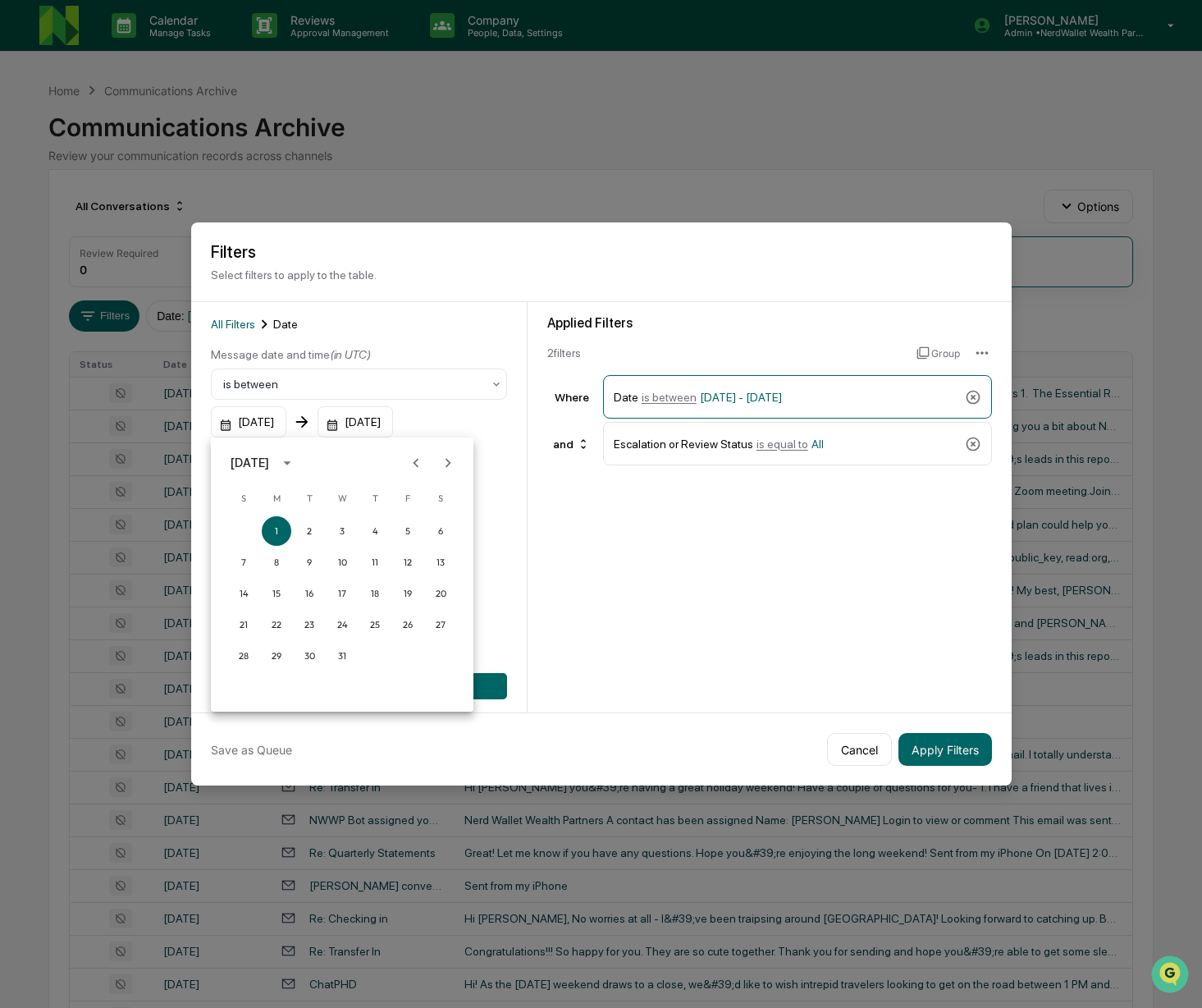
click at [296, 461] on icon "calendar view is open, switch to year view" at bounding box center [287, 462] width 18 height 18
click at [429, 596] on button "2025" at bounding box center [428, 596] width 59 height 30
click at [433, 553] on button "Jun" at bounding box center [428, 546] width 59 height 30
click at [278, 597] on button "16" at bounding box center [276, 593] width 30 height 30
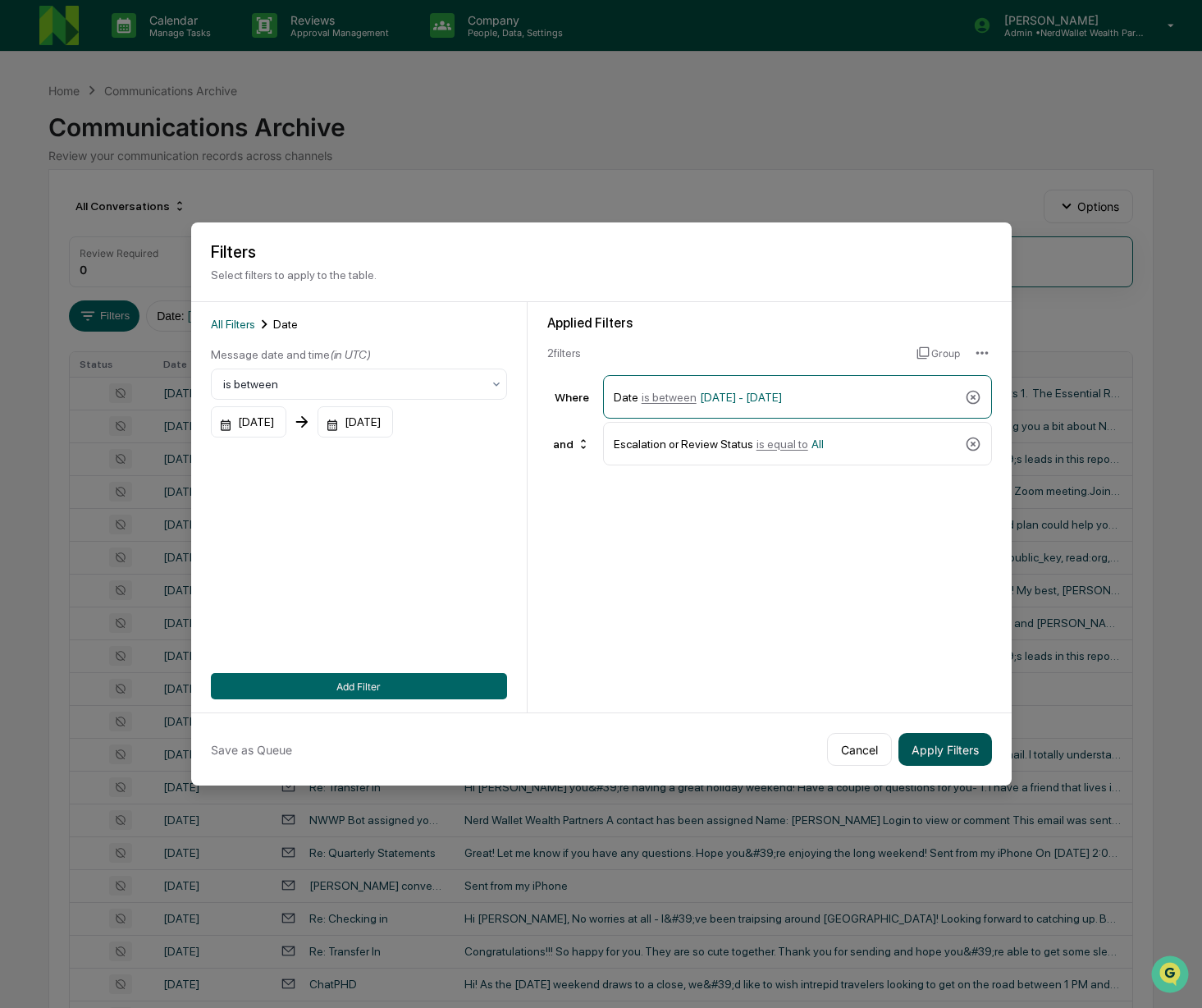
click at [926, 748] on button "Apply Filters" at bounding box center [945, 749] width 93 height 33
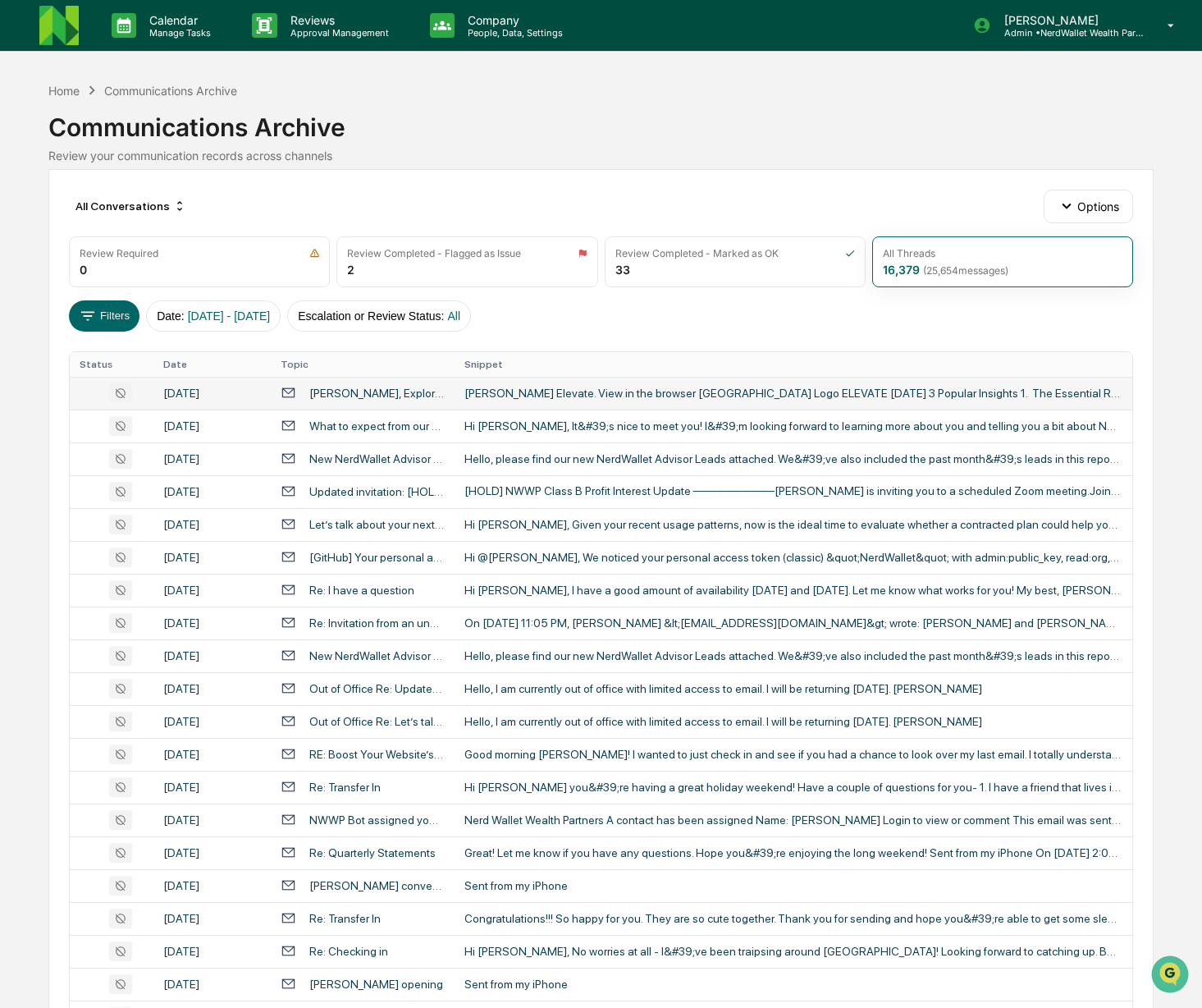
click at [419, 390] on div "[PERSON_NAME], Explore the Essential Role of Dividends in Retirement" at bounding box center [376, 392] width 135 height 13
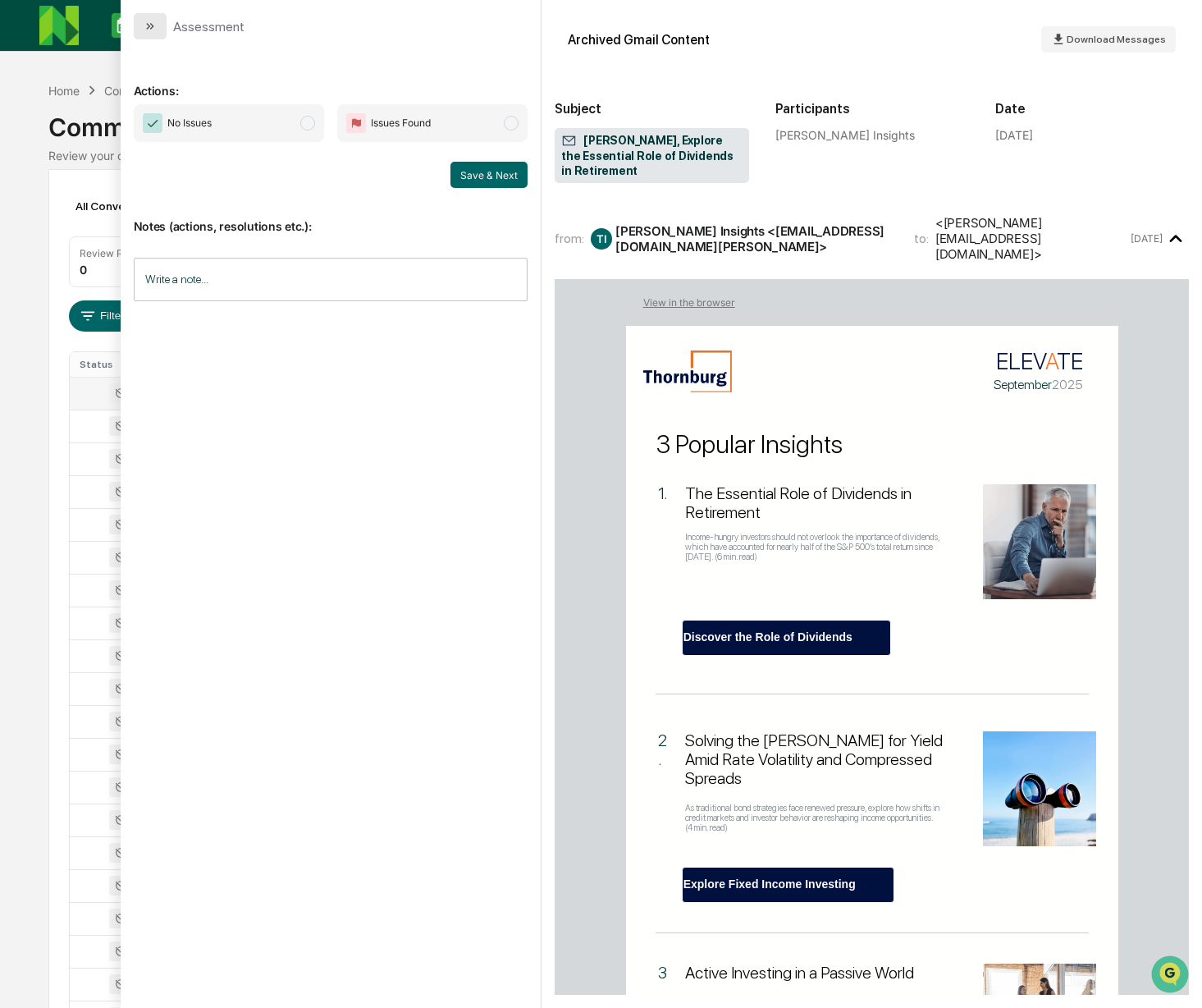
click at [150, 30] on icon "modal" at bounding box center [150, 26] width 13 height 13
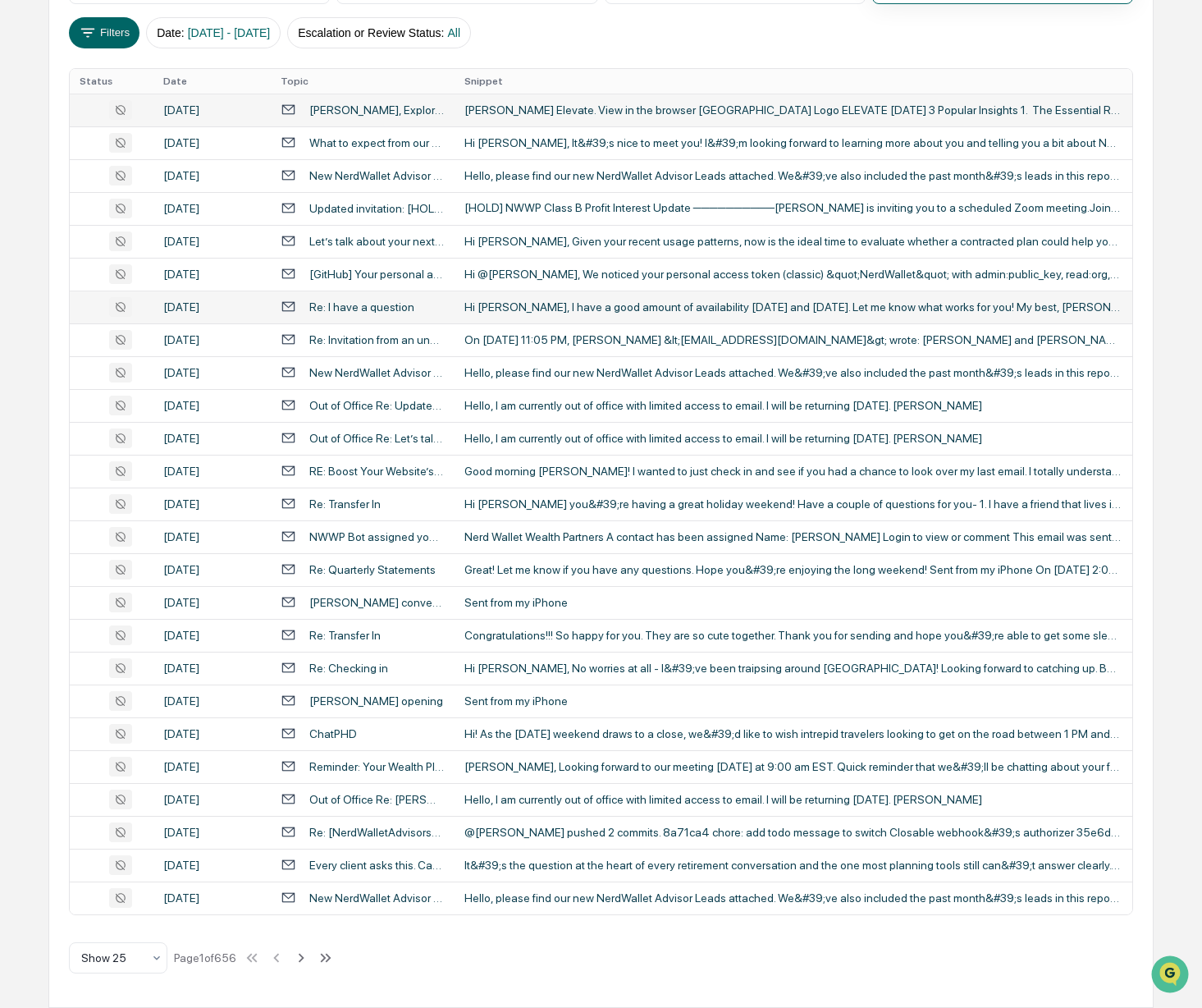
scroll to position [454, 0]
click at [546, 849] on td "@[PERSON_NAME] pushed 2 commits. 8a71ca4 chore: add todo message to switch Clos…" at bounding box center [793, 832] width 678 height 33
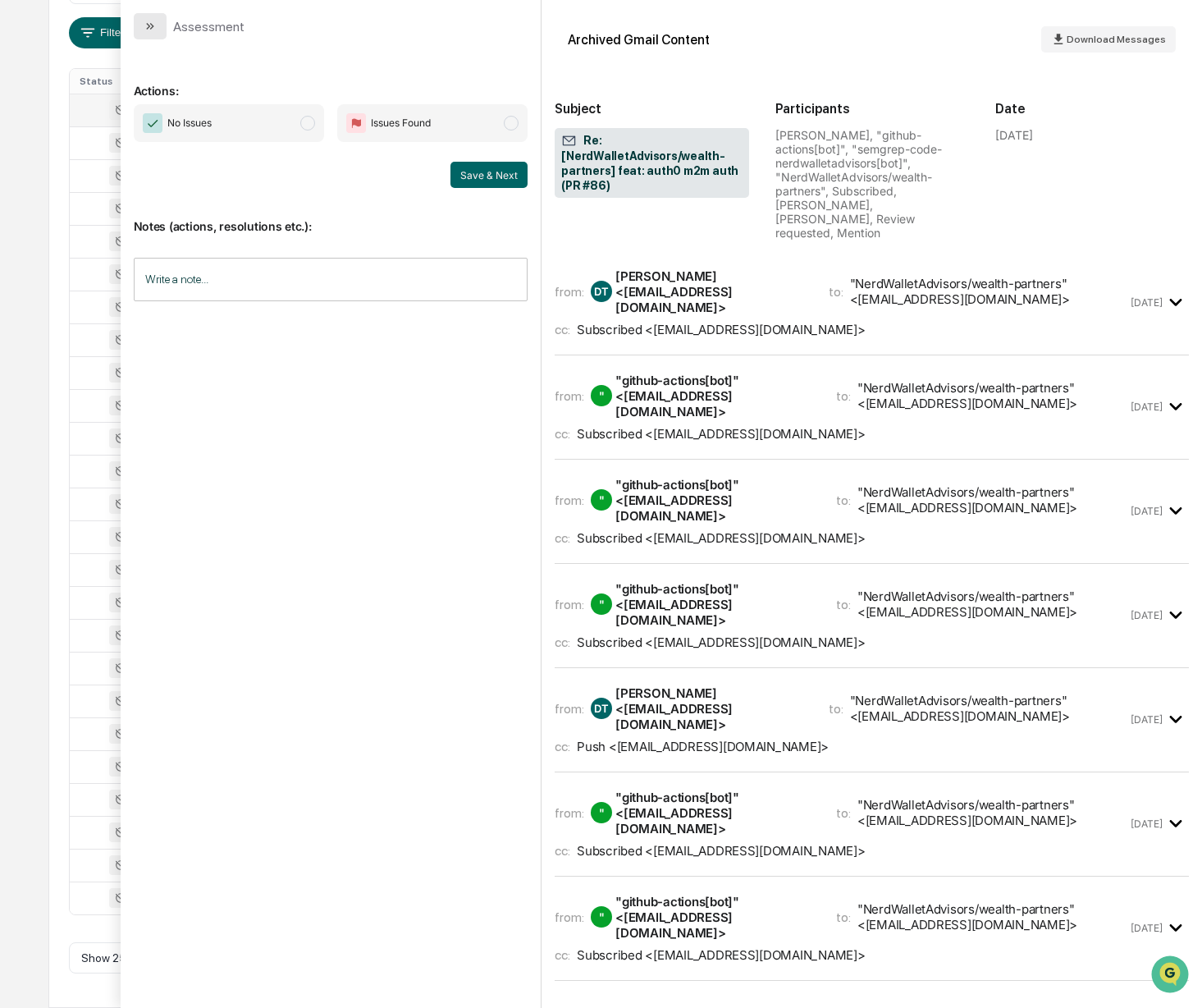
click at [155, 27] on icon "modal" at bounding box center [150, 26] width 13 height 13
